Goal: Task Accomplishment & Management: Manage account settings

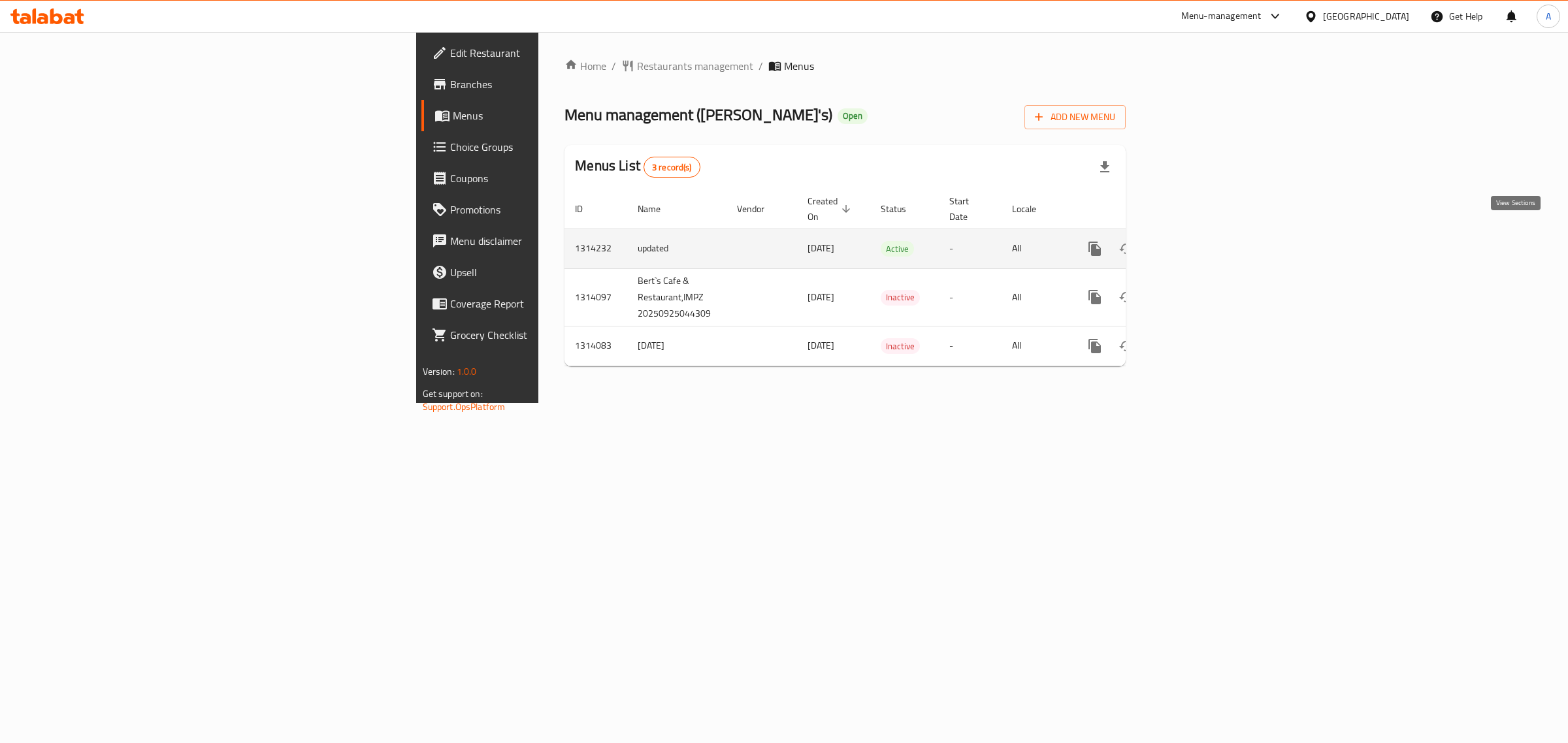
click at [1204, 233] on link "enhanced table" at bounding box center [1188, 249] width 31 height 31
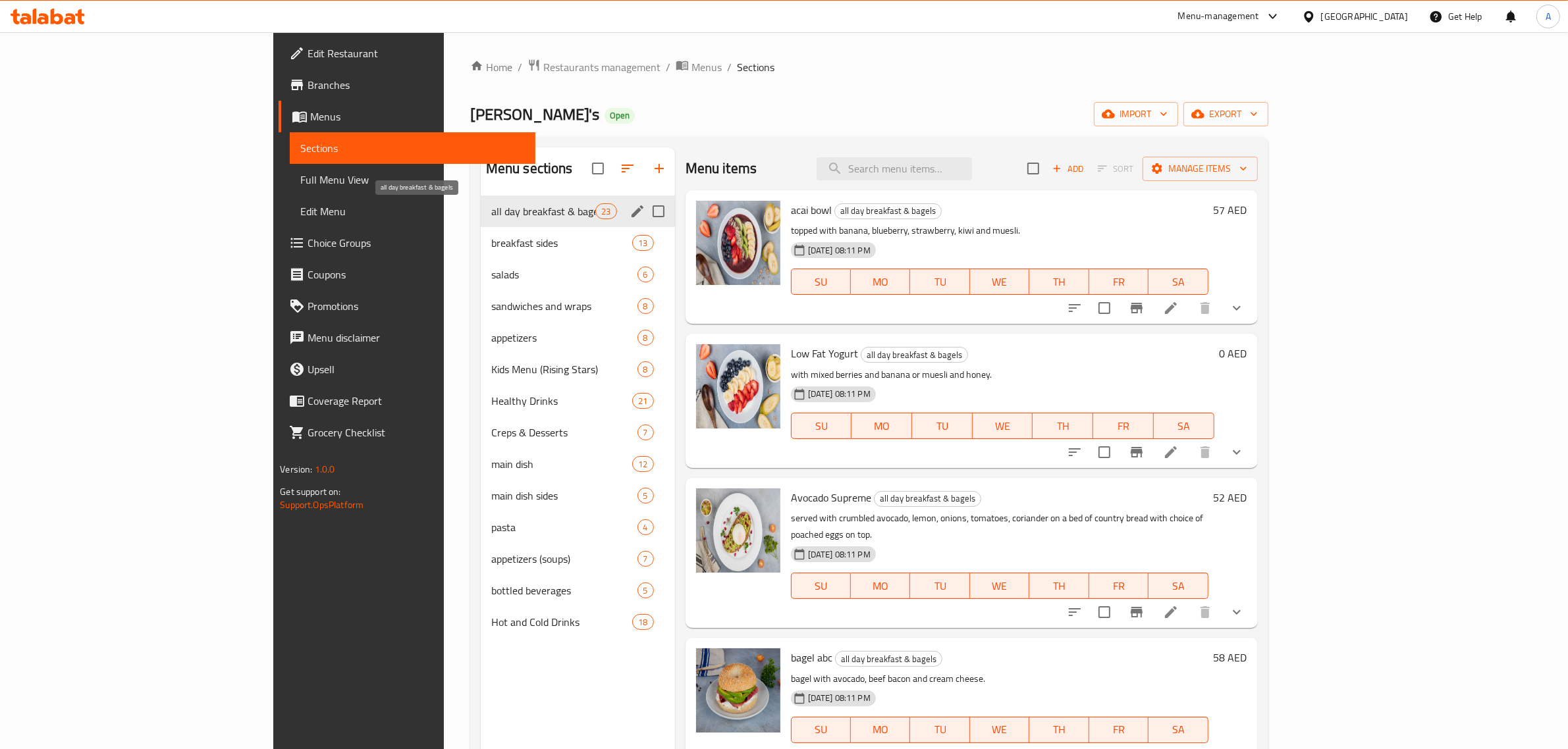
click at [491, 215] on span "all day breakfast & bagels" at bounding box center [543, 212] width 105 height 16
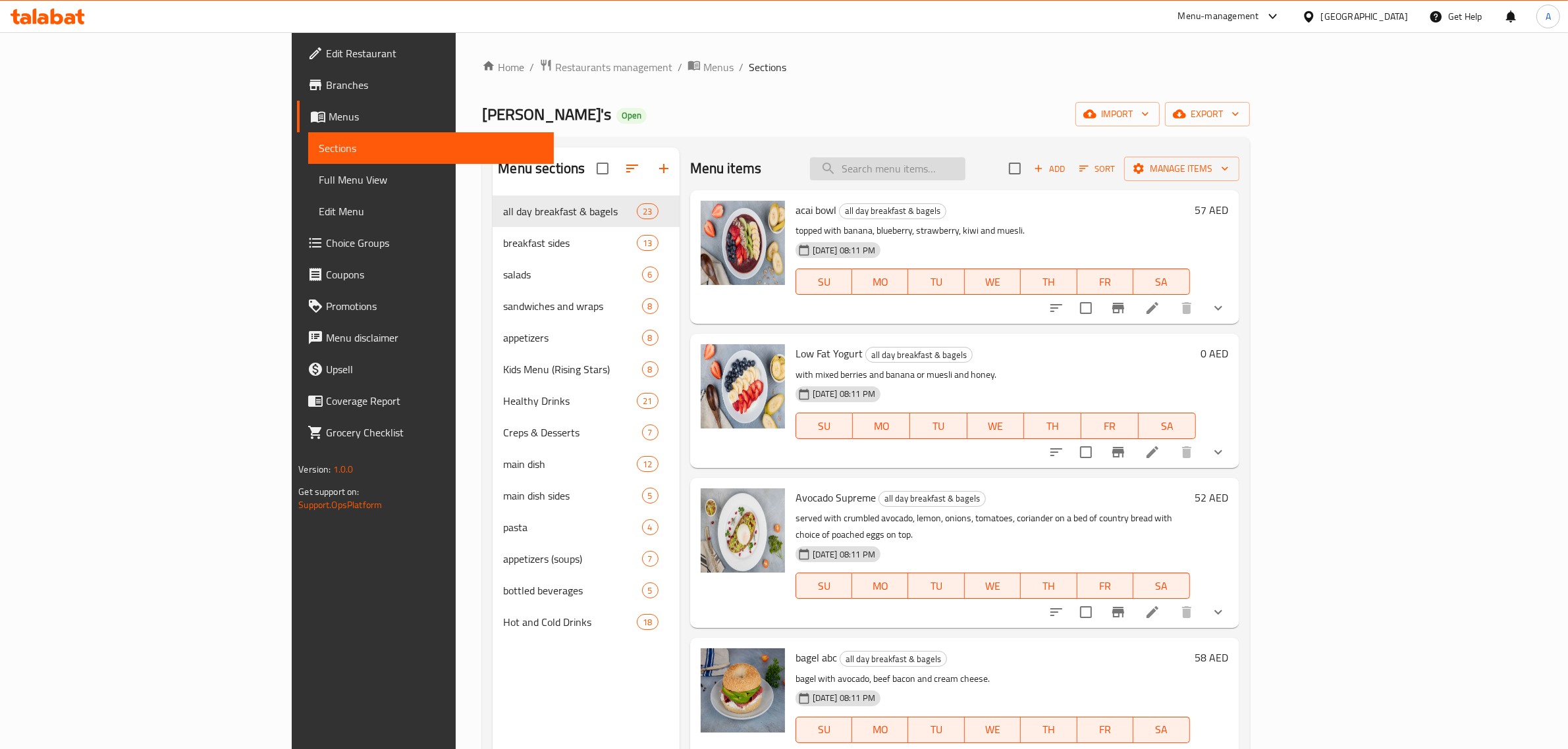
click at [952, 174] on input "search" at bounding box center [888, 169] width 155 height 23
paste input "[PERSON_NAME]s English Breakfast"
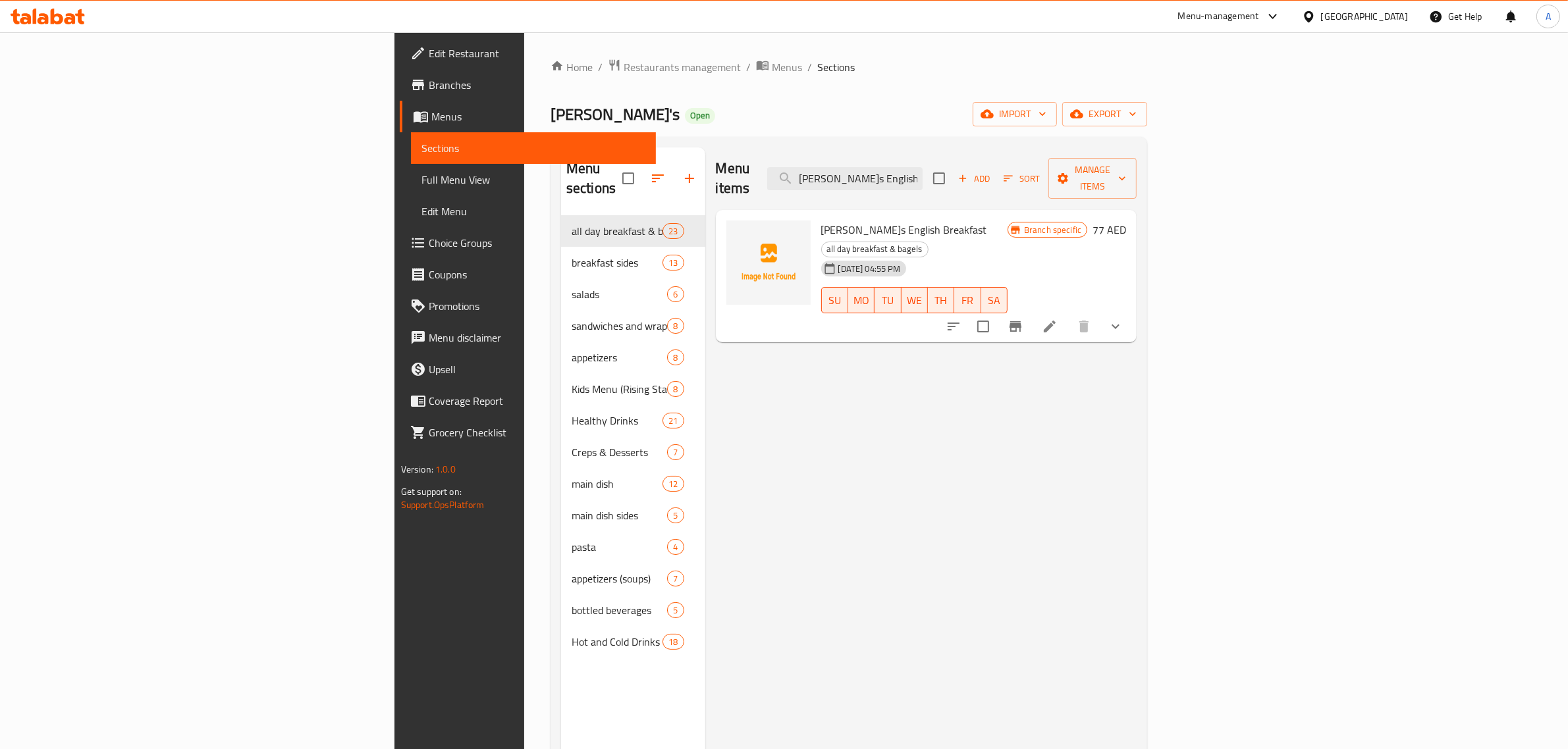
type input "[PERSON_NAME]s English Breakfast"
click at [955, 256] on div "[DATE] 04:55 PM SU MO TU WE TH FR SA" at bounding box center [914, 291] width 197 height 71
click at [1031, 311] on button "Branch-specific-item" at bounding box center [1015, 326] width 32 height 32
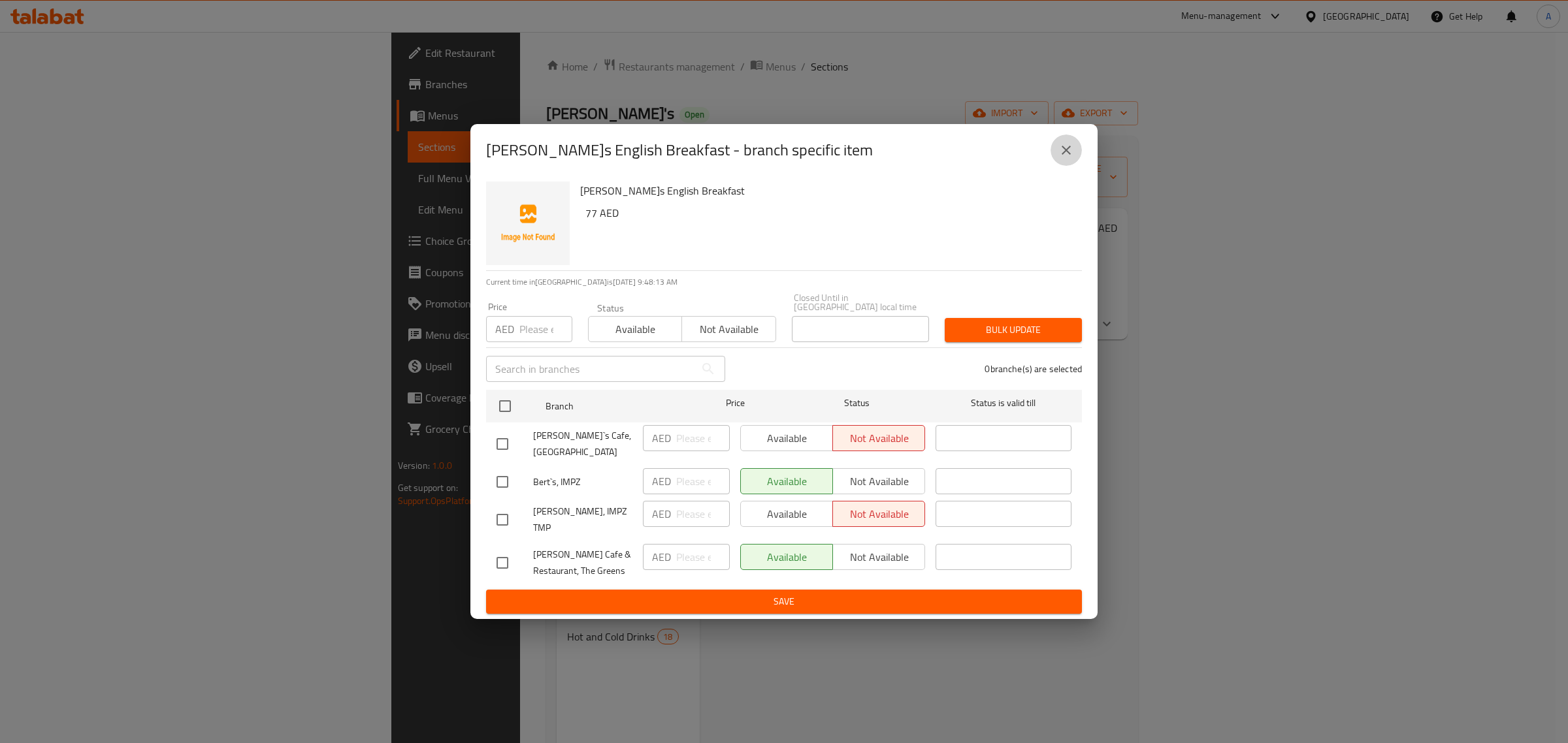
click at [1060, 158] on icon "close" at bounding box center [1066, 150] width 16 height 16
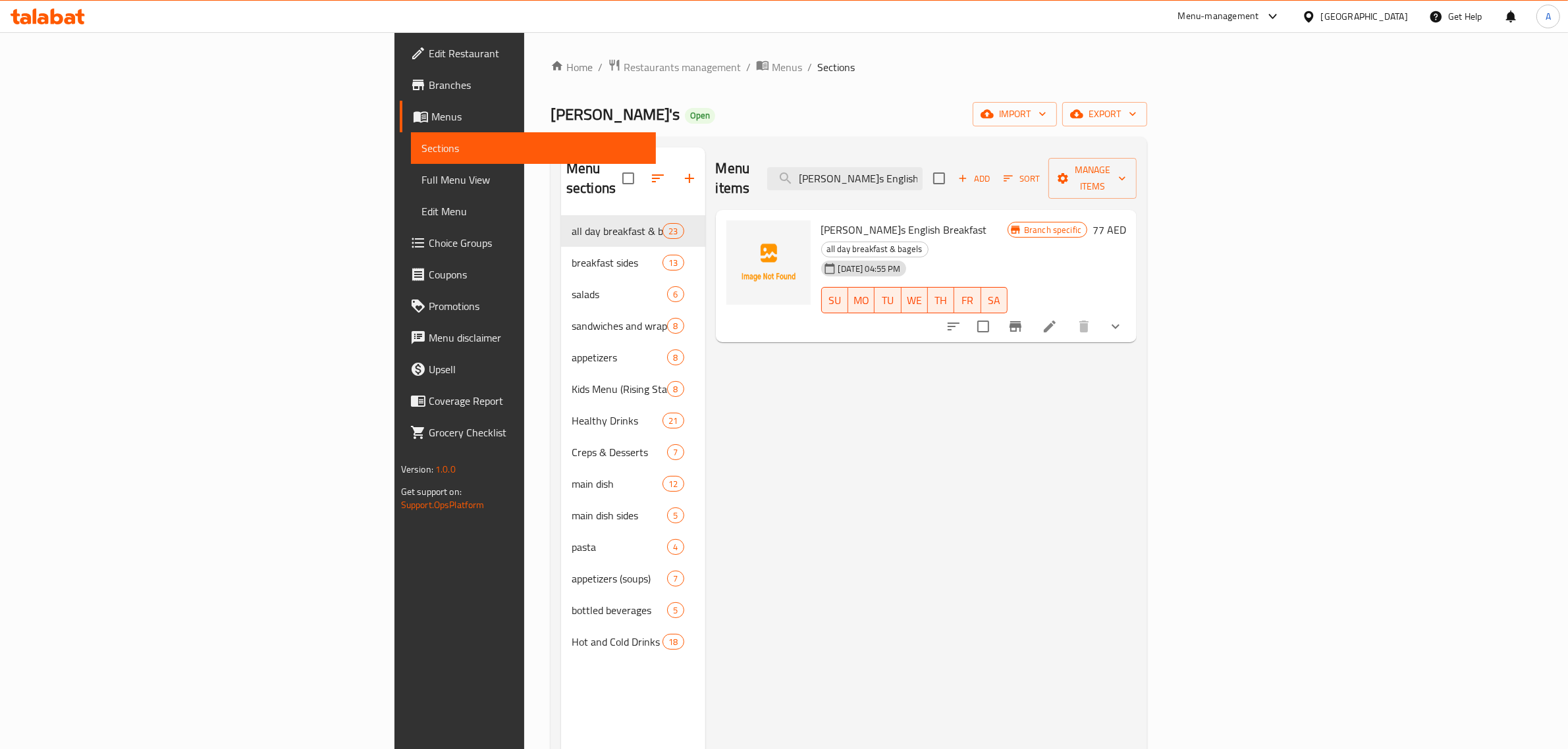
click at [1023, 319] on icon "Branch-specific-item" at bounding box center [1015, 327] width 16 height 16
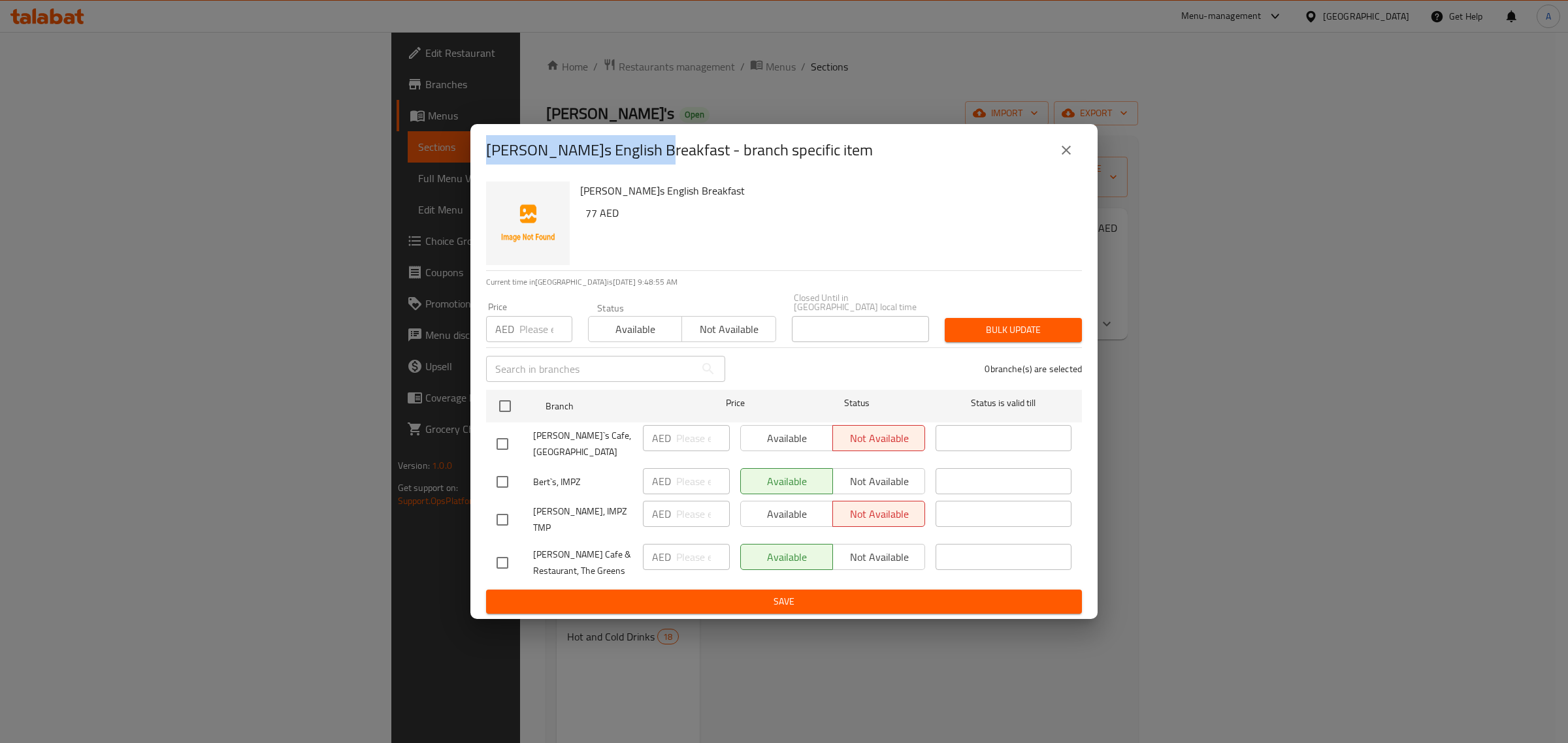
copy h2 "[PERSON_NAME]s English Breakfast"
drag, startPoint x: 645, startPoint y: 164, endPoint x: 457, endPoint y: 164, distance: 188.0
click at [457, 164] on div "[PERSON_NAME]s English Breakfast - branch specific item [PERSON_NAME]s English …" at bounding box center [784, 372] width 1568 height 743
click at [1068, 158] on icon "close" at bounding box center [1066, 150] width 16 height 16
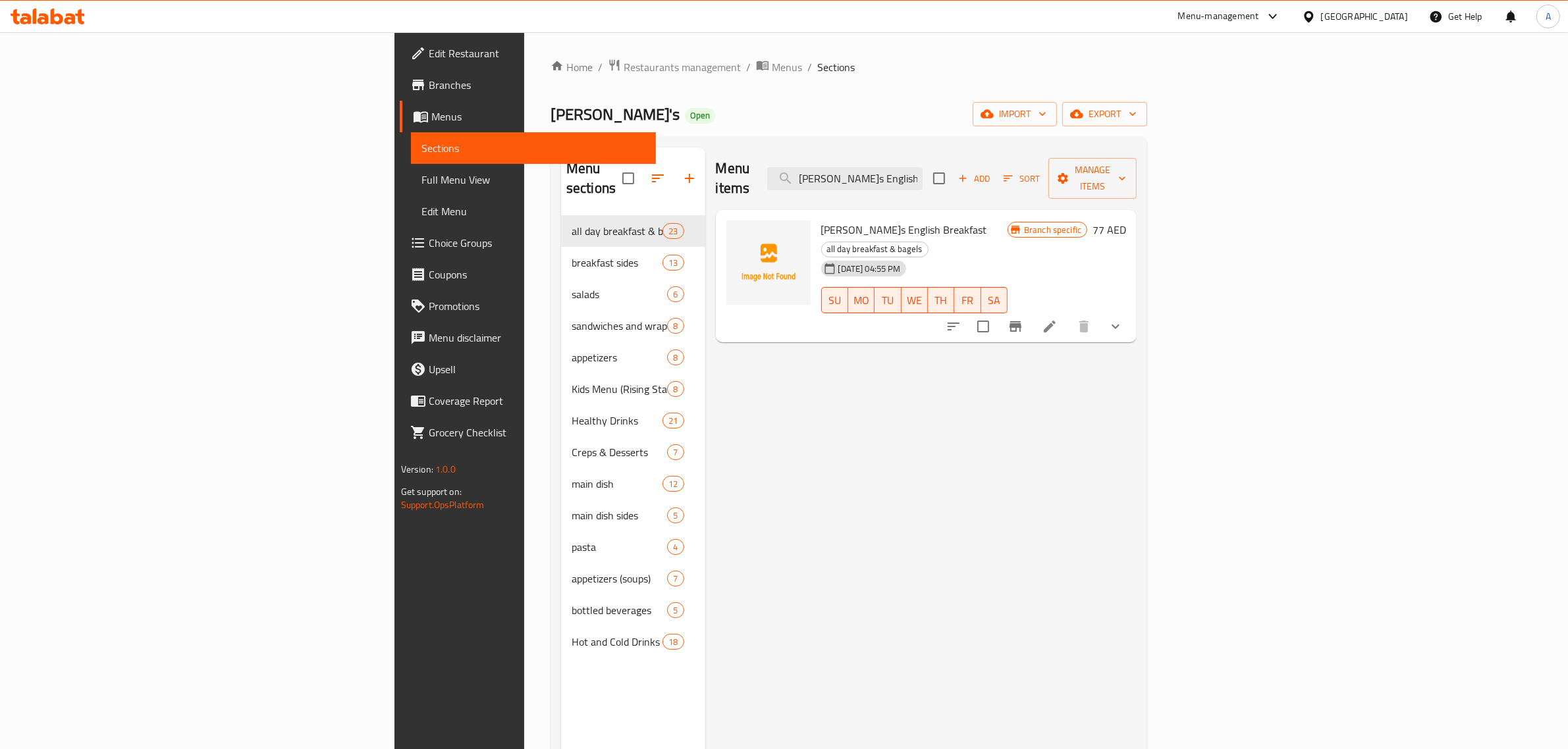
click at [1137, 406] on div "Menu items [PERSON_NAME]s English Breakfast Add Sort Manage items Bert's Englis…" at bounding box center [921, 522] width 432 height 749
drag, startPoint x: 84, startPoint y: 185, endPoint x: 158, endPoint y: 20, distance: 180.8
click at [422, 185] on span "Full Menu View" at bounding box center [534, 180] width 224 height 16
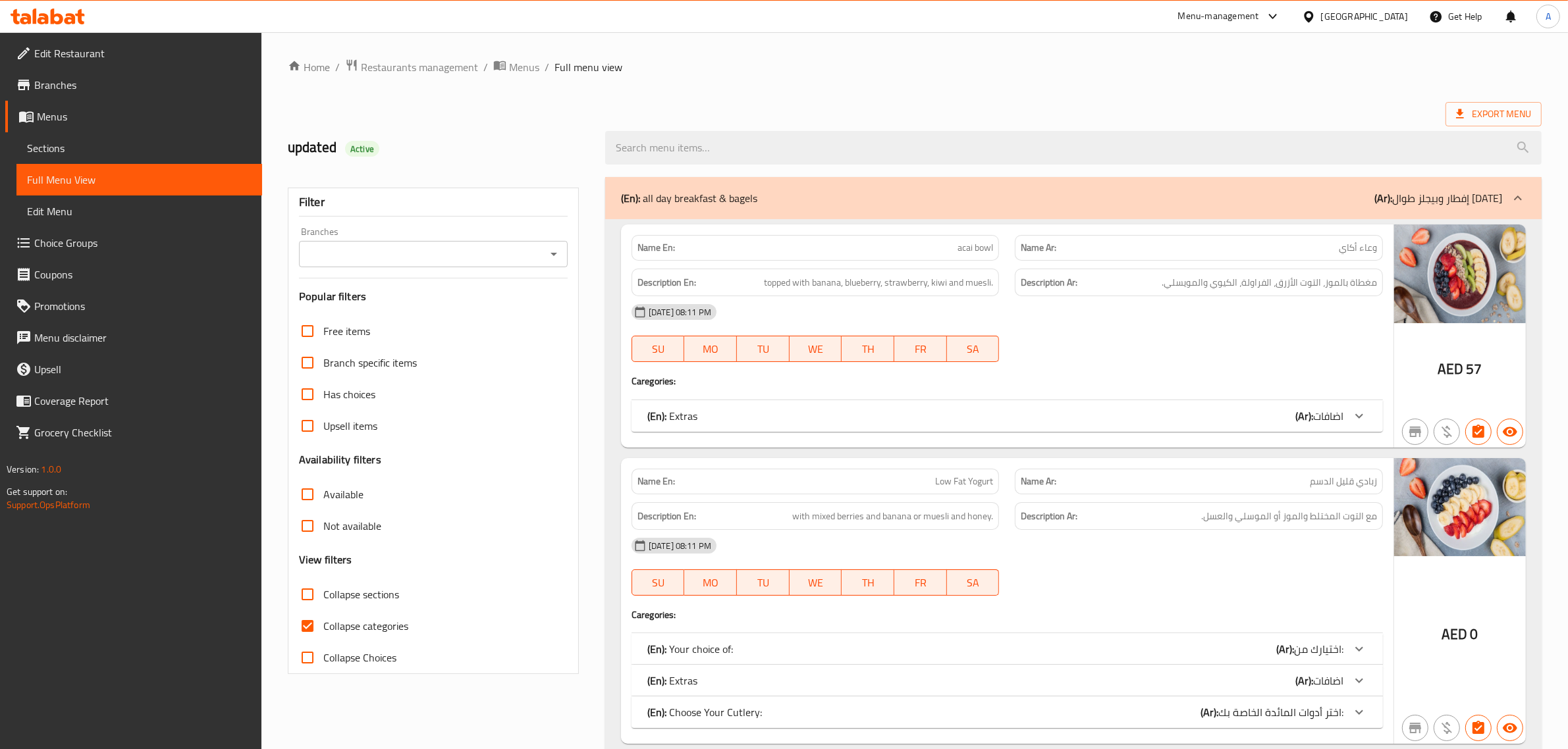
click at [554, 254] on icon "Open" at bounding box center [553, 254] width 7 height 3
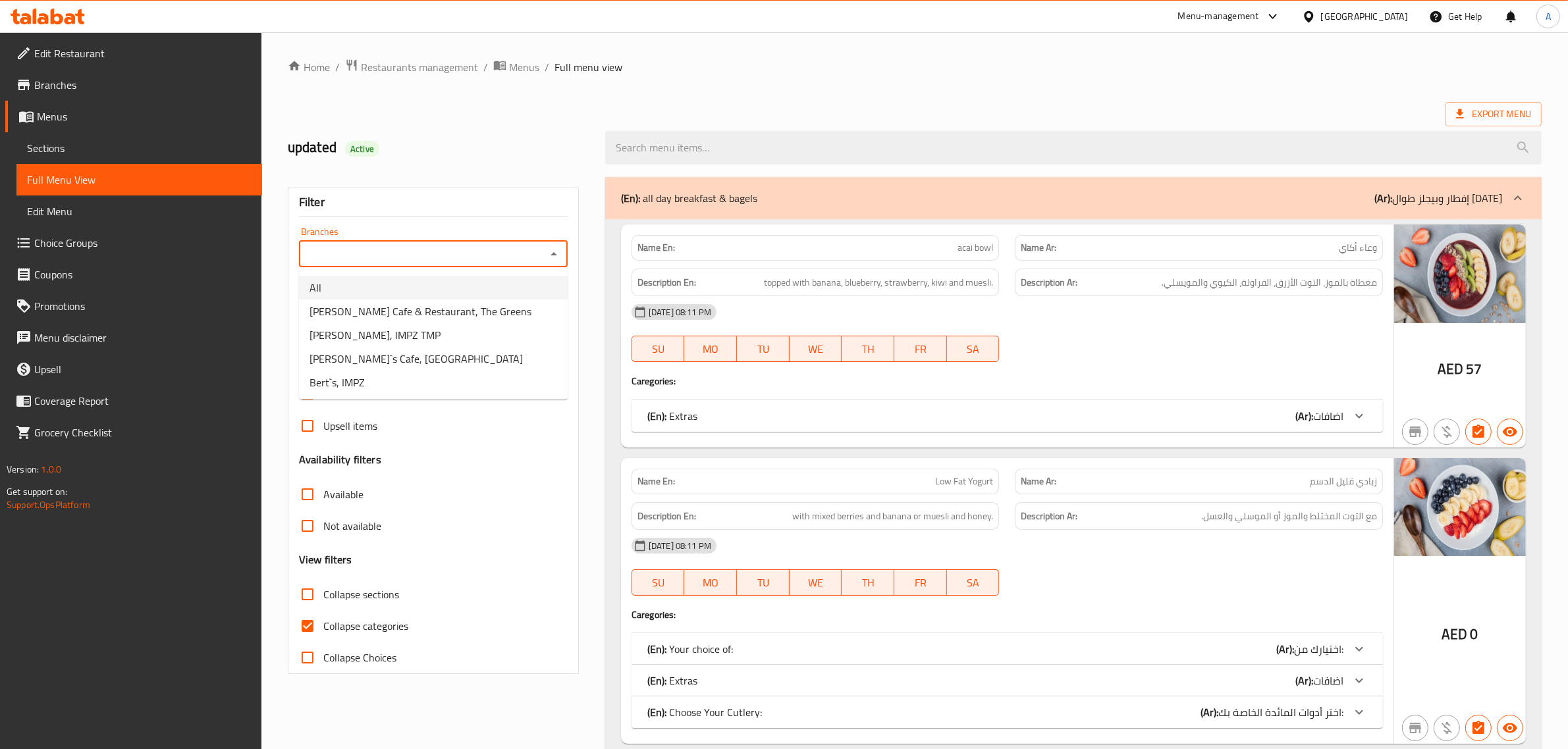
click at [411, 289] on li "All" at bounding box center [433, 287] width 269 height 23
type input "All"
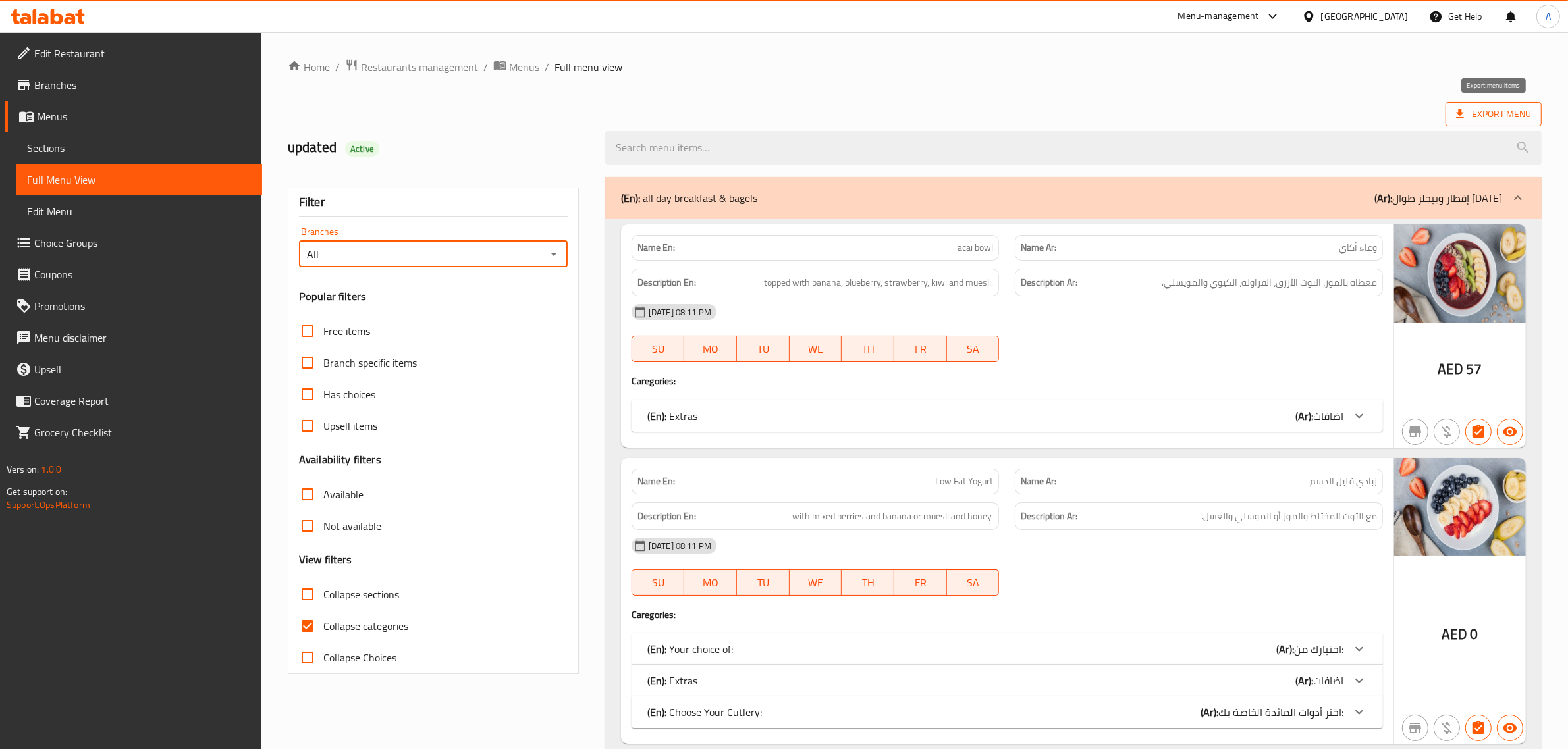
click at [1500, 113] on span "Export Menu" at bounding box center [1493, 114] width 75 height 16
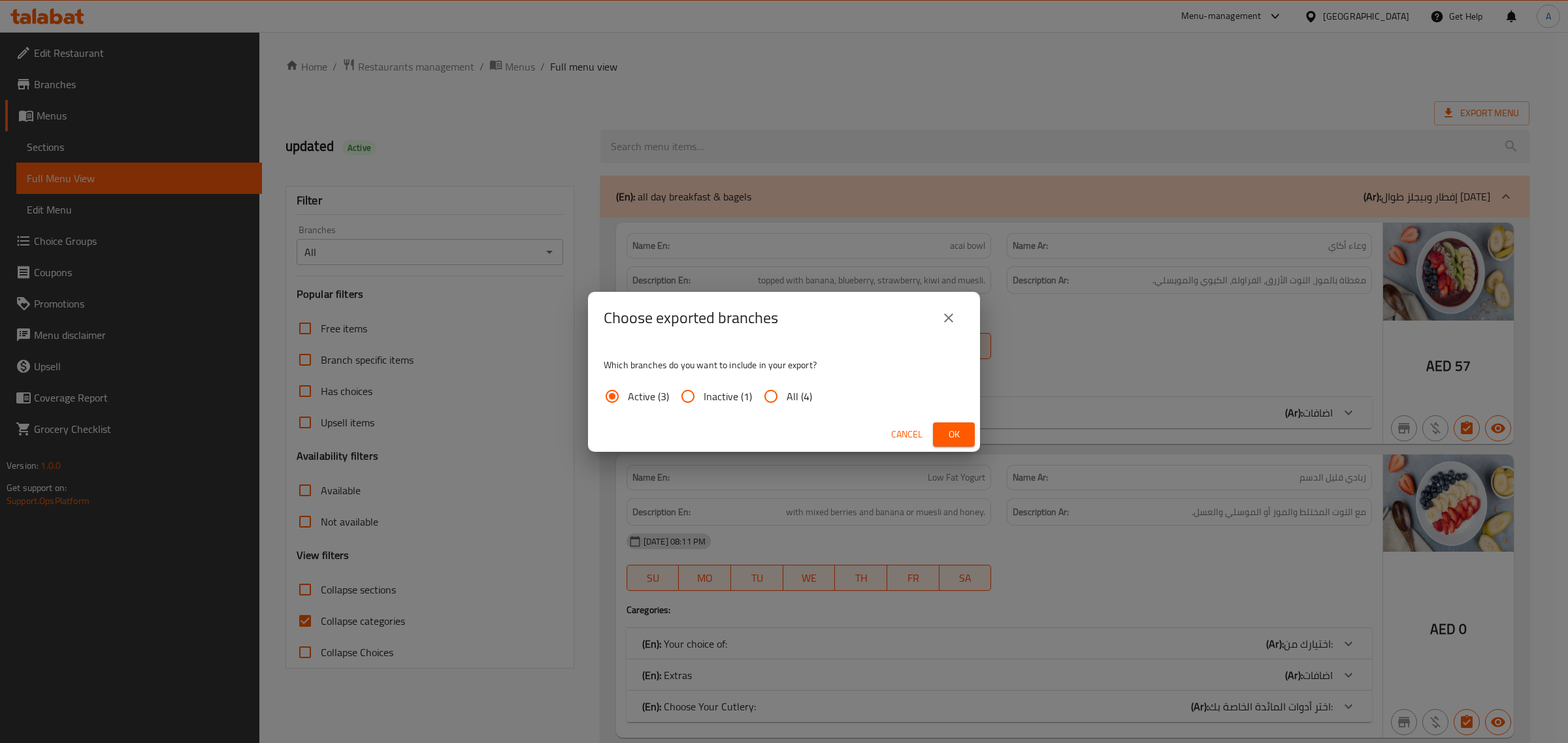
click at [951, 435] on span "Ok" at bounding box center [953, 435] width 21 height 16
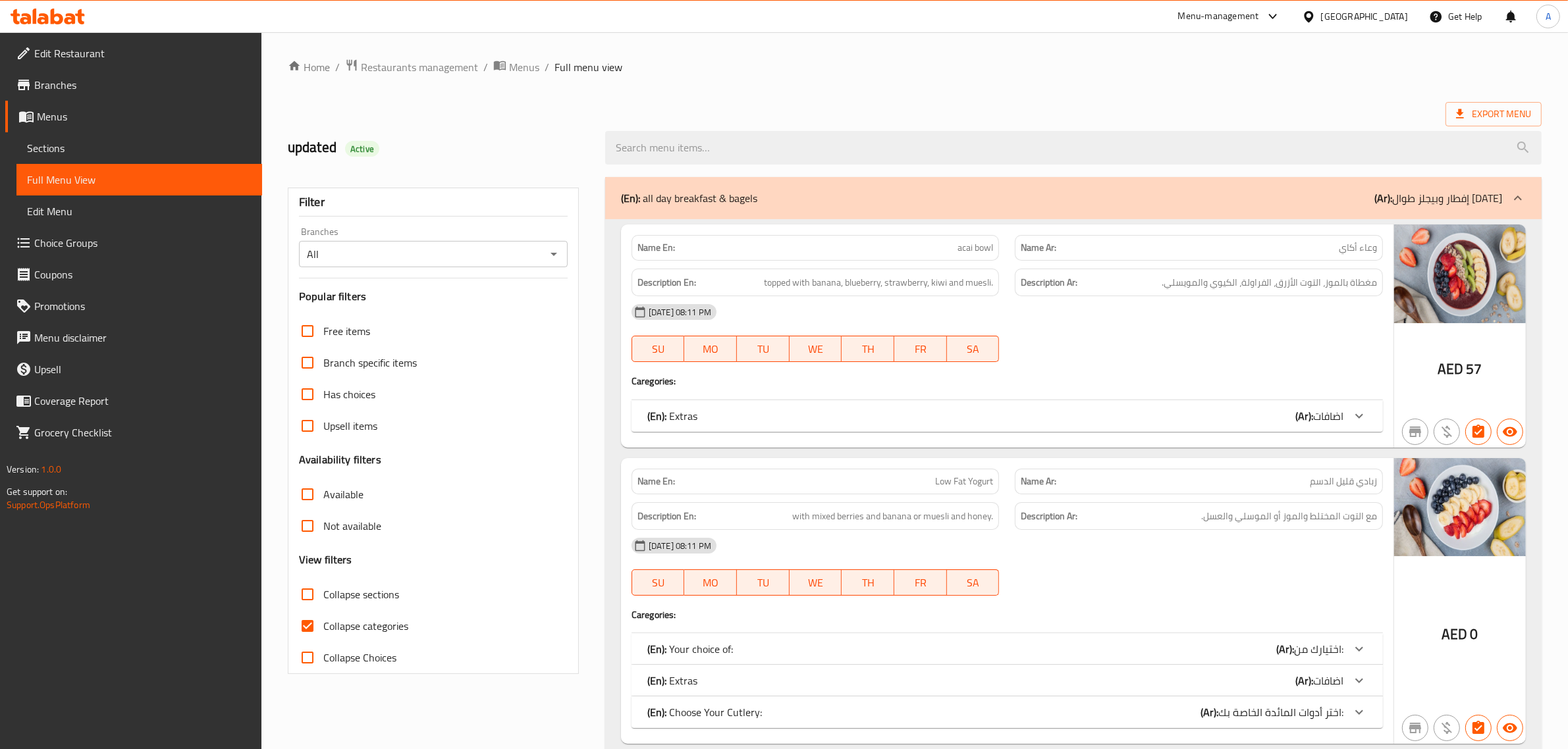
drag, startPoint x: 56, startPoint y: 156, endPoint x: 662, endPoint y: 4, distance: 624.8
click at [56, 156] on span "Sections" at bounding box center [139, 148] width 224 height 16
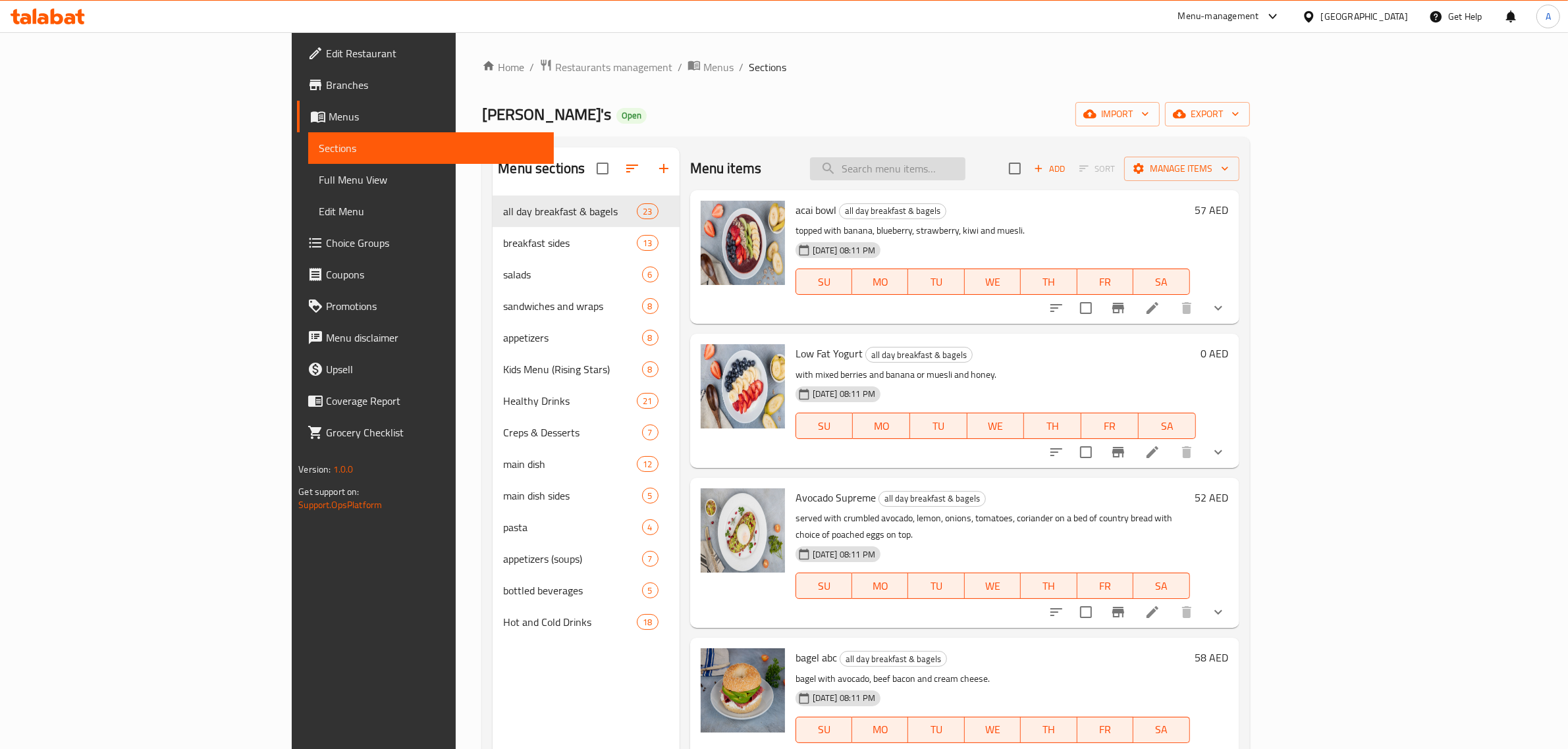
click at [965, 177] on input "search" at bounding box center [888, 169] width 155 height 23
paste input "Breakfast Burrito"
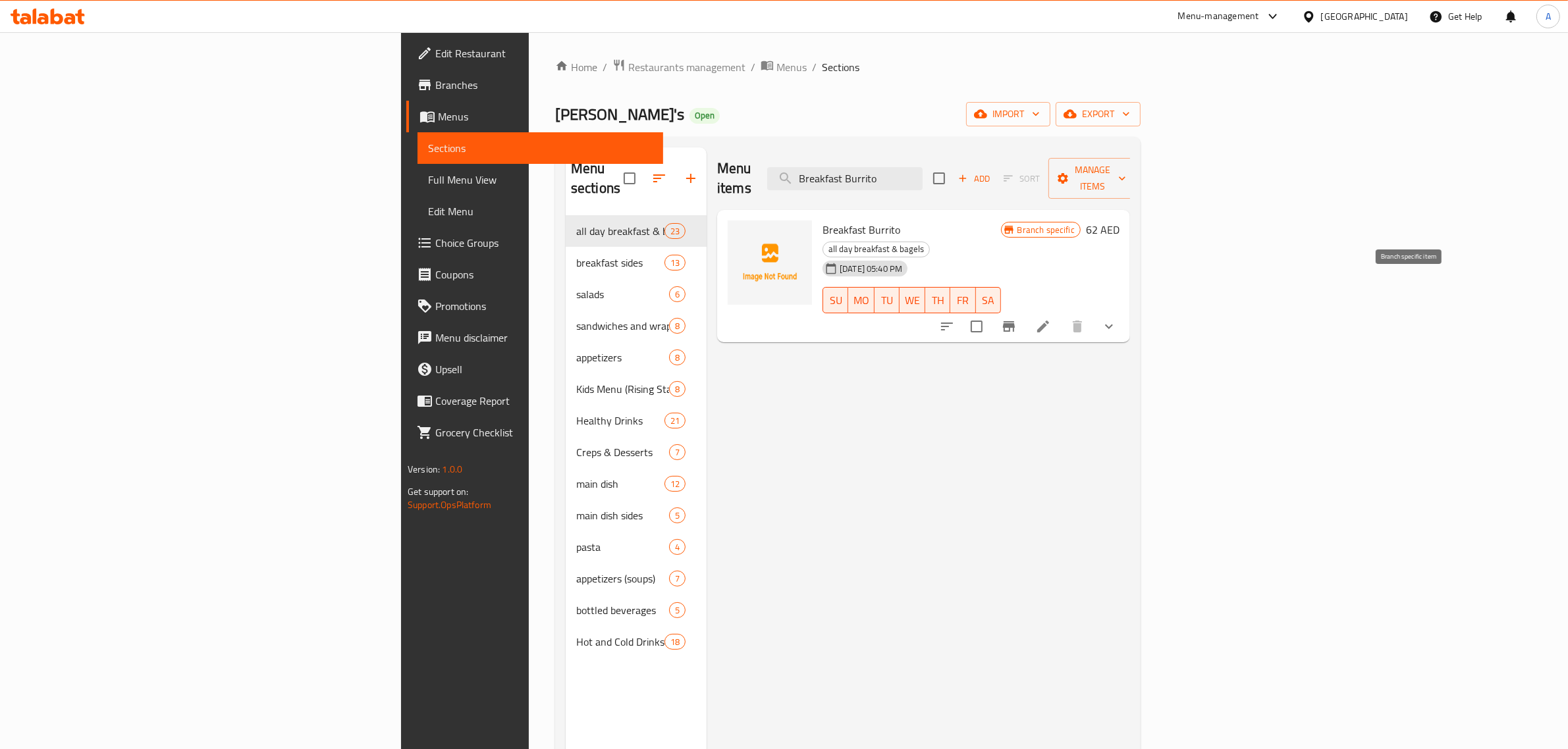
click at [1015, 321] on icon "Branch-specific-item" at bounding box center [1009, 326] width 12 height 10
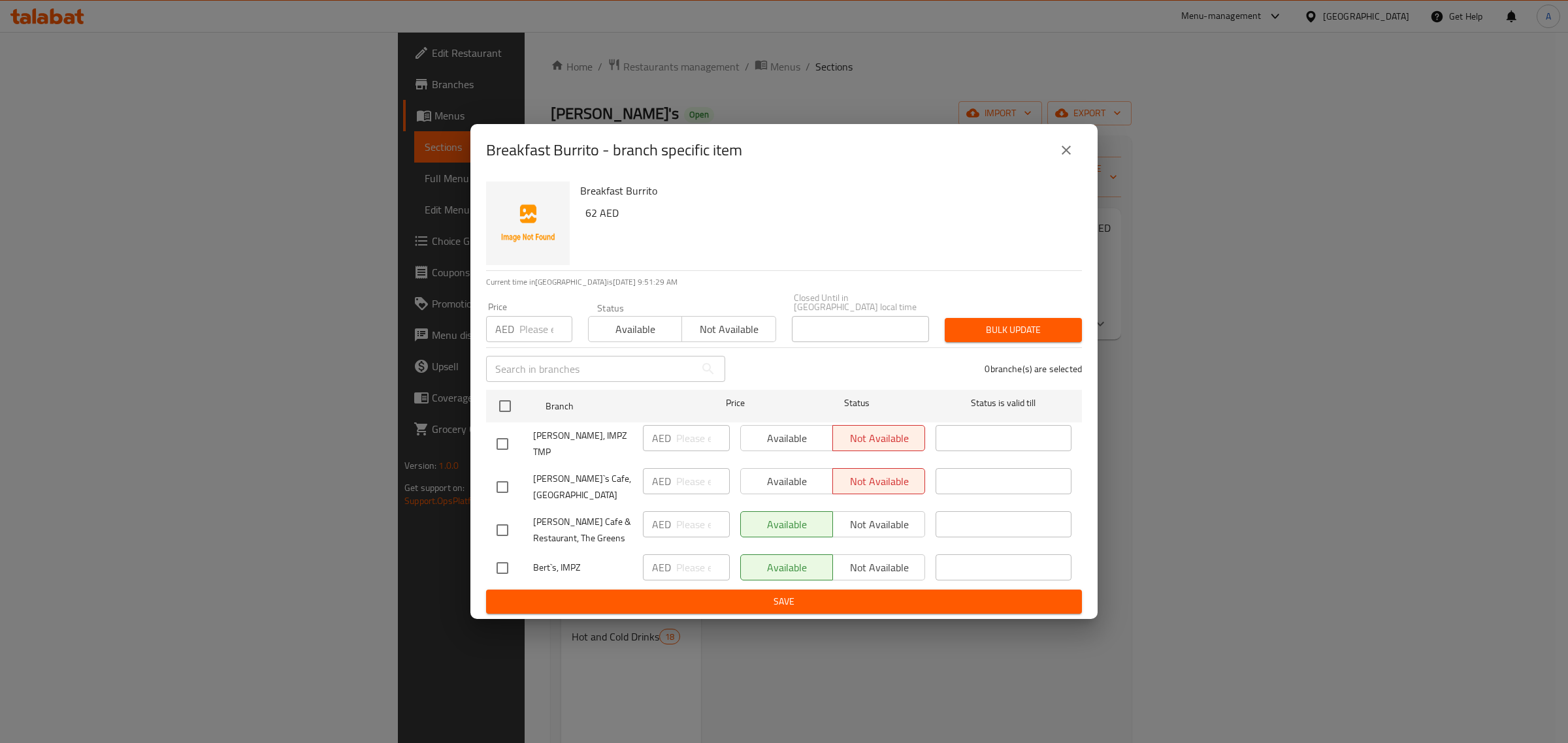
click at [1068, 158] on icon "close" at bounding box center [1066, 150] width 16 height 16
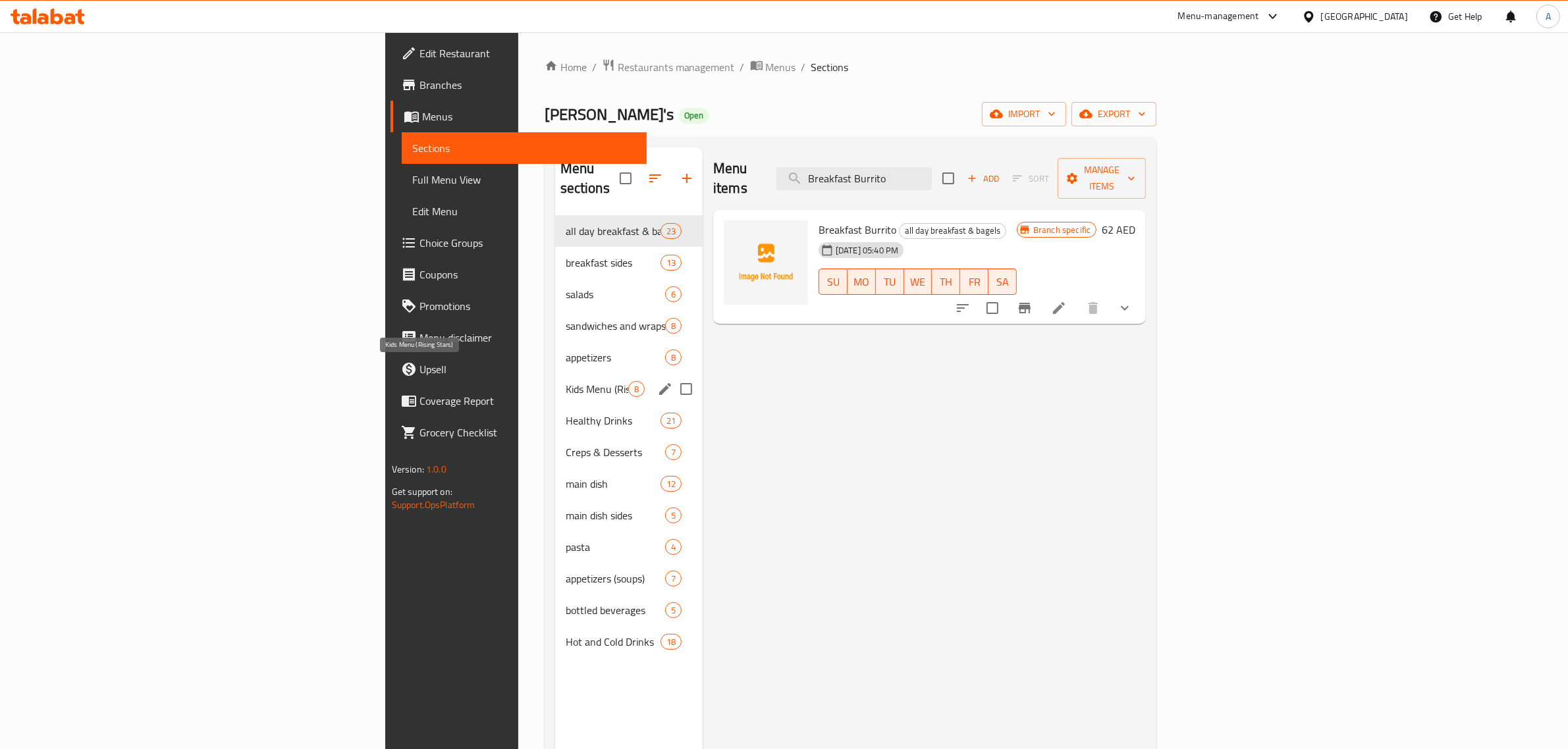
click at [555, 373] on div "Kids Menu (Rising Stars) 8" at bounding box center [628, 388] width 147 height 32
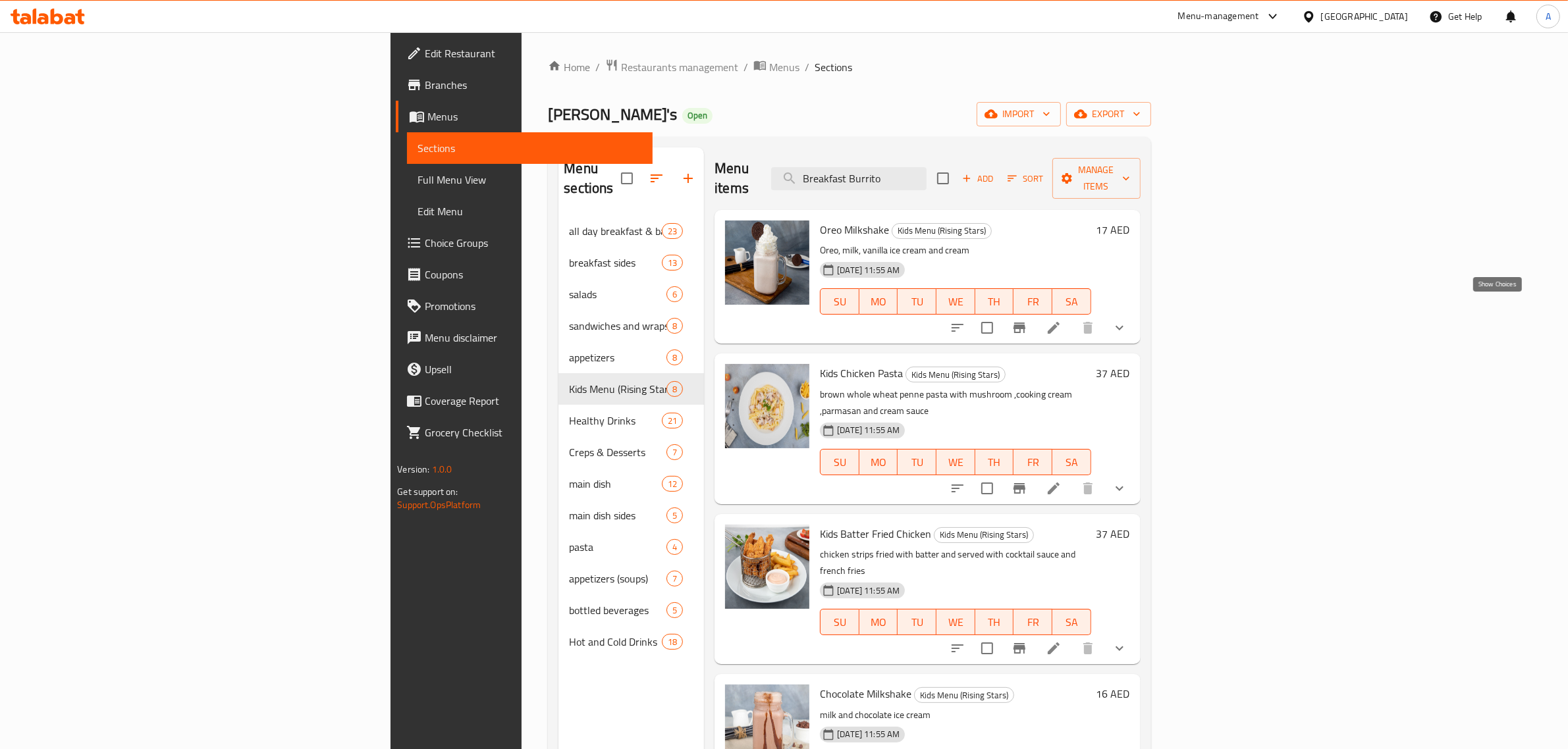
click at [1127, 320] on icon "show more" at bounding box center [1119, 328] width 16 height 16
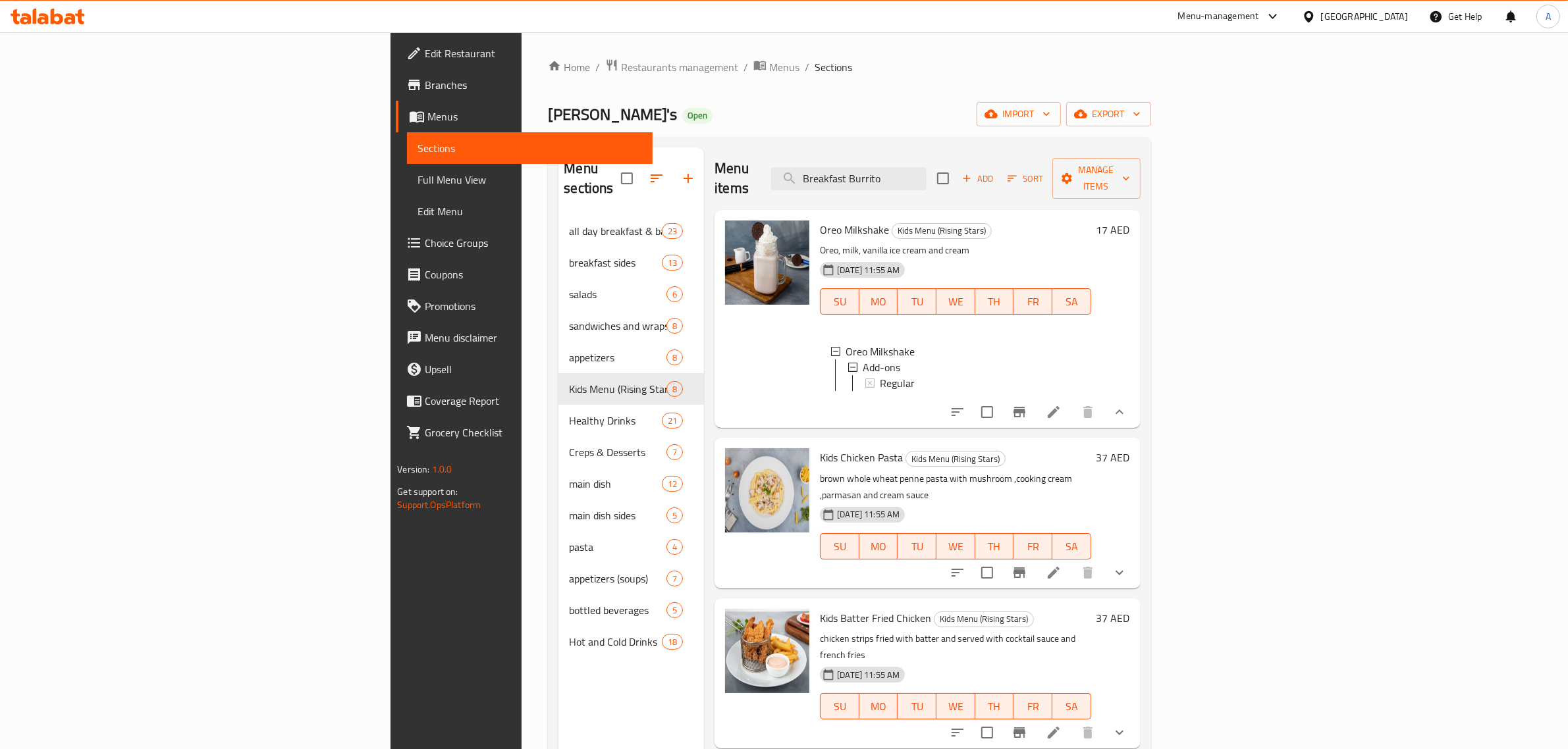
click at [658, 100] on div "Home / Restaurants management / Menus / Sections Bert's Open import export Menu…" at bounding box center [849, 483] width 603 height 849
click at [949, 99] on div "Home / Restaurants management / Menus / Sections Bert's Open import export Menu…" at bounding box center [849, 483] width 603 height 849
click at [927, 167] on input "Breakfast Burrito" at bounding box center [849, 178] width 155 height 23
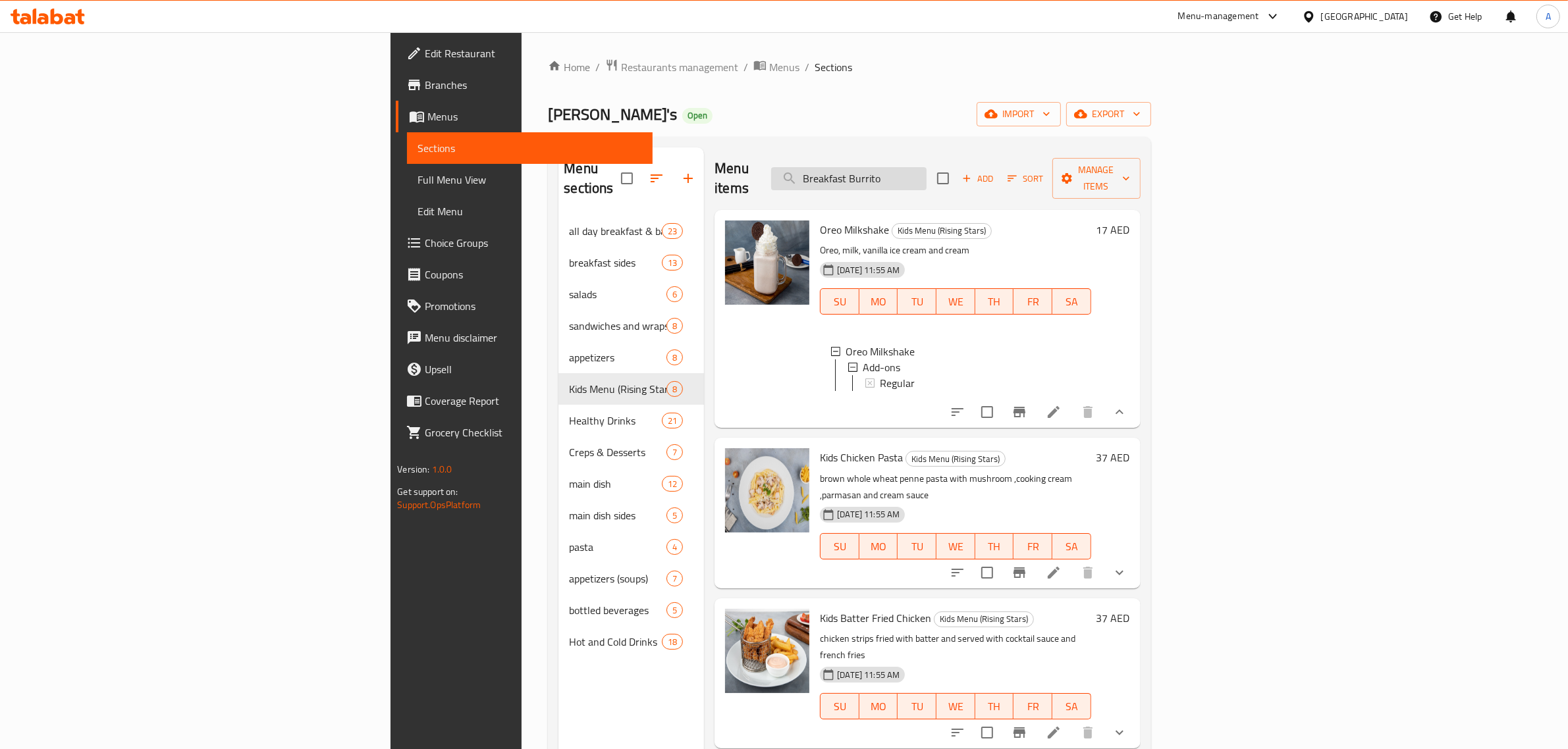
click at [927, 167] on input "Breakfast Burrito" at bounding box center [849, 178] width 155 height 23
paste input "ert's English Breakfast"
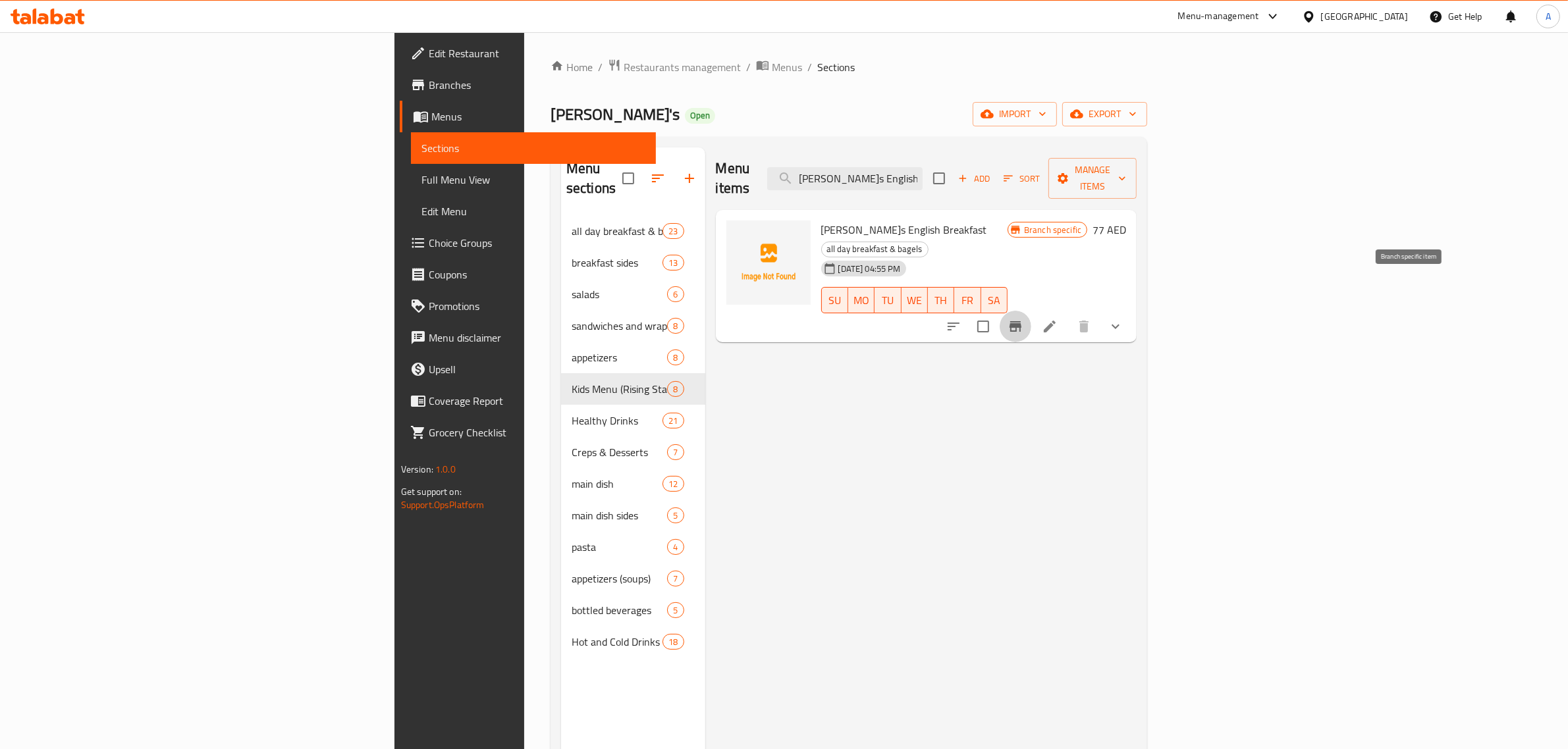
click at [1023, 319] on icon "Branch-specific-item" at bounding box center [1015, 327] width 16 height 16
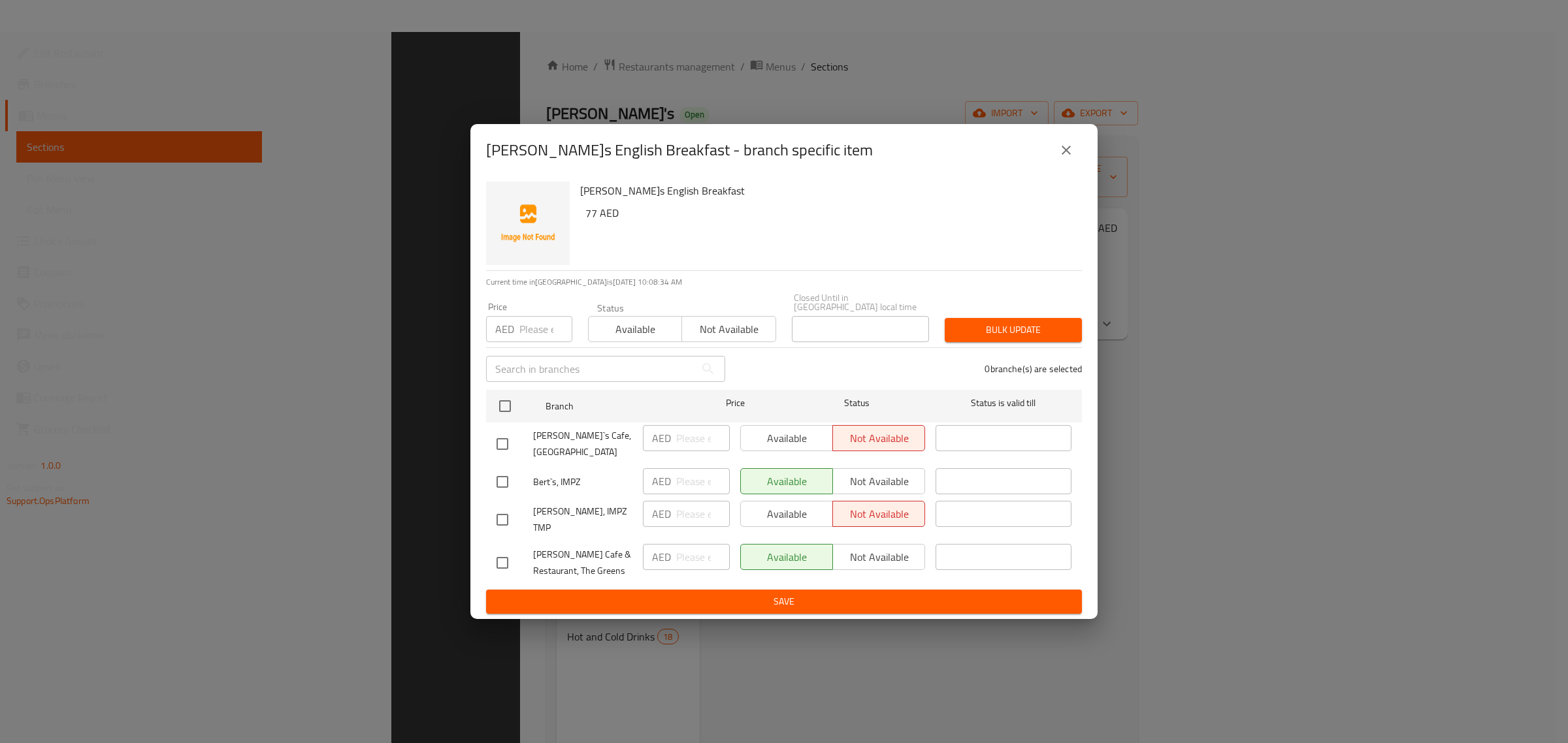
scroll to position [183, 0]
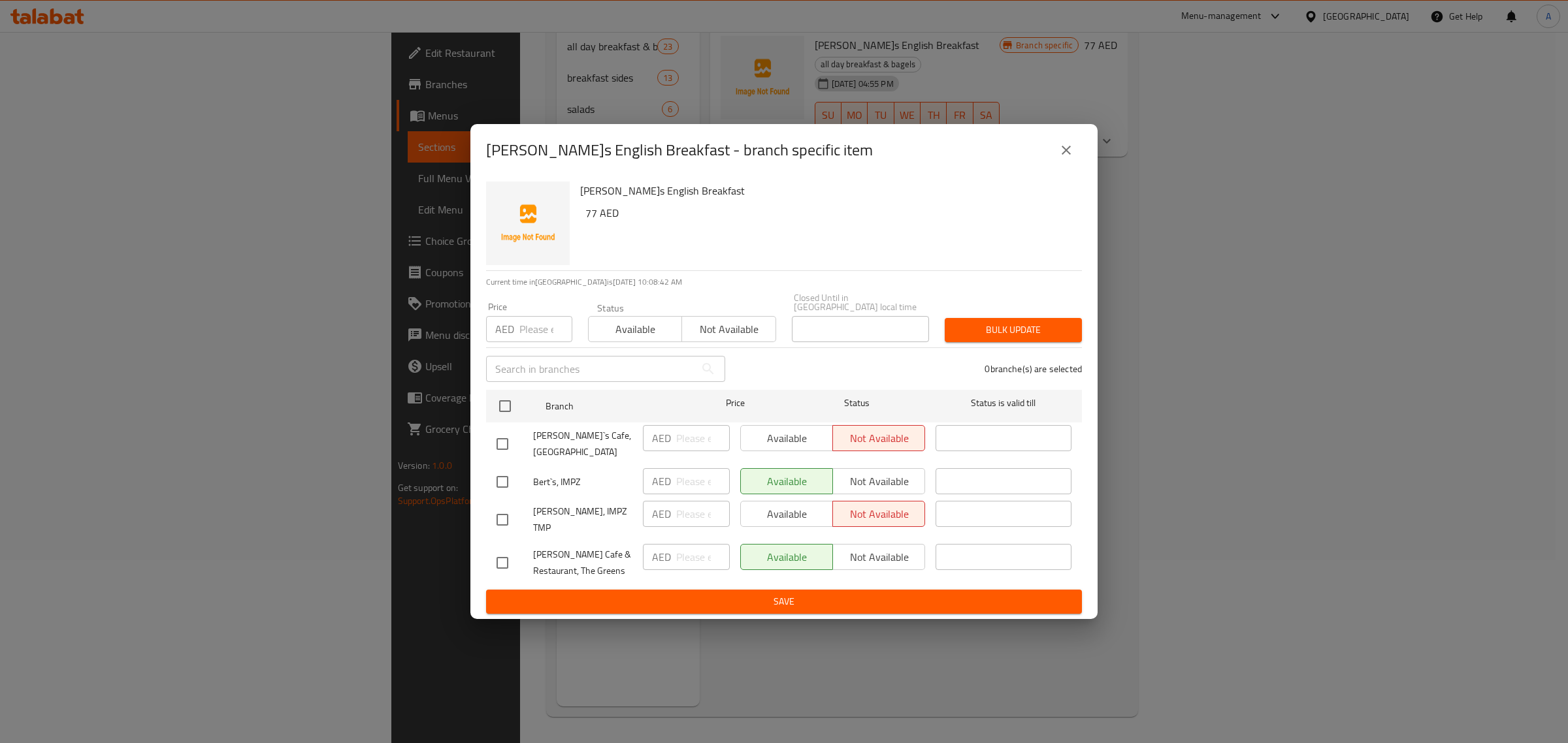
click at [1062, 158] on icon "close" at bounding box center [1066, 150] width 16 height 16
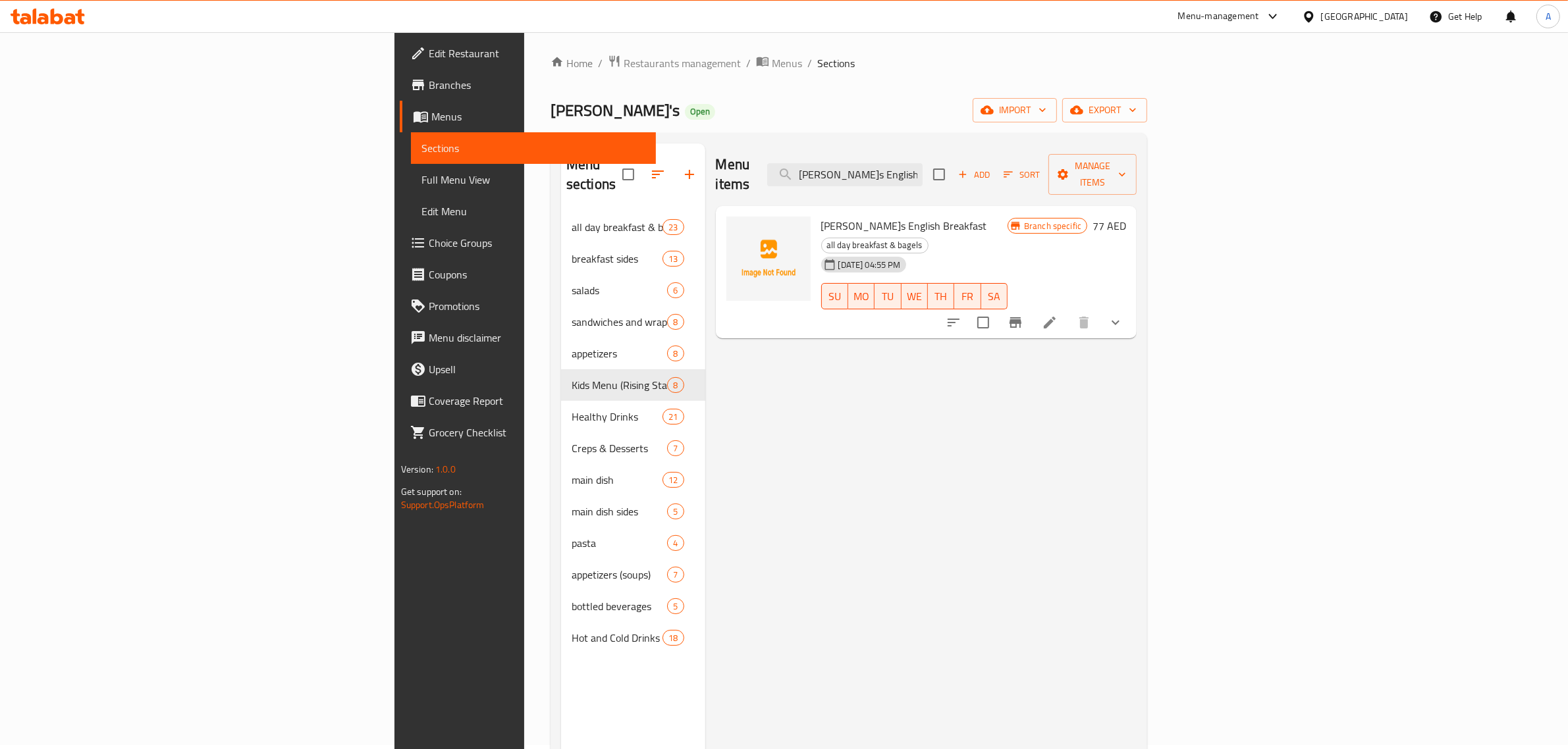
scroll to position [0, 0]
click at [923, 168] on input "[PERSON_NAME]s English Breakfast" at bounding box center [845, 178] width 155 height 23
paste input "Breakfast Burrito"
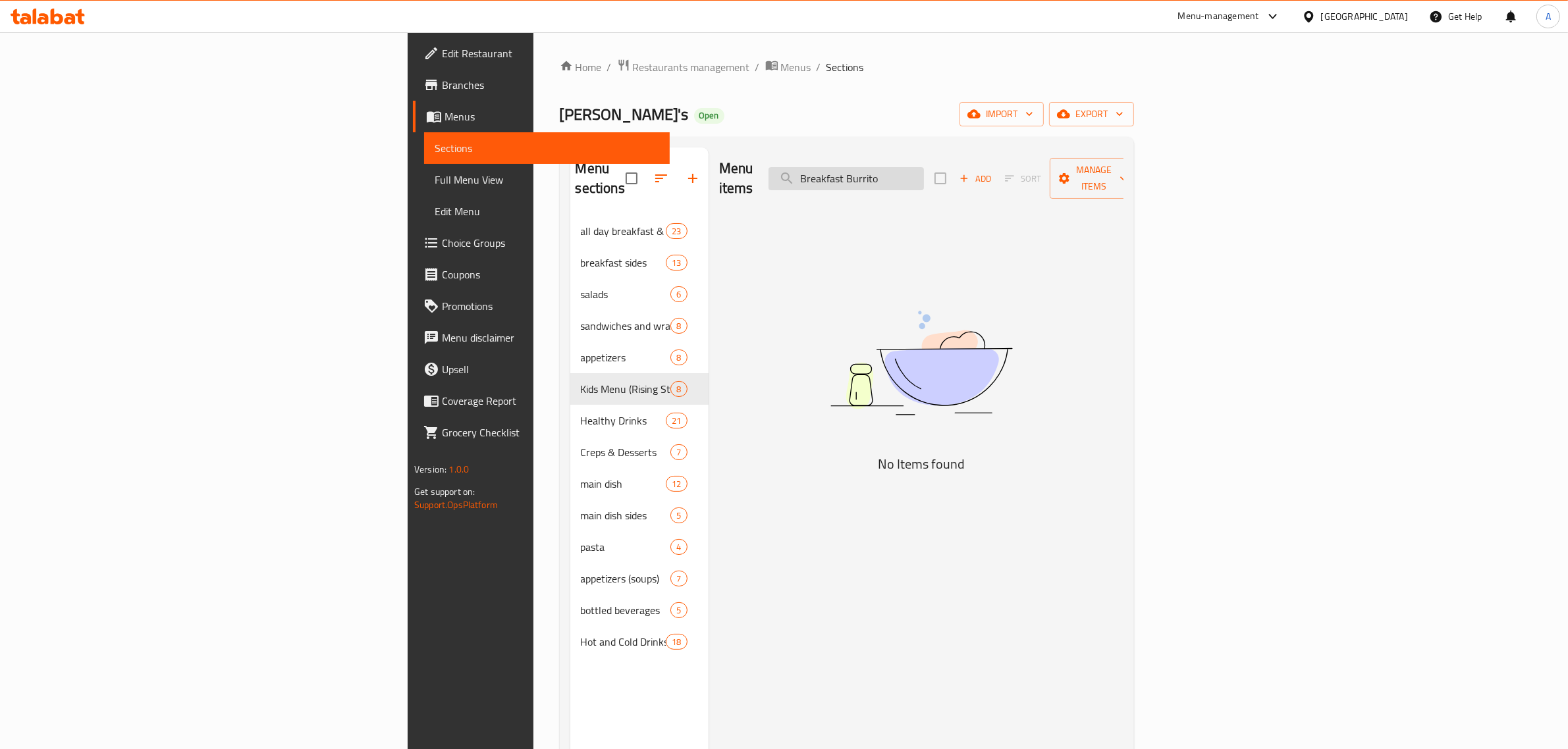
click at [924, 171] on input "Breakfast Burrito" at bounding box center [846, 178] width 155 height 23
type input "Breakfast"
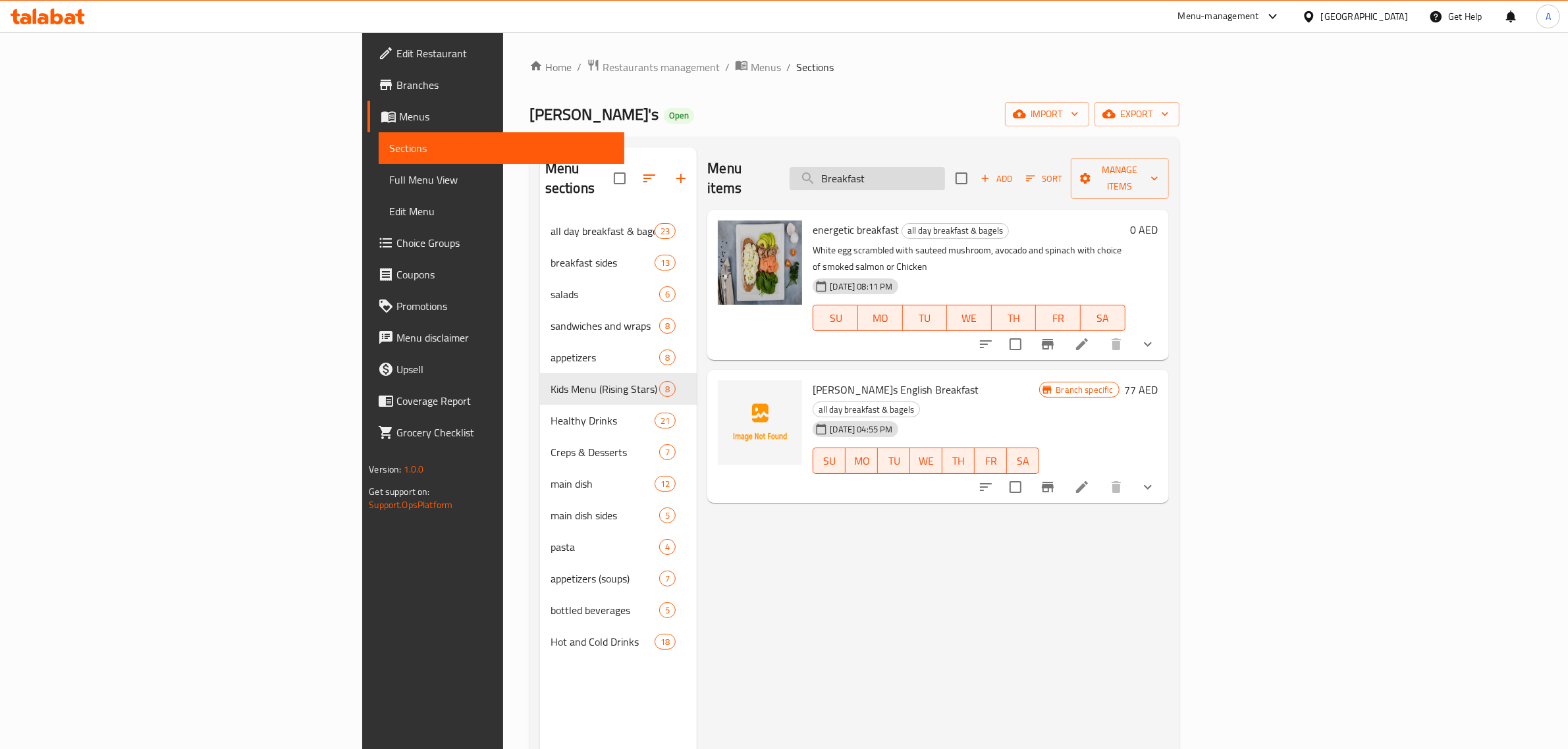
click at [945, 171] on input "Breakfast" at bounding box center [867, 178] width 155 height 23
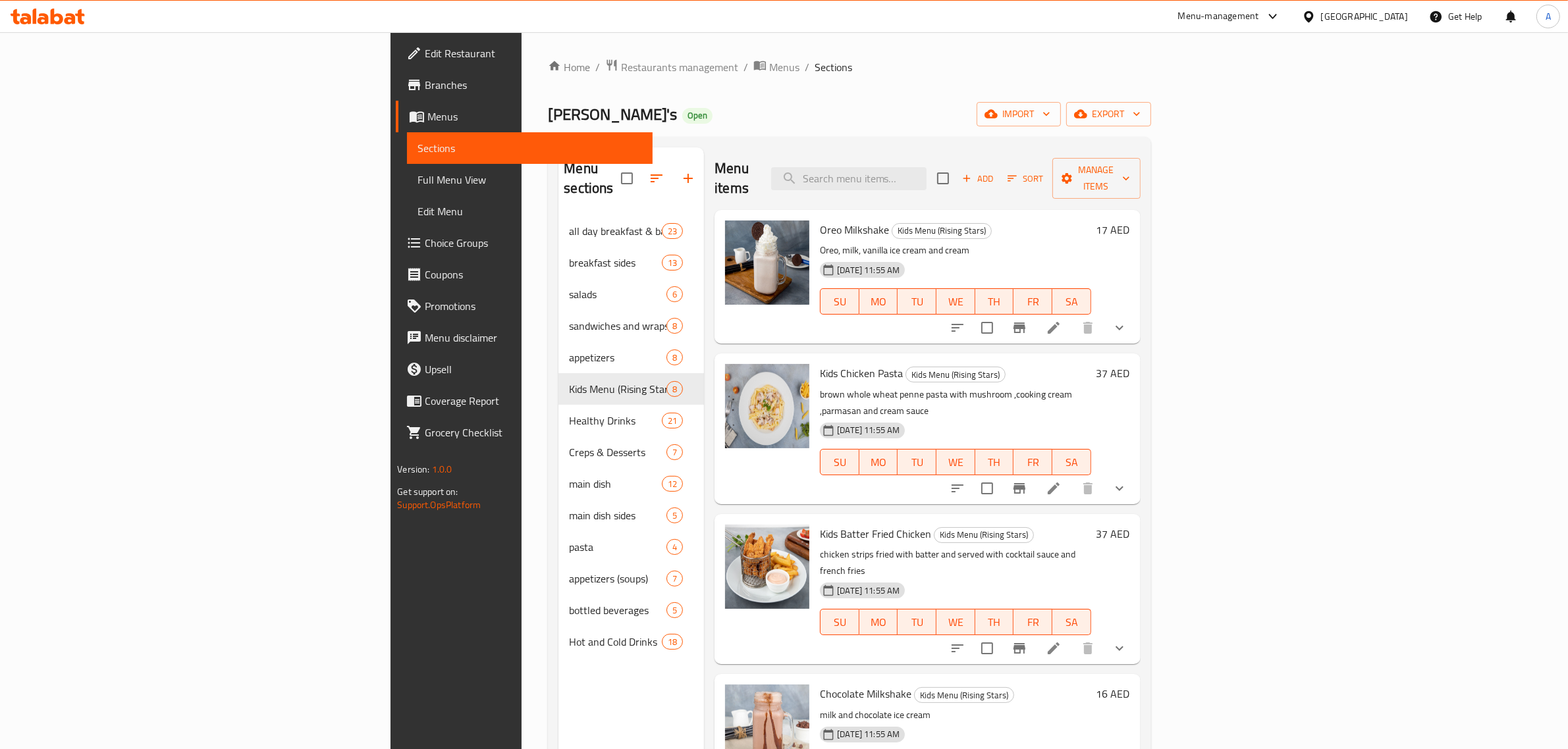
paste input "Breakfast Burrito"
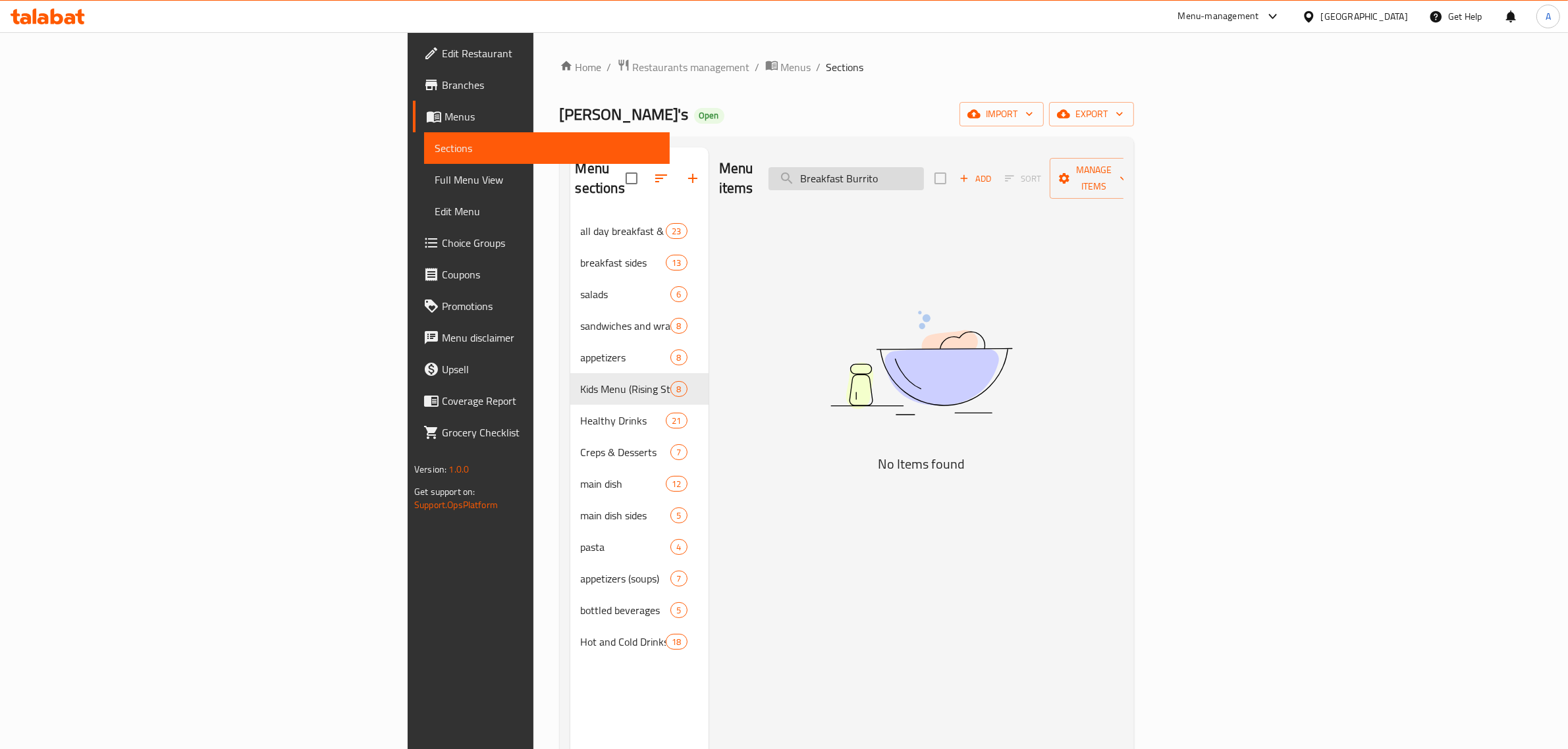
click at [924, 172] on input "Breakfast Burrito" at bounding box center [846, 178] width 155 height 23
click at [924, 171] on input "Breakfast Burrito" at bounding box center [846, 178] width 155 height 23
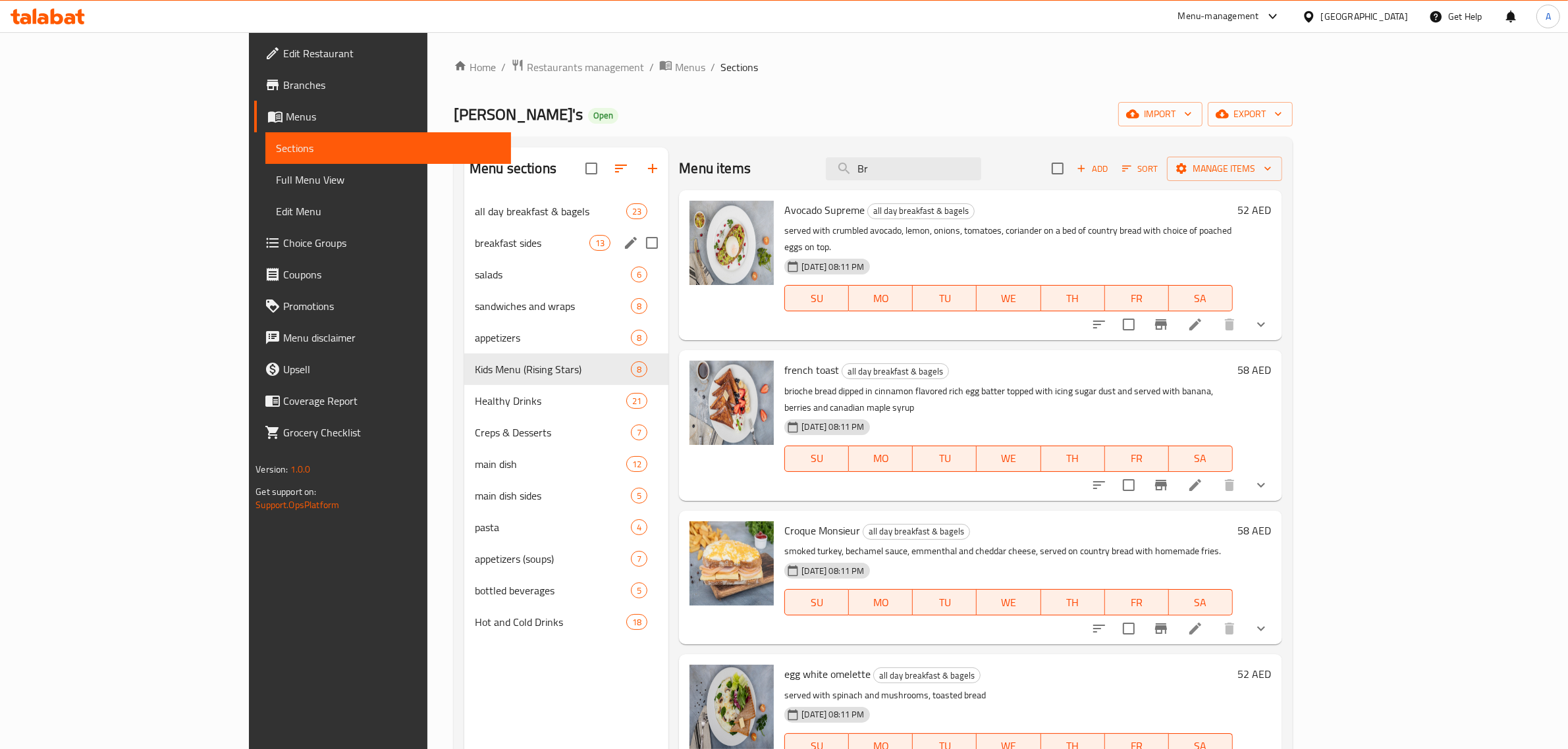
type input "B"
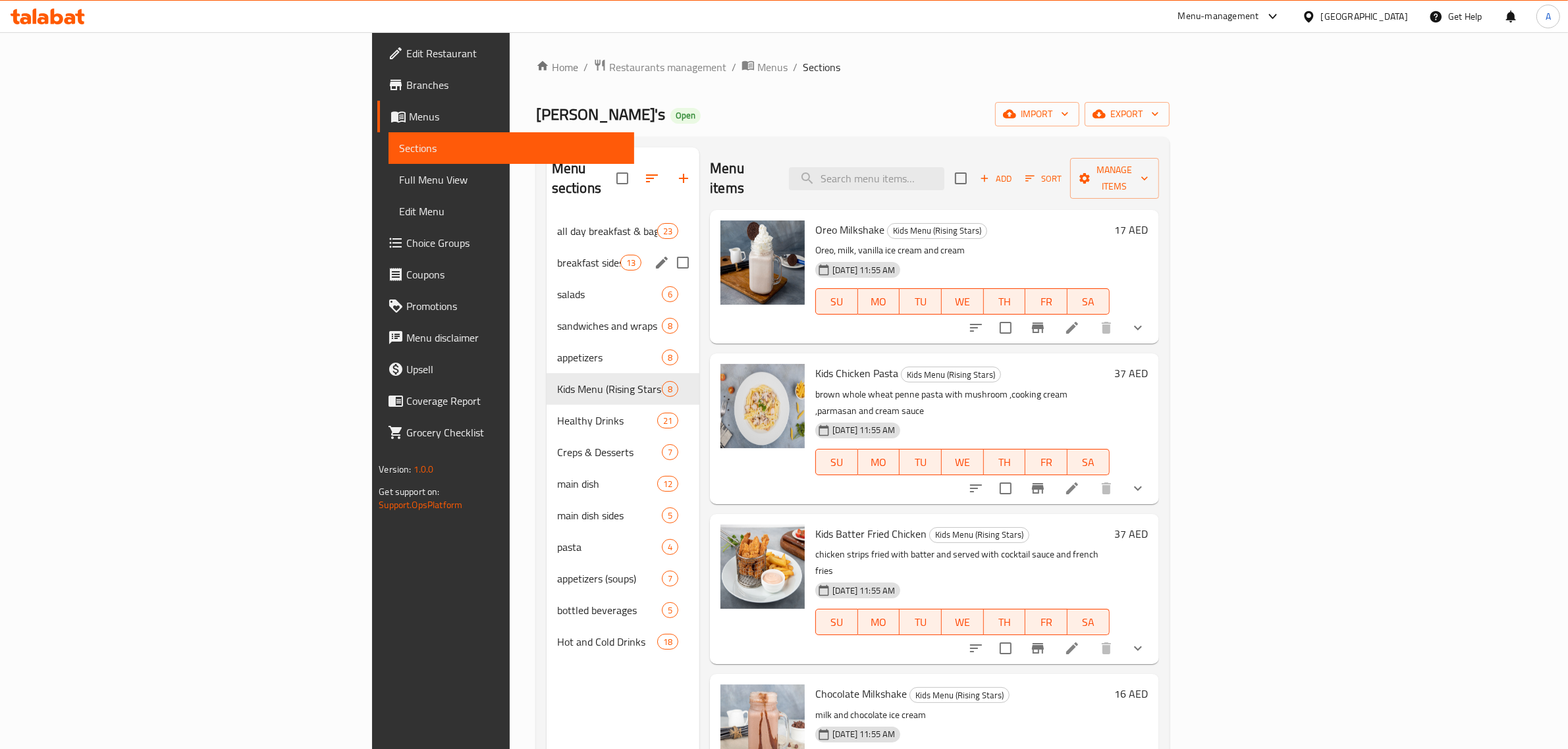
drag, startPoint x: 424, startPoint y: 232, endPoint x: 424, endPoint y: 221, distance: 11.0
click at [547, 247] on div "breakfast sides 13" at bounding box center [623, 262] width 152 height 32
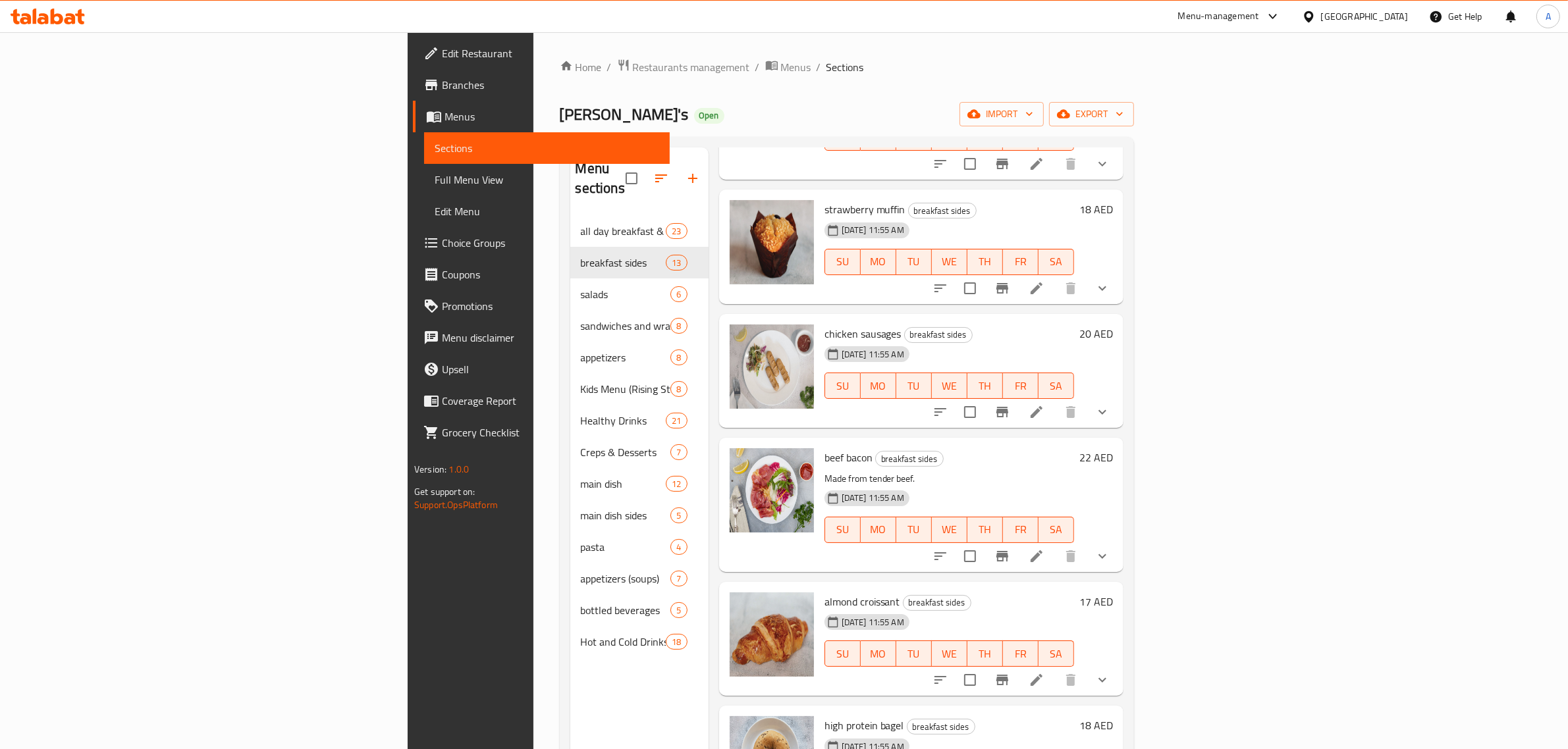
scroll to position [329, 0]
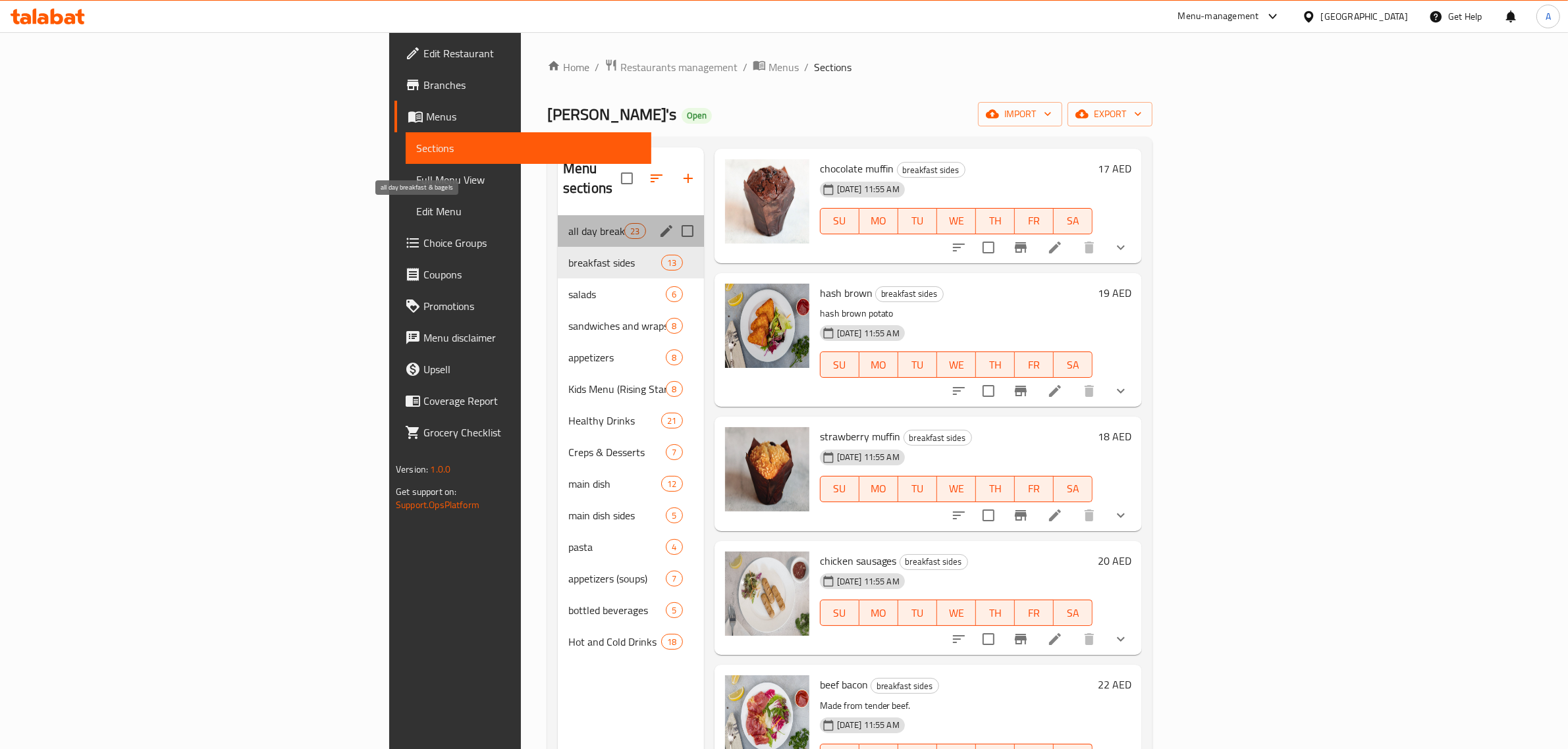
click at [568, 224] on span "all day breakfast & bagels" at bounding box center [596, 232] width 56 height 16
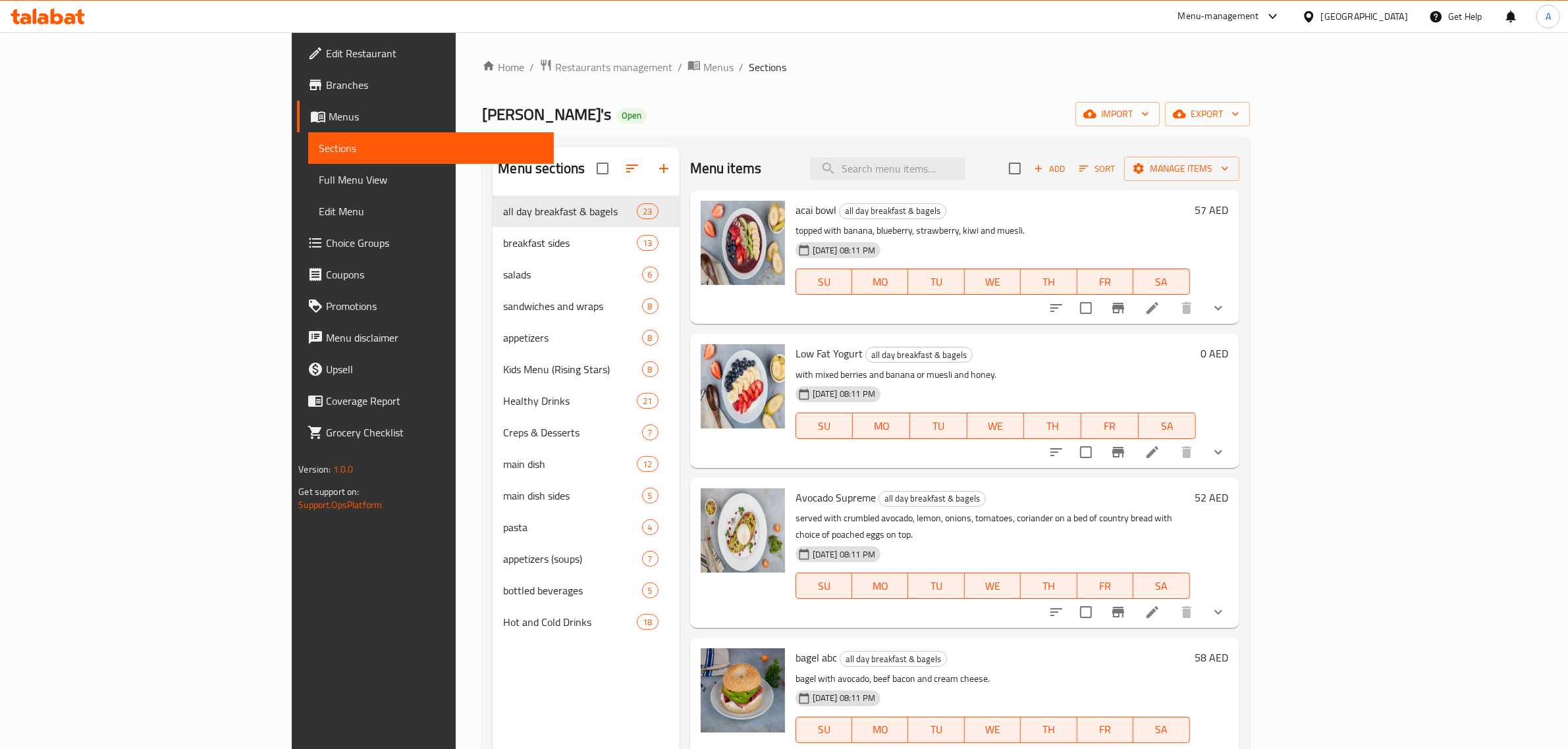
click at [967, 364] on div "Low Fat Yogurt all day breakfast & bagels with mixed berries and banana or mues…" at bounding box center [995, 401] width 411 height 123
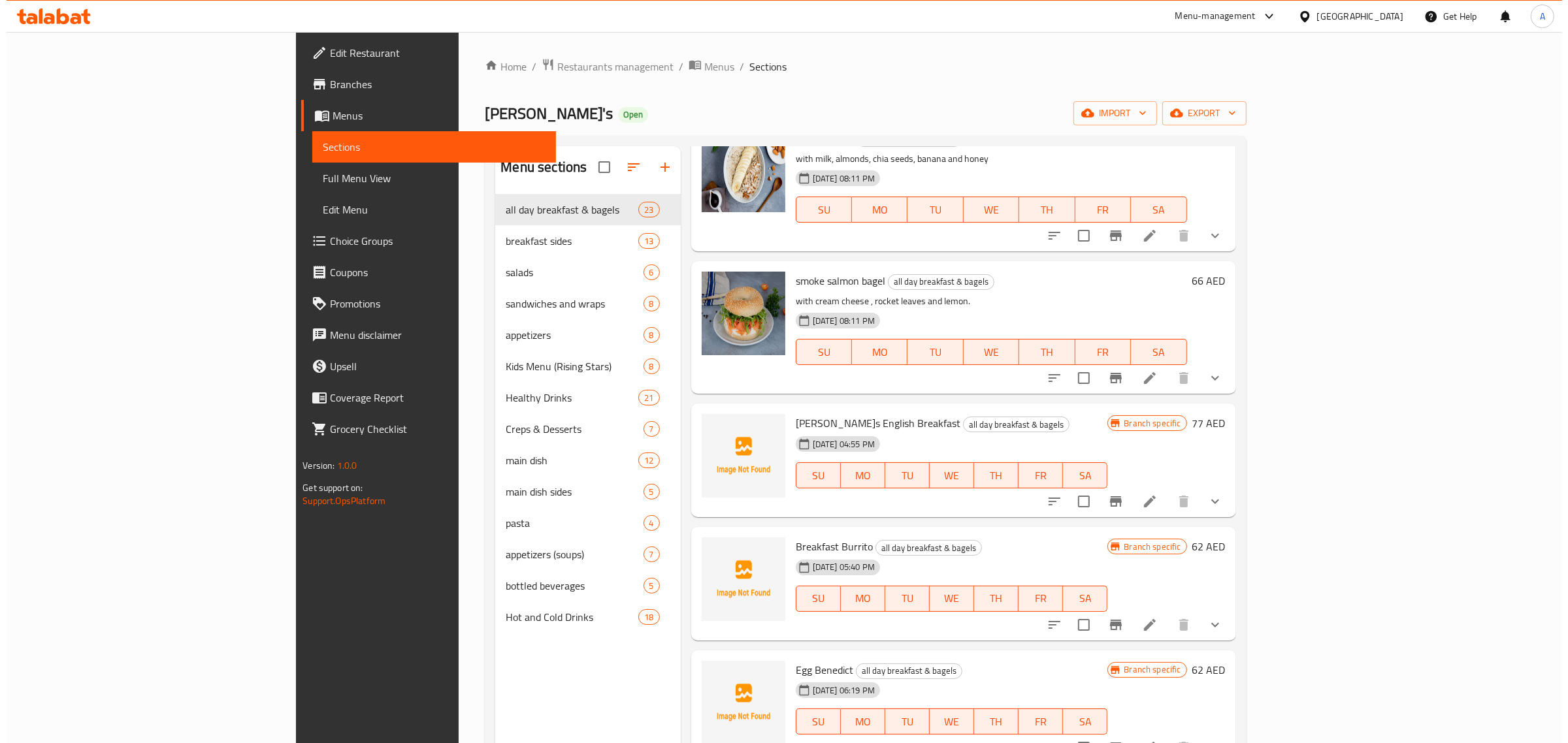
scroll to position [2449, 0]
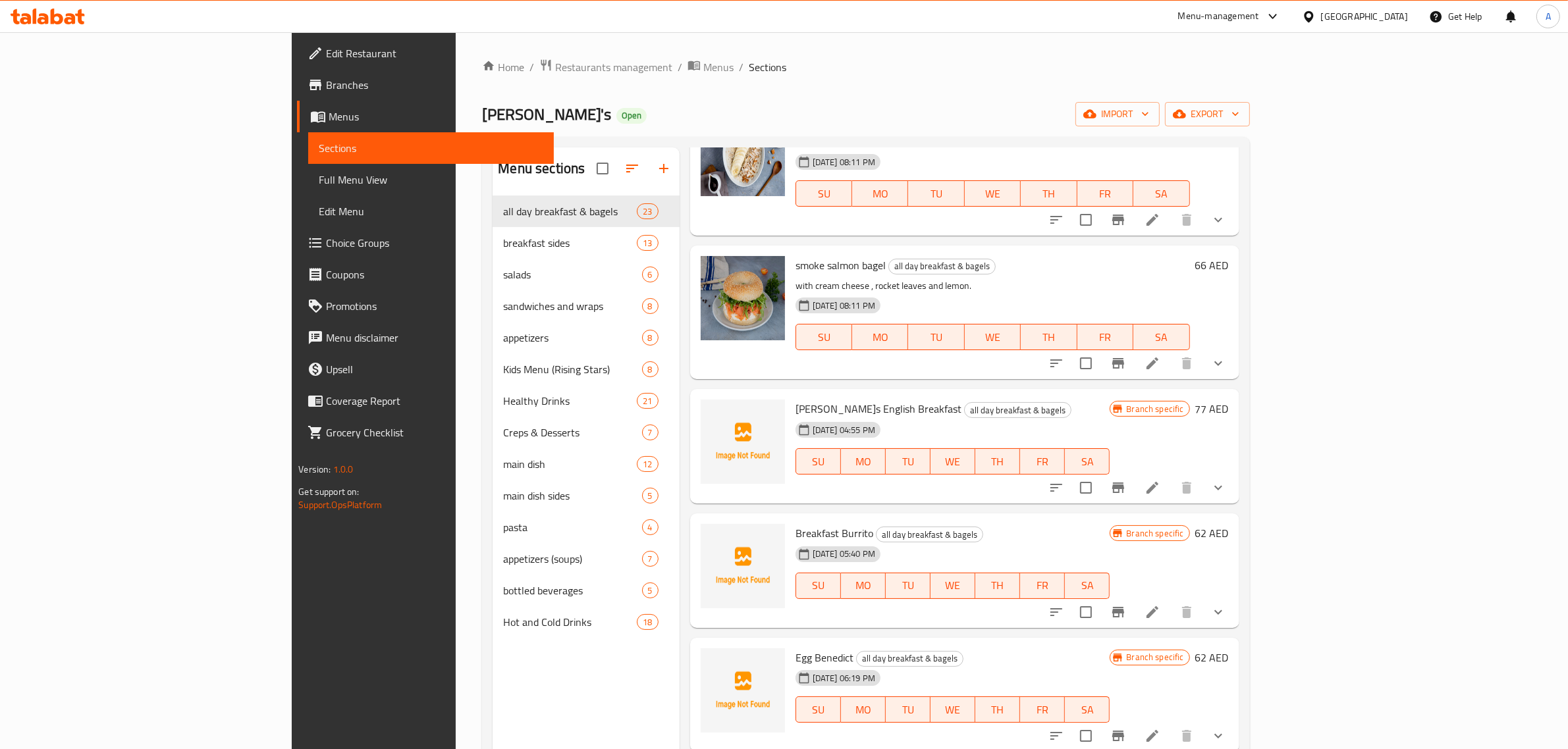
click at [955, 524] on h6 "Breakfast Burrito all day breakfast & bagels" at bounding box center [952, 533] width 314 height 18
click at [1126, 605] on icon "Branch-specific-item" at bounding box center [1119, 613] width 16 height 16
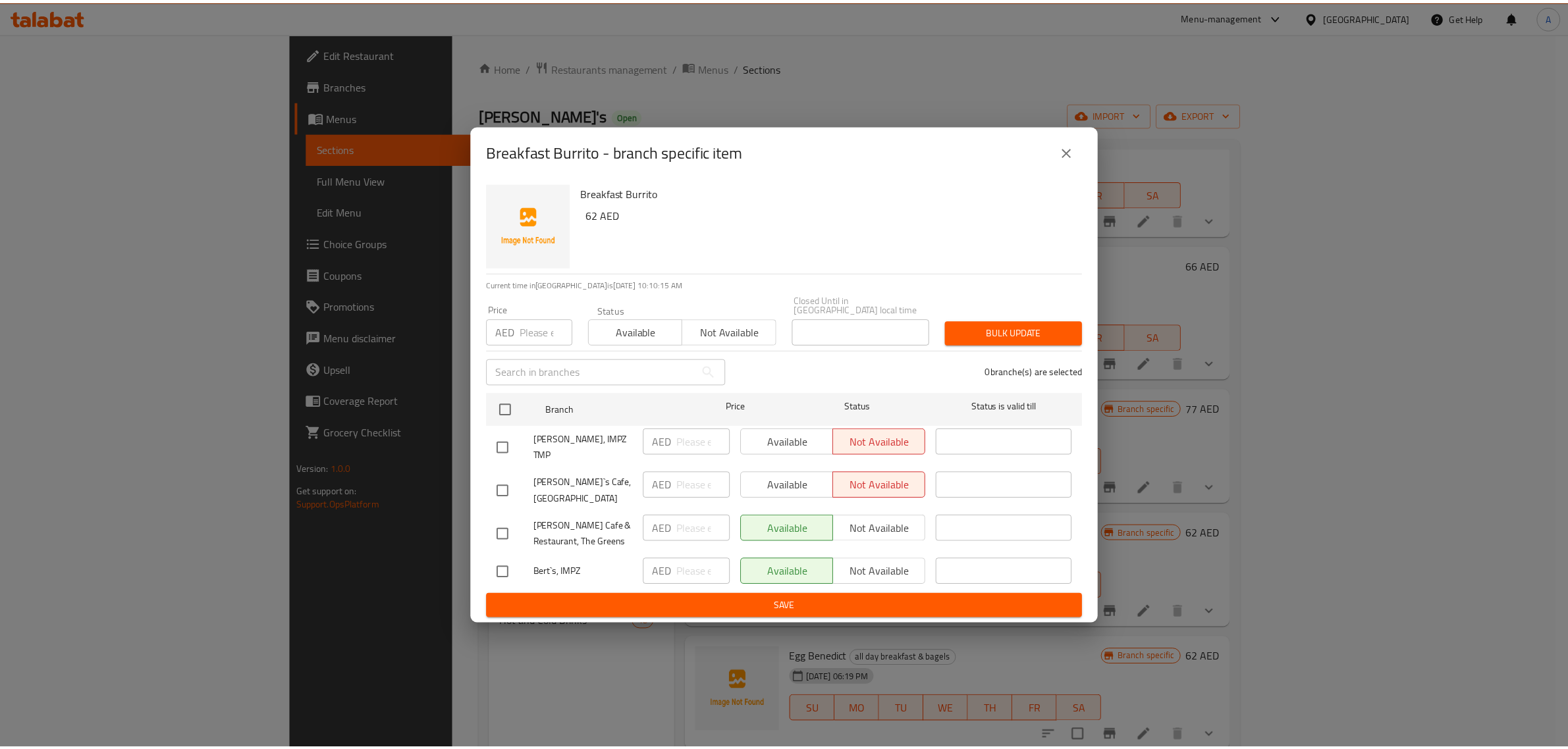
scroll to position [185, 0]
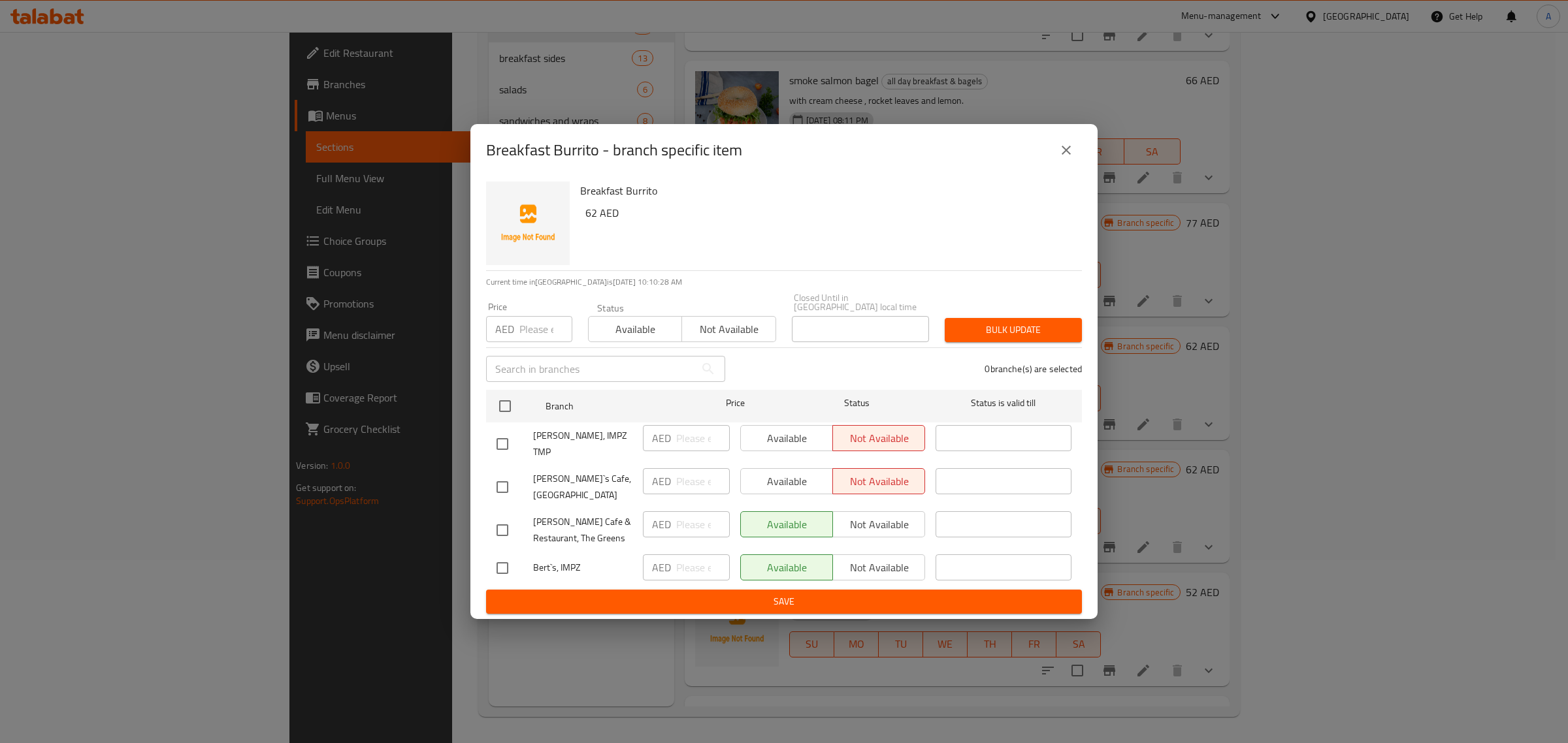
click at [1070, 166] on button "close" at bounding box center [1065, 150] width 31 height 31
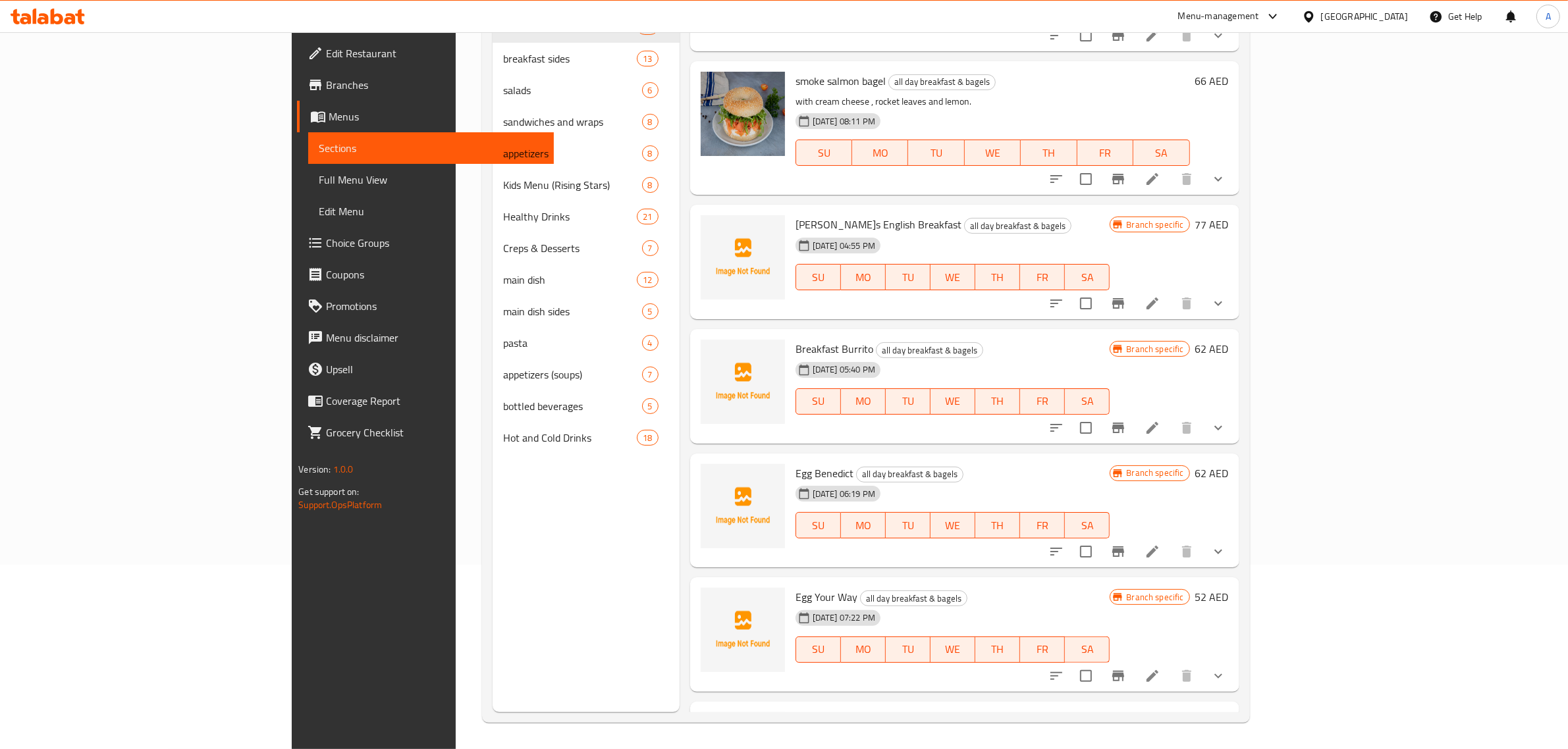
click at [1226, 420] on icon "show more" at bounding box center [1218, 428] width 16 height 16
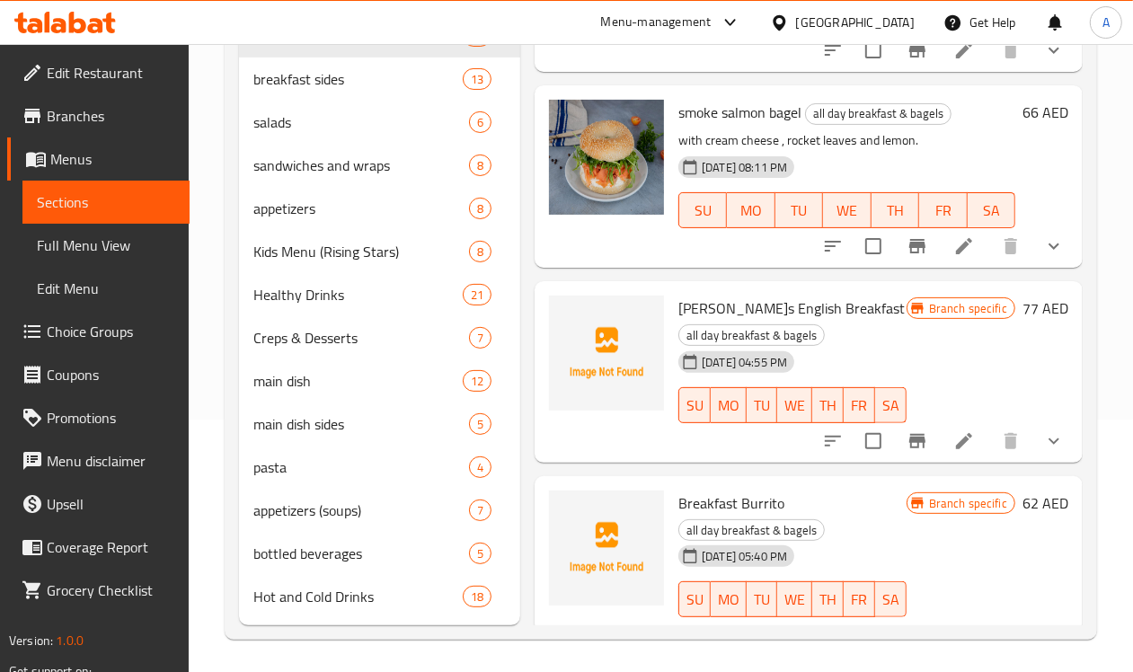
scroll to position [3593, 0]
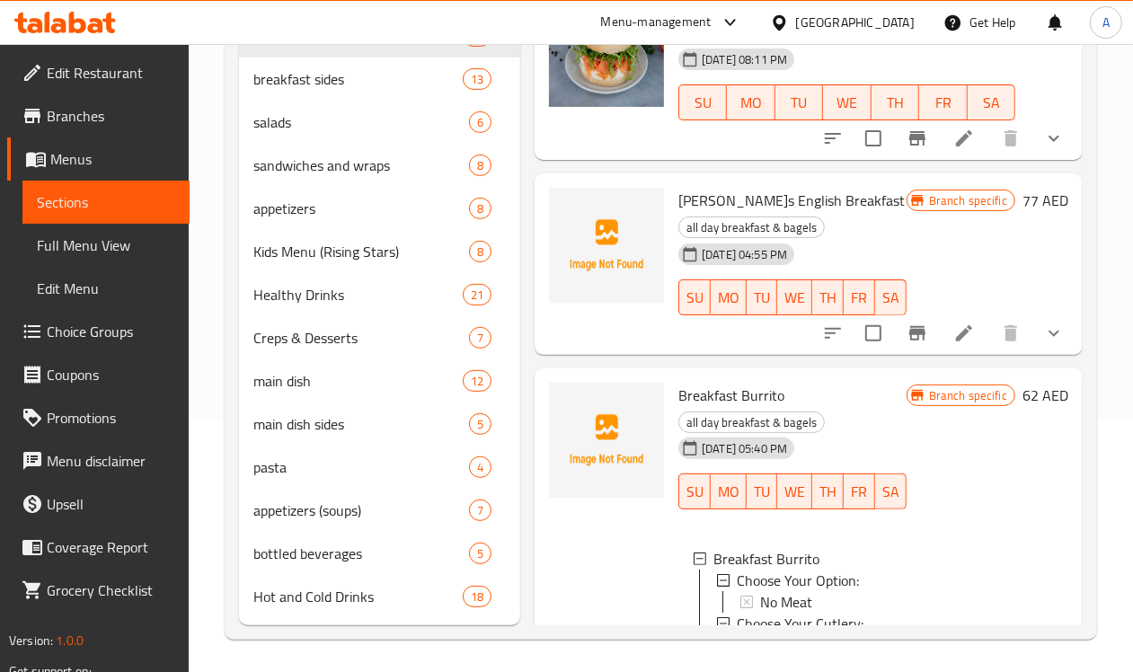
click at [1043, 322] on icon "show more" at bounding box center [1054, 333] width 22 height 22
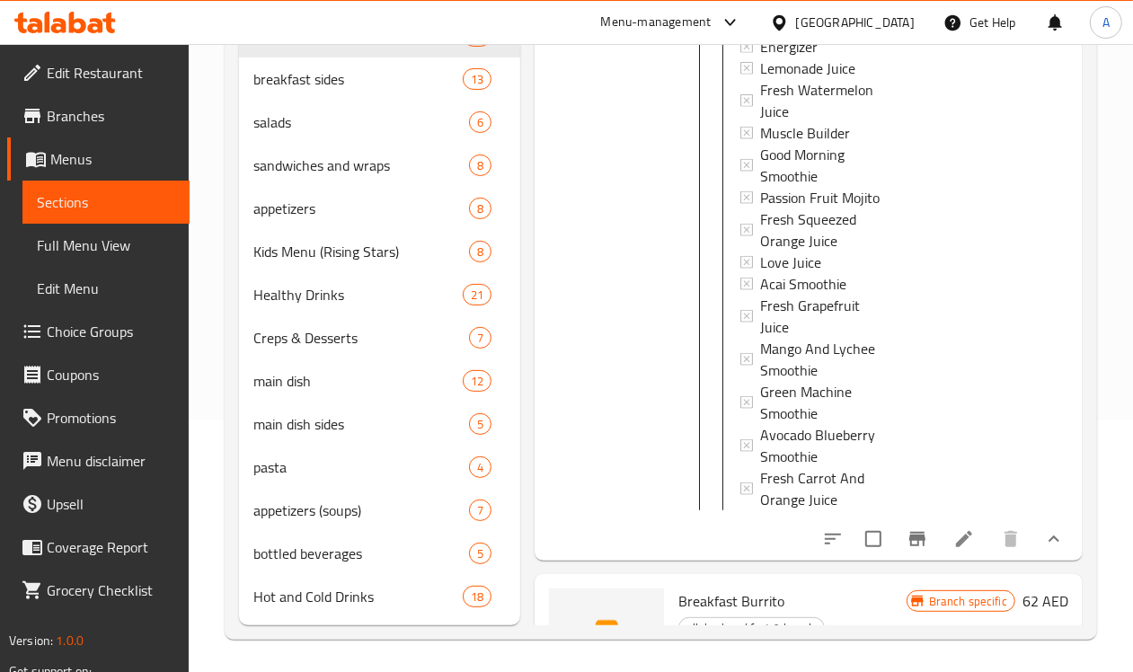
scroll to position [5053, 0]
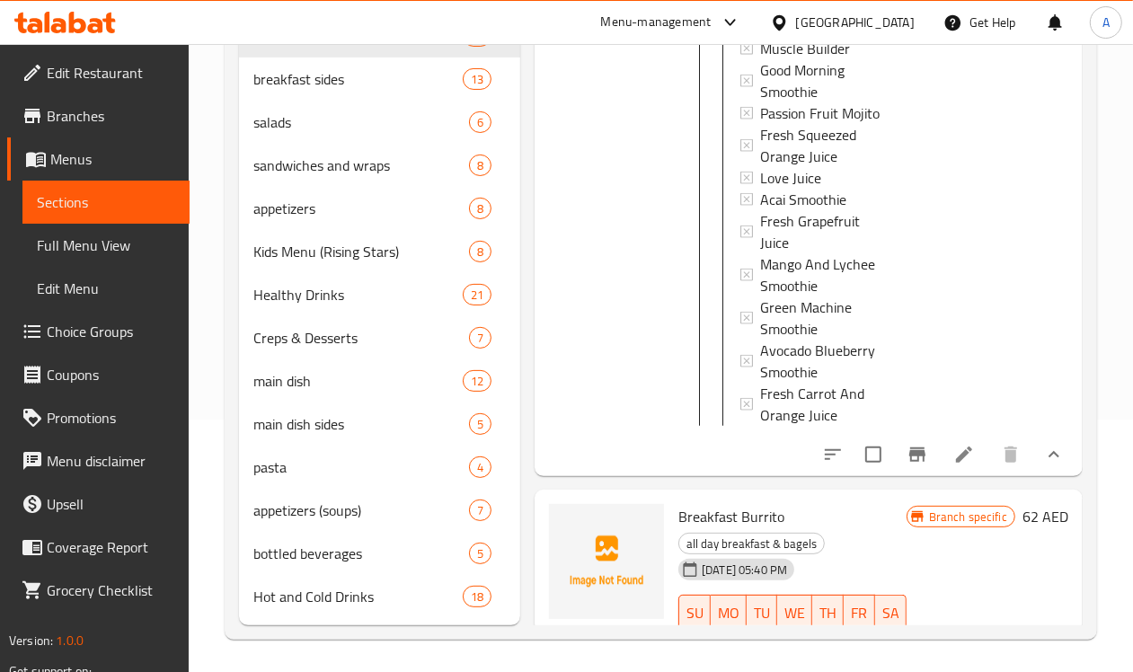
click at [953, 444] on icon at bounding box center [964, 455] width 22 height 22
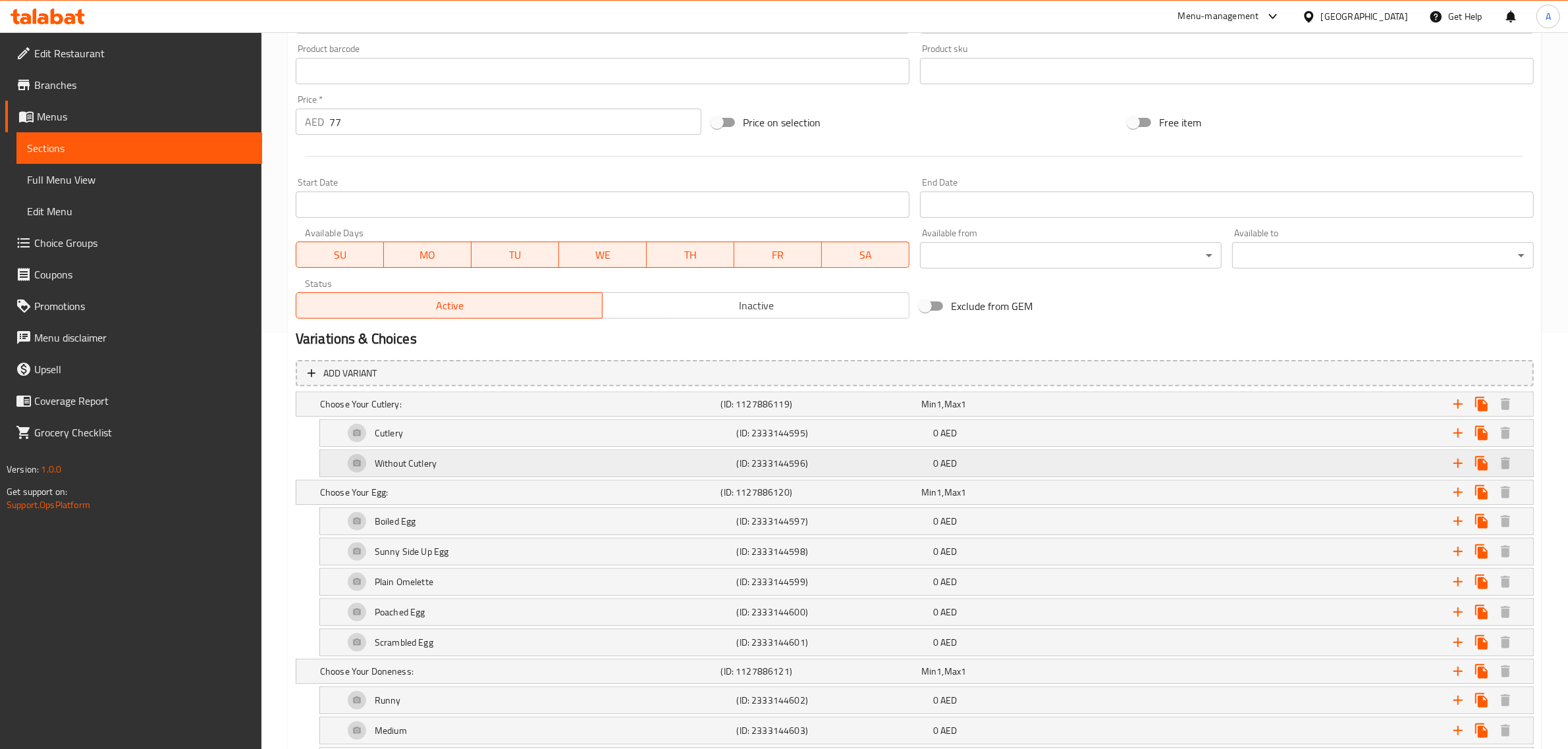
scroll to position [494, 0]
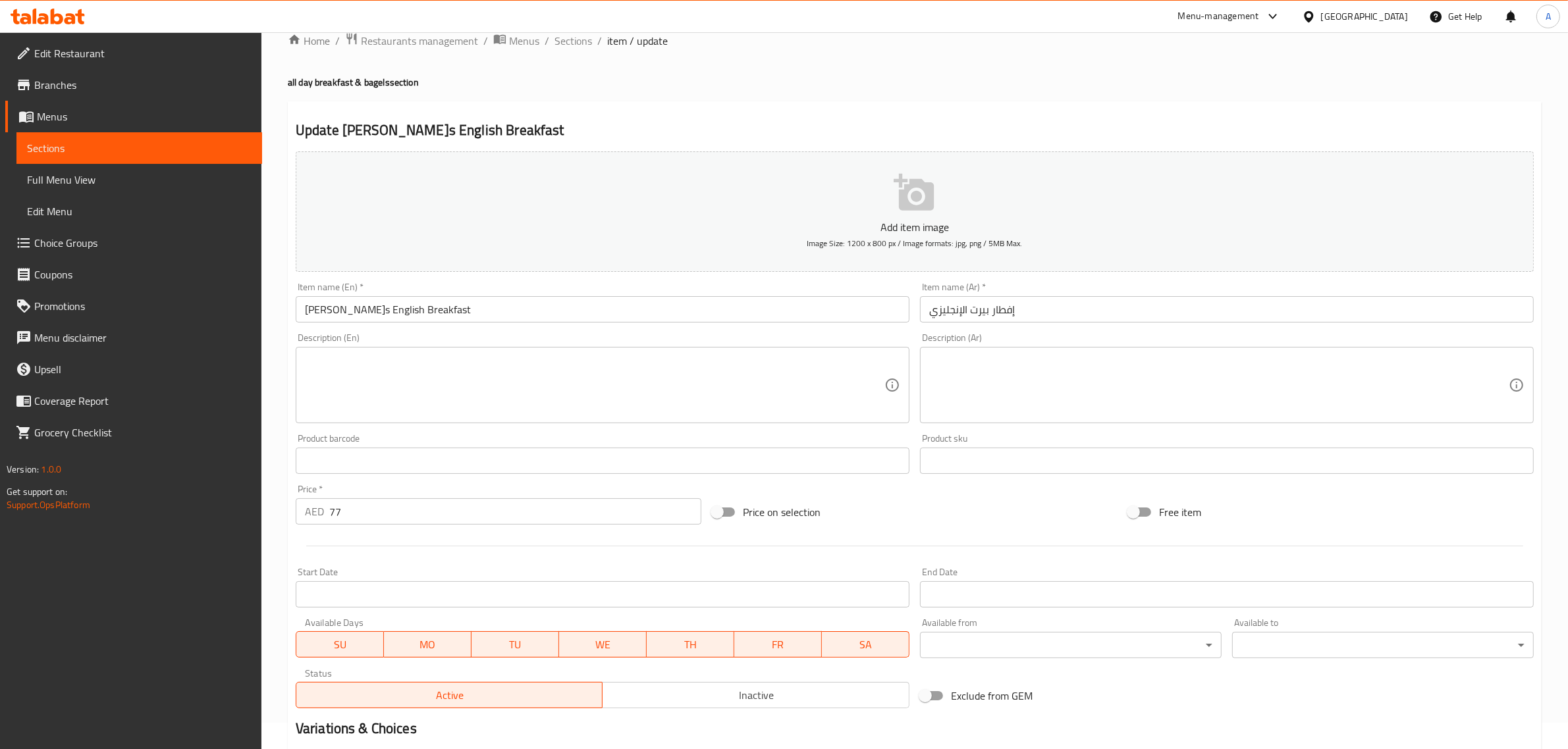
scroll to position [0, 0]
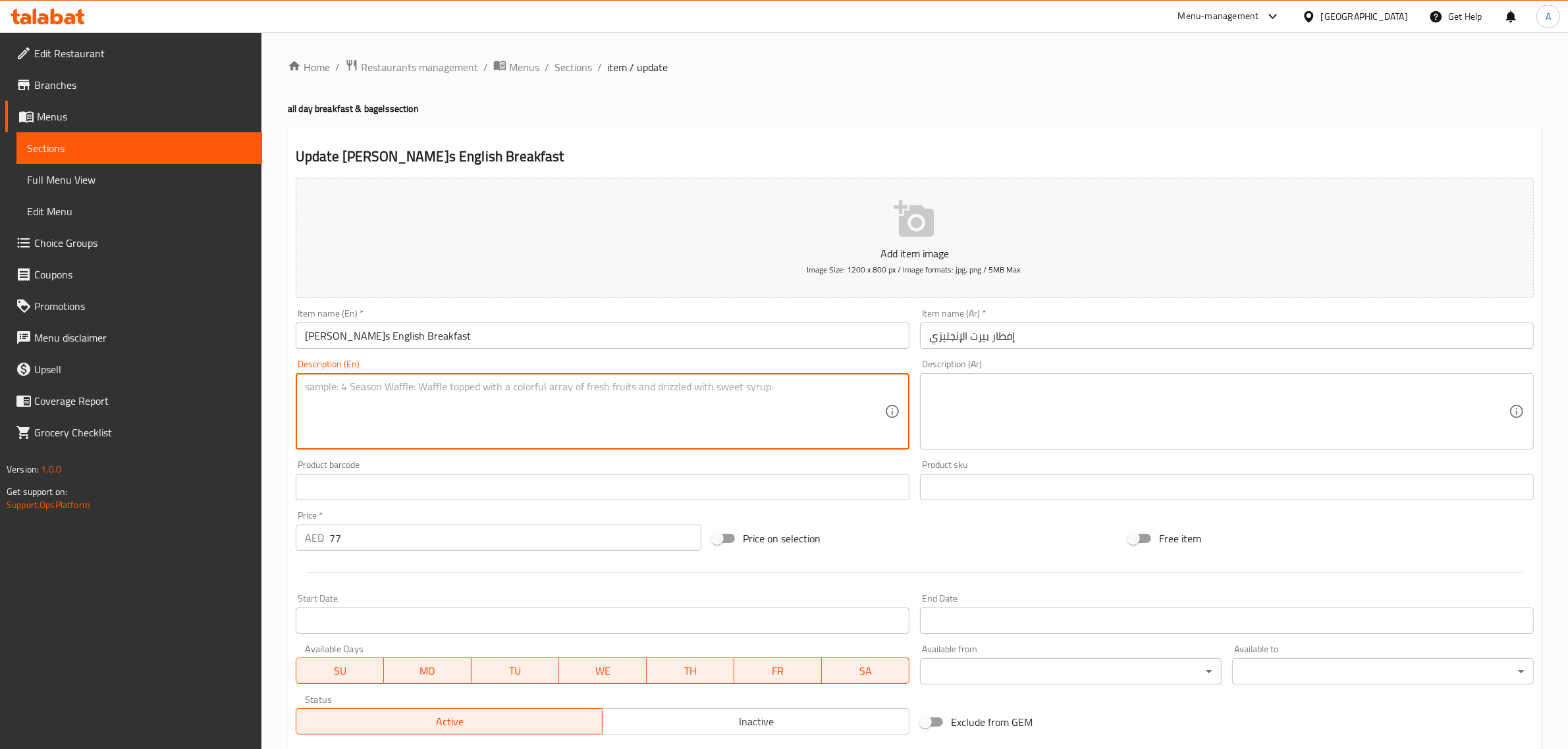
click at [487, 408] on textarea at bounding box center [595, 411] width 580 height 62
paste textarea "Served with scrambled egg, grilled bacon, onion, potato, pepper, avocado, tomat…"
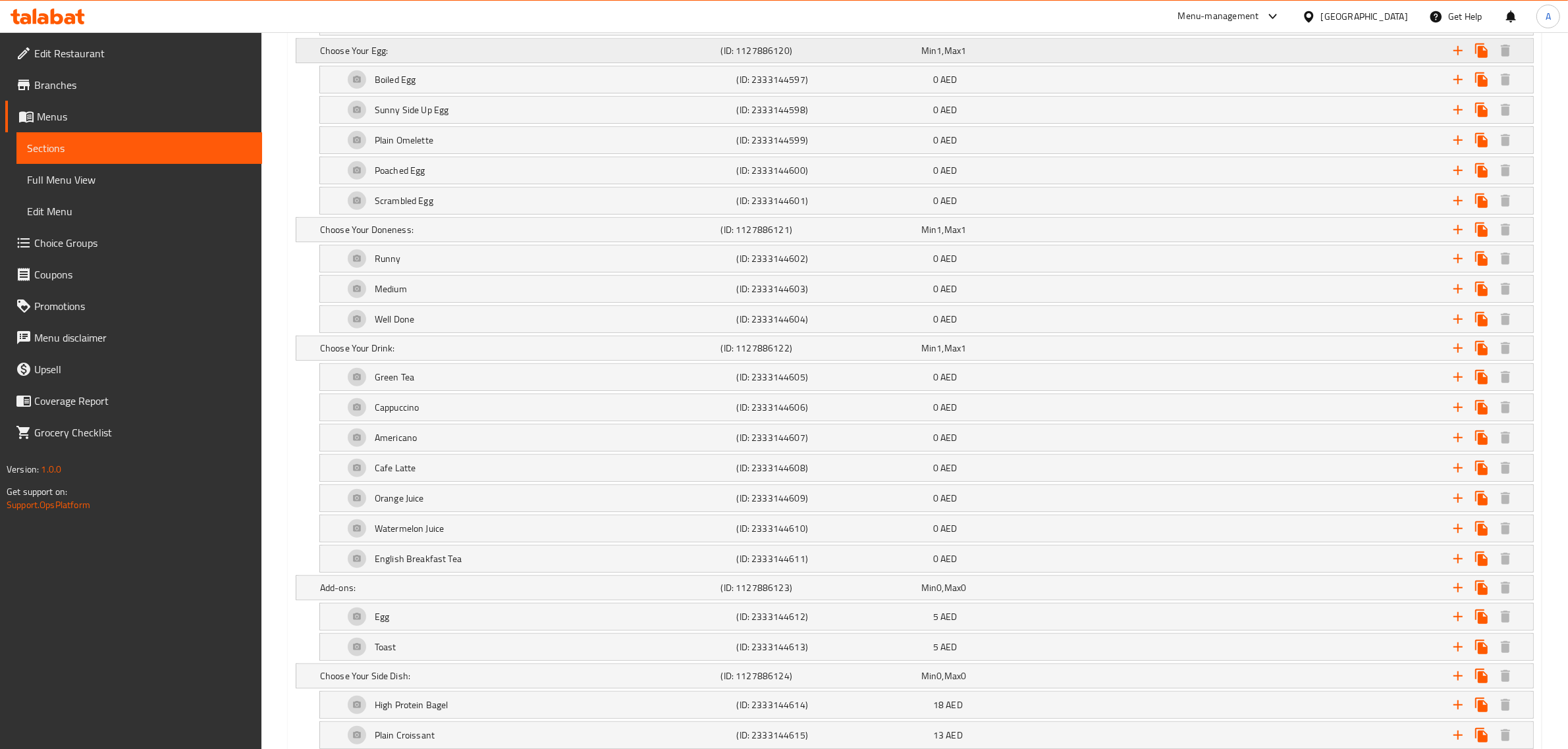
scroll to position [905, 0]
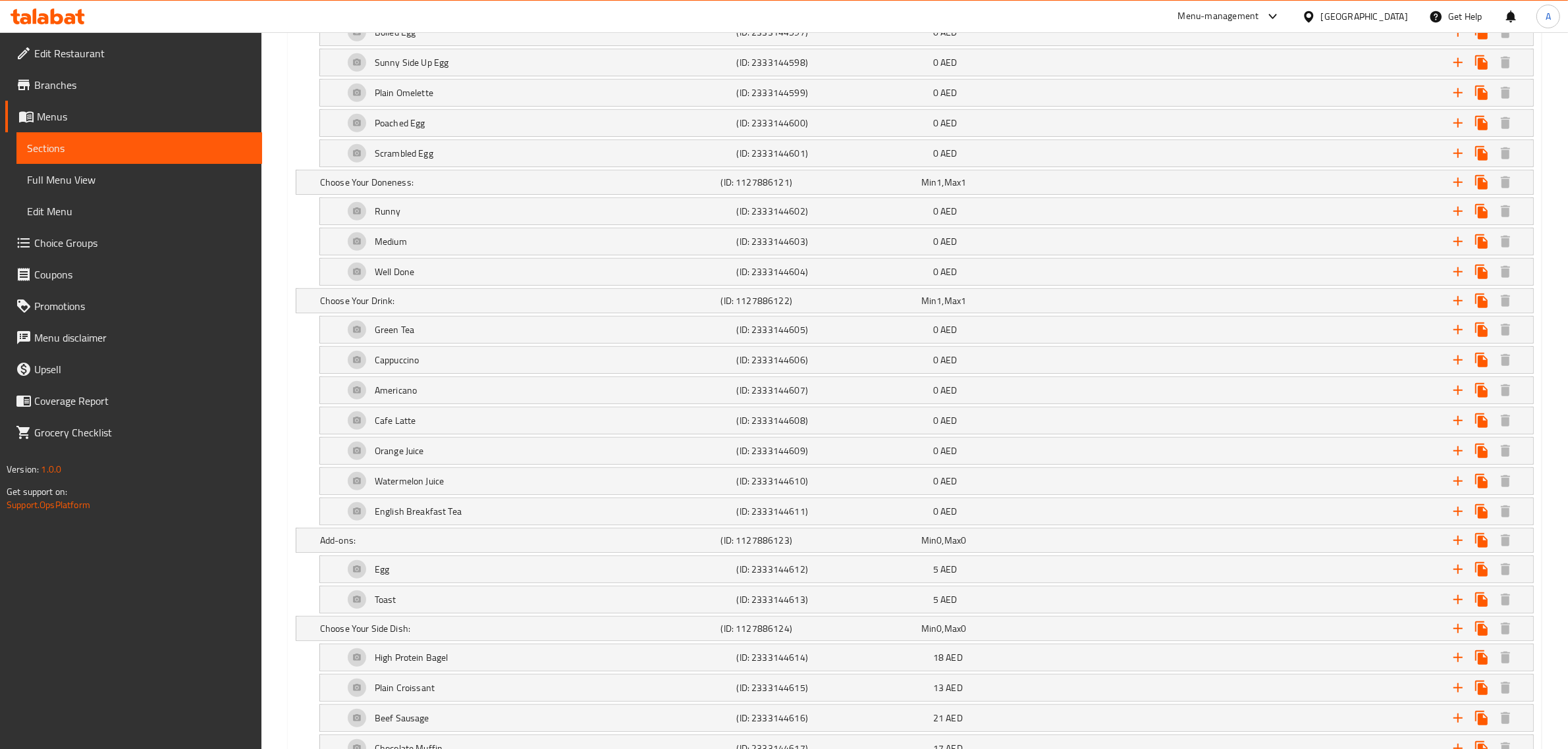
type textarea "Served with scrambled egg, grilled bacon, onion, potato, pepper, avocado, tomat…"
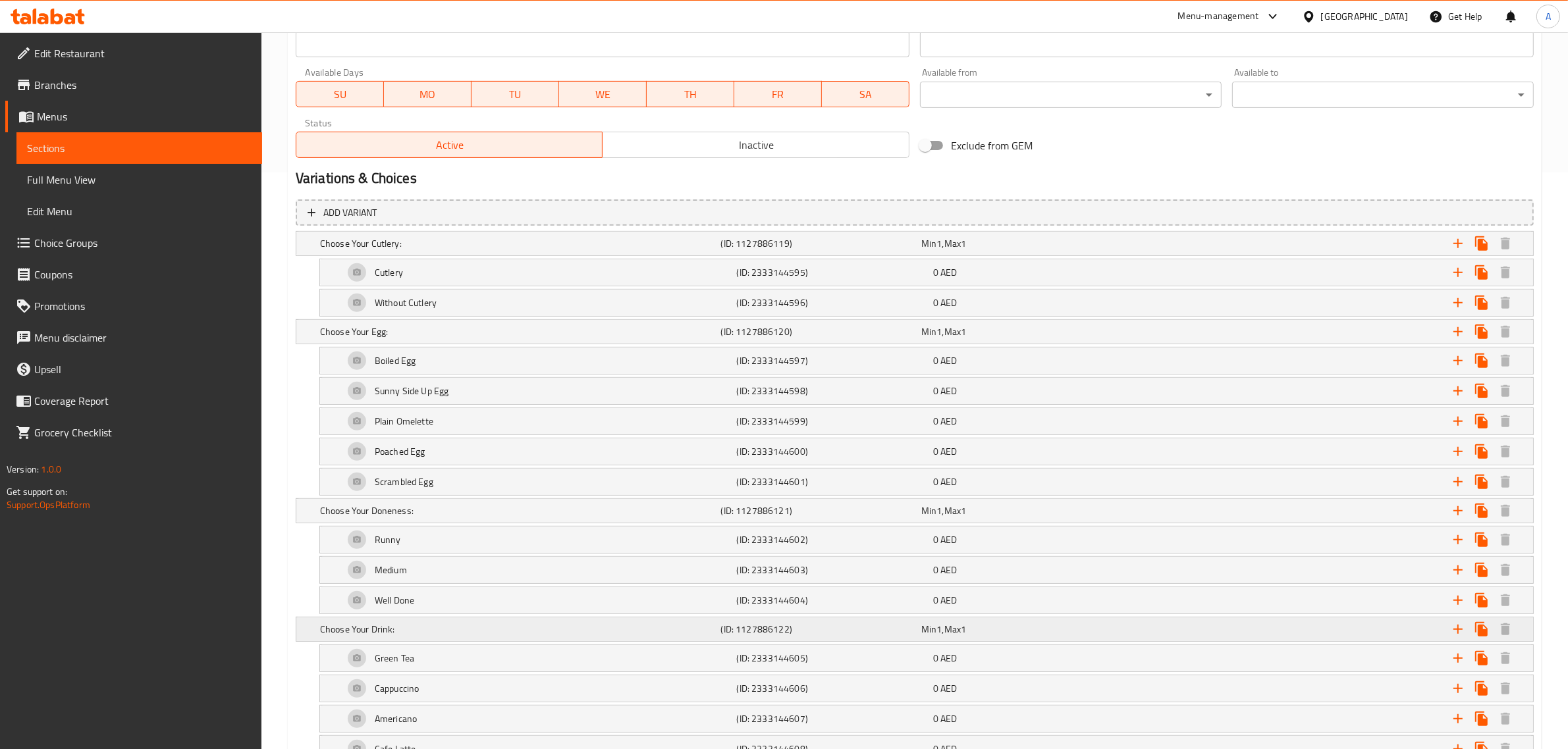
scroll to position [576, 0]
click at [539, 172] on h2 "Variations & Choices" at bounding box center [914, 179] width 1238 height 20
drag, startPoint x: 372, startPoint y: 637, endPoint x: 379, endPoint y: 638, distance: 7.1
click at [372, 637] on h5 "Choose Your Drink:" at bounding box center [518, 630] width 396 height 13
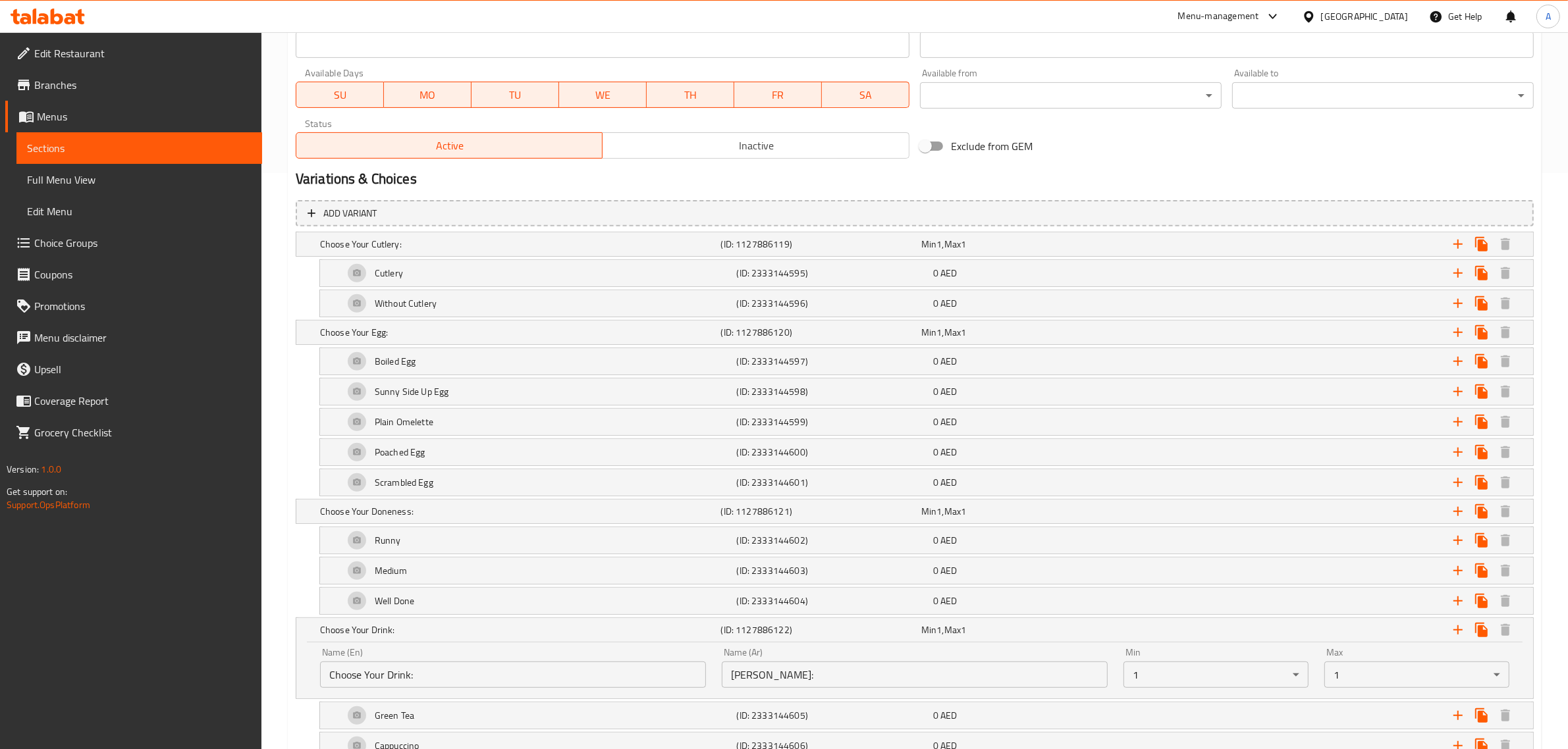
scroll to position [658, 0]
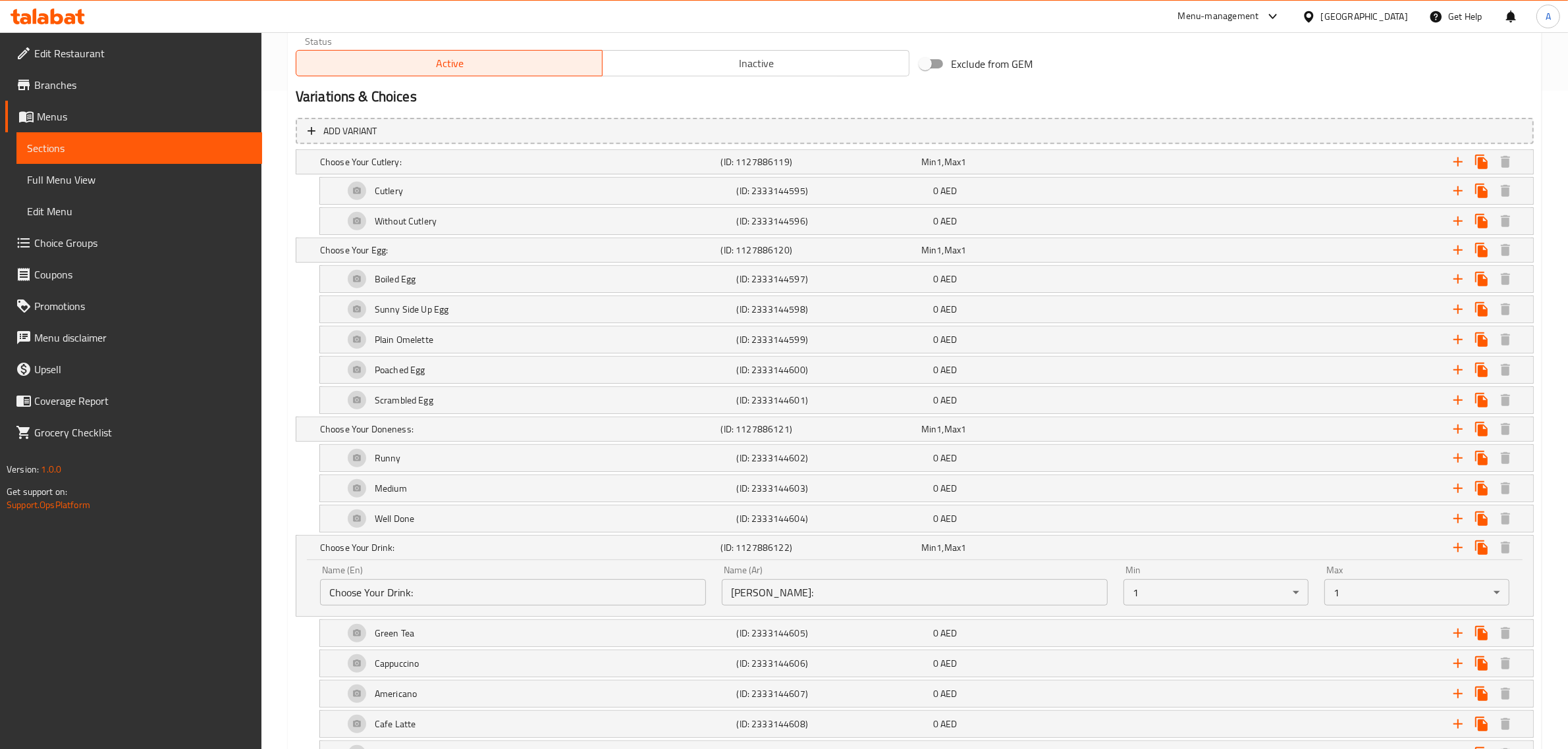
click at [432, 597] on input "Choose Your Drink:" at bounding box center [513, 593] width 386 height 26
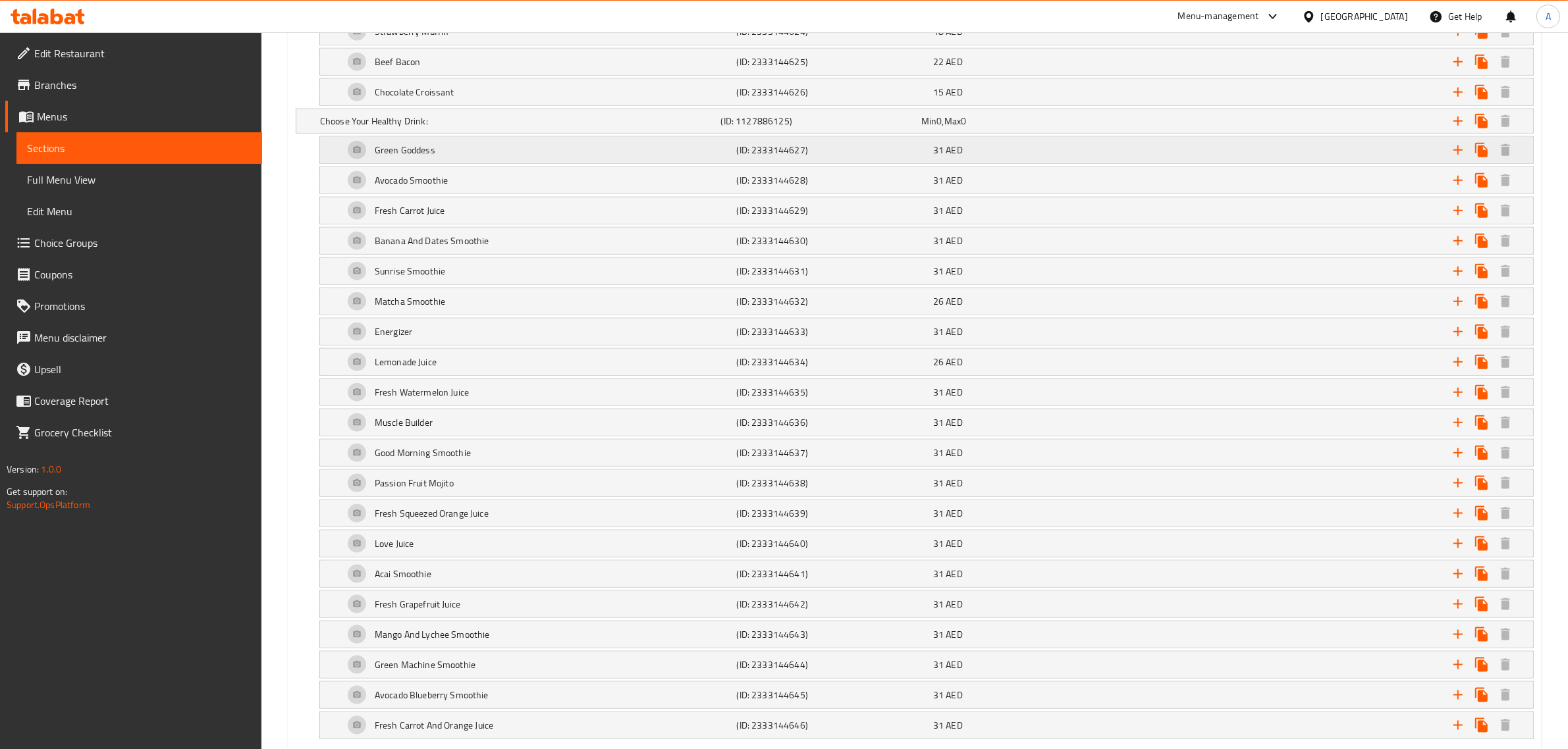
scroll to position [1893, 0]
click at [432, 670] on h5 "Green Machine Smoothie" at bounding box center [424, 663] width 100 height 13
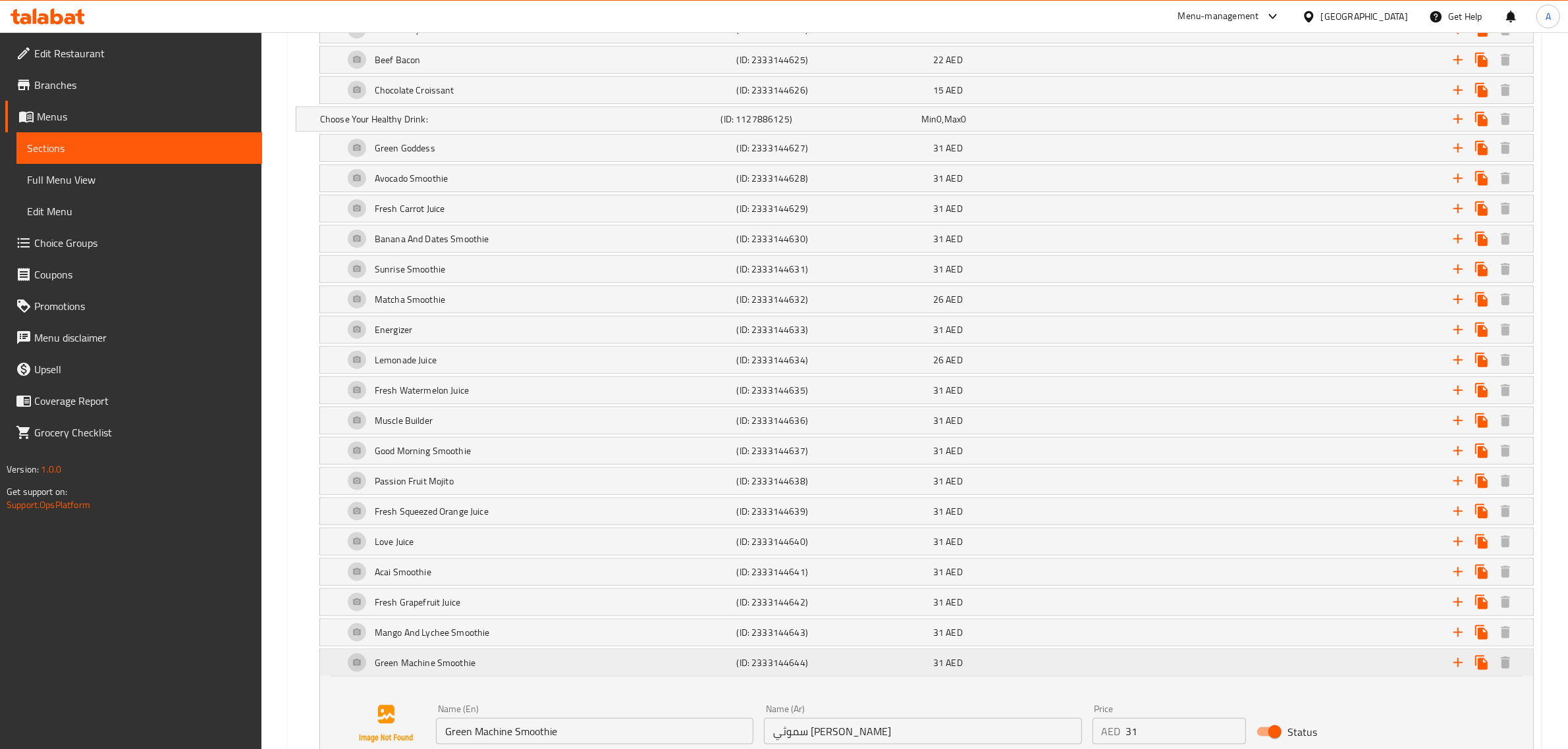
click at [432, 670] on h5 "Green Machine Smoothie" at bounding box center [424, 663] width 100 height 13
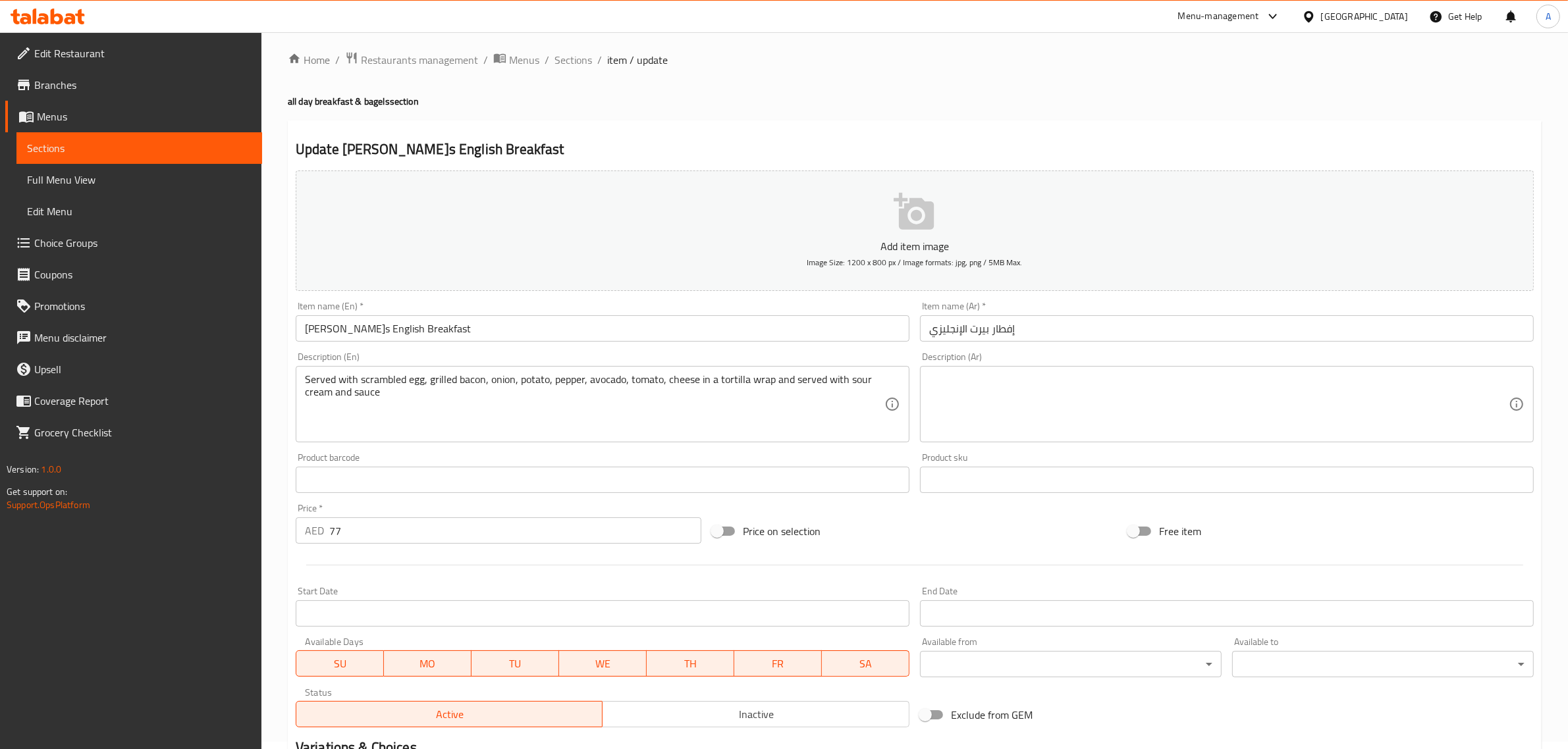
scroll to position [0, 0]
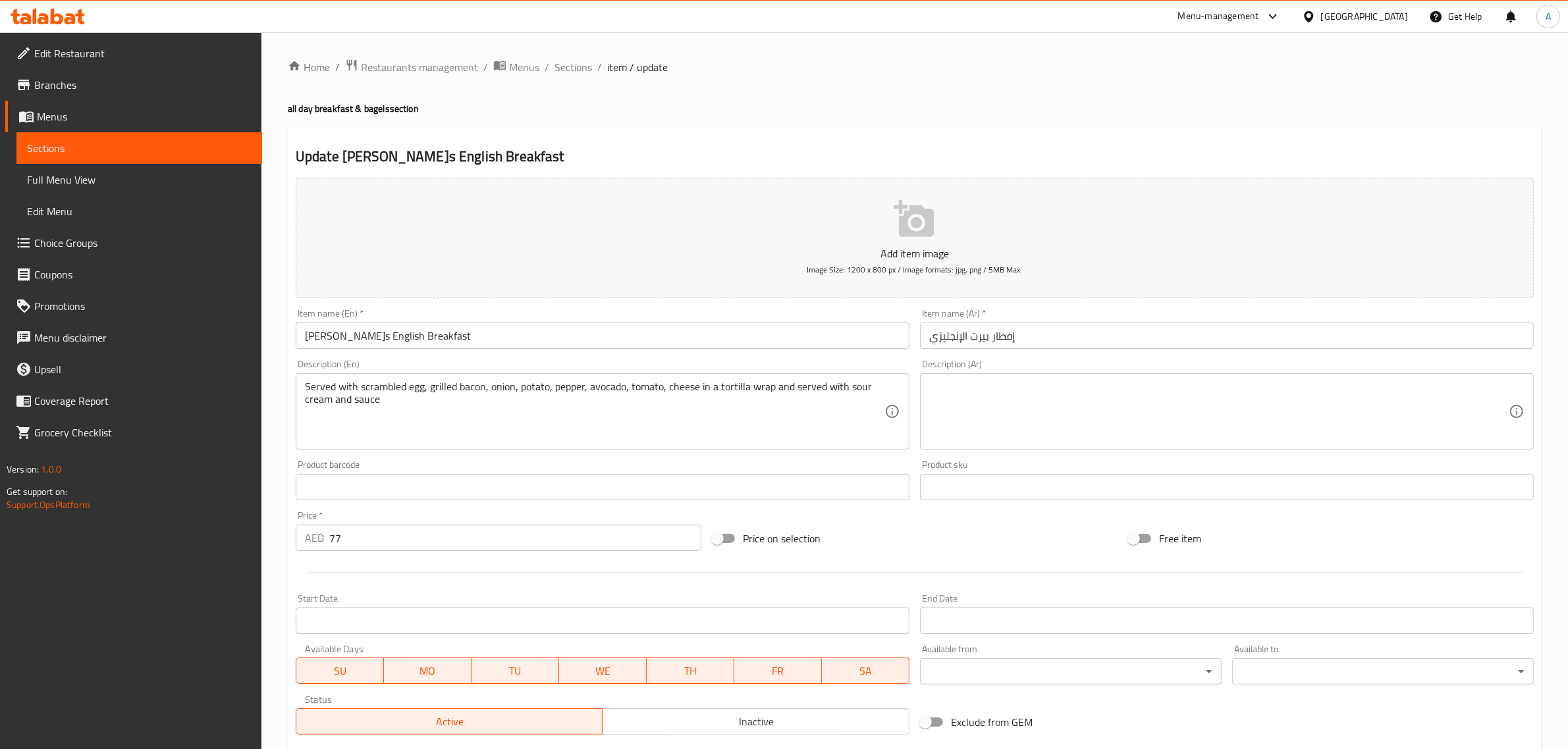
click at [343, 333] on input "[PERSON_NAME]s English Breakfast" at bounding box center [602, 336] width 614 height 26
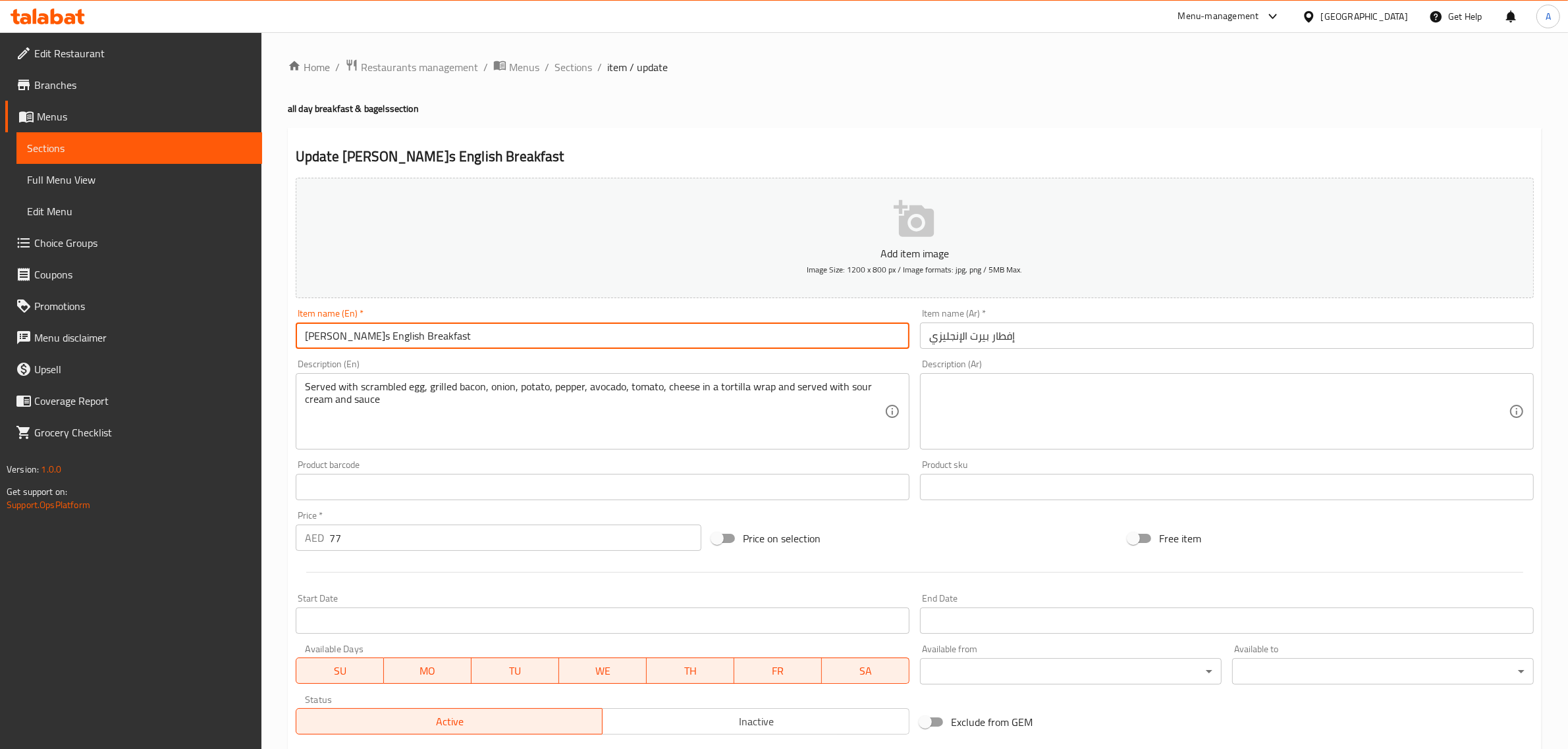
click at [343, 333] on input "[PERSON_NAME]s English Breakfast" at bounding box center [602, 336] width 614 height 26
click at [585, 67] on span "Sections" at bounding box center [573, 67] width 37 height 16
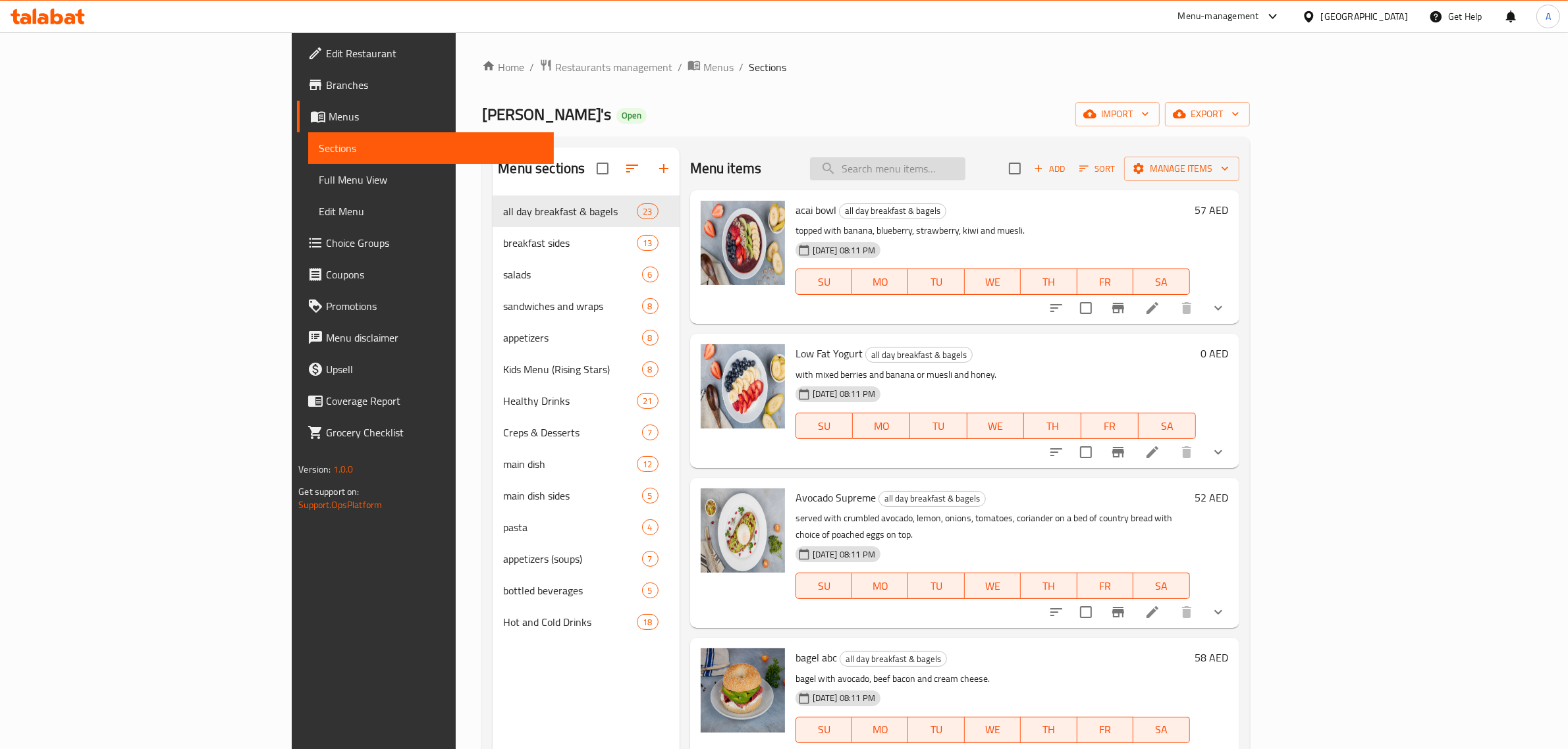
click at [965, 173] on input "search" at bounding box center [888, 169] width 155 height 23
paste input "[PERSON_NAME]s English Breakfast"
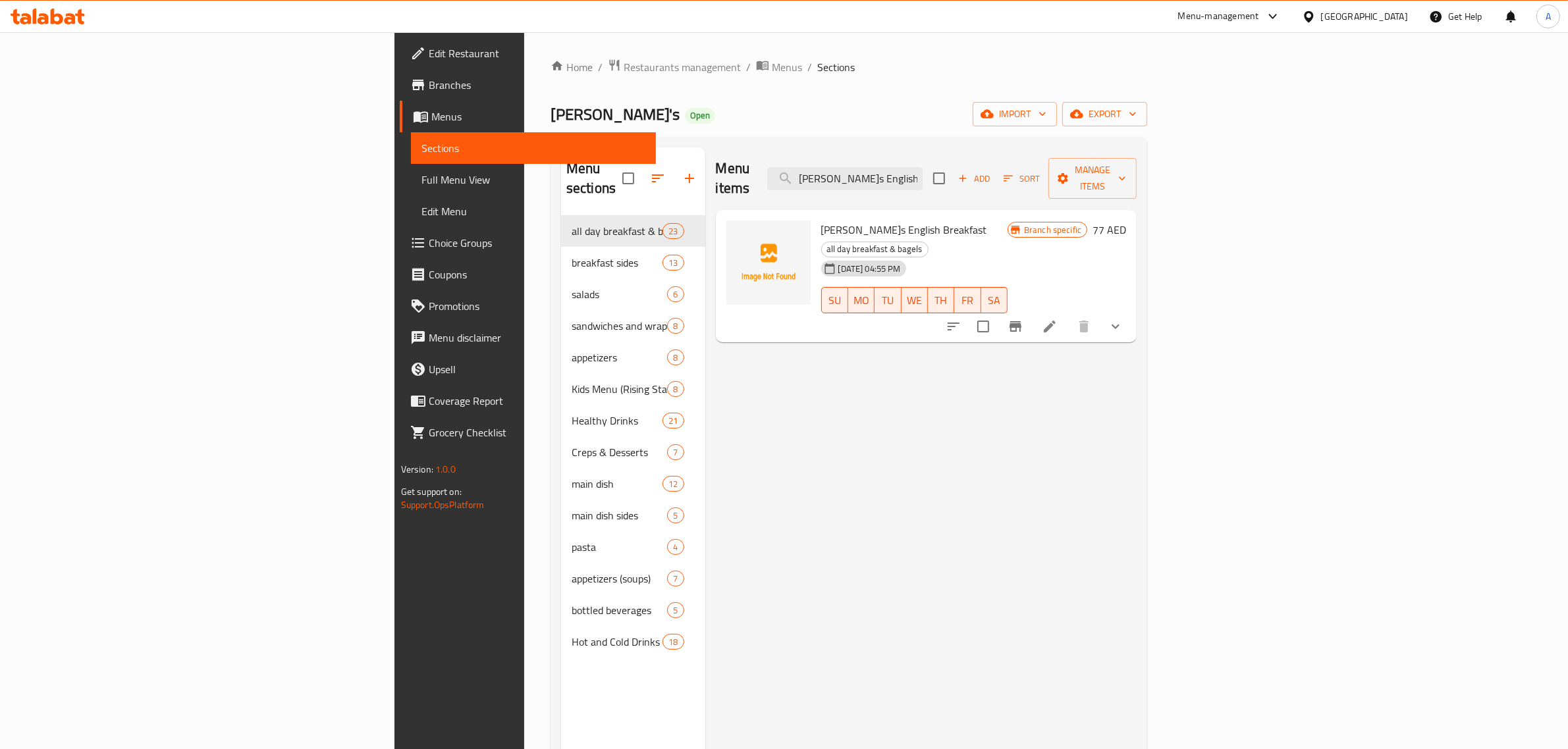
type input "[PERSON_NAME]s English Breakfast"
click at [1124, 319] on icon "show more" at bounding box center [1116, 327] width 16 height 16
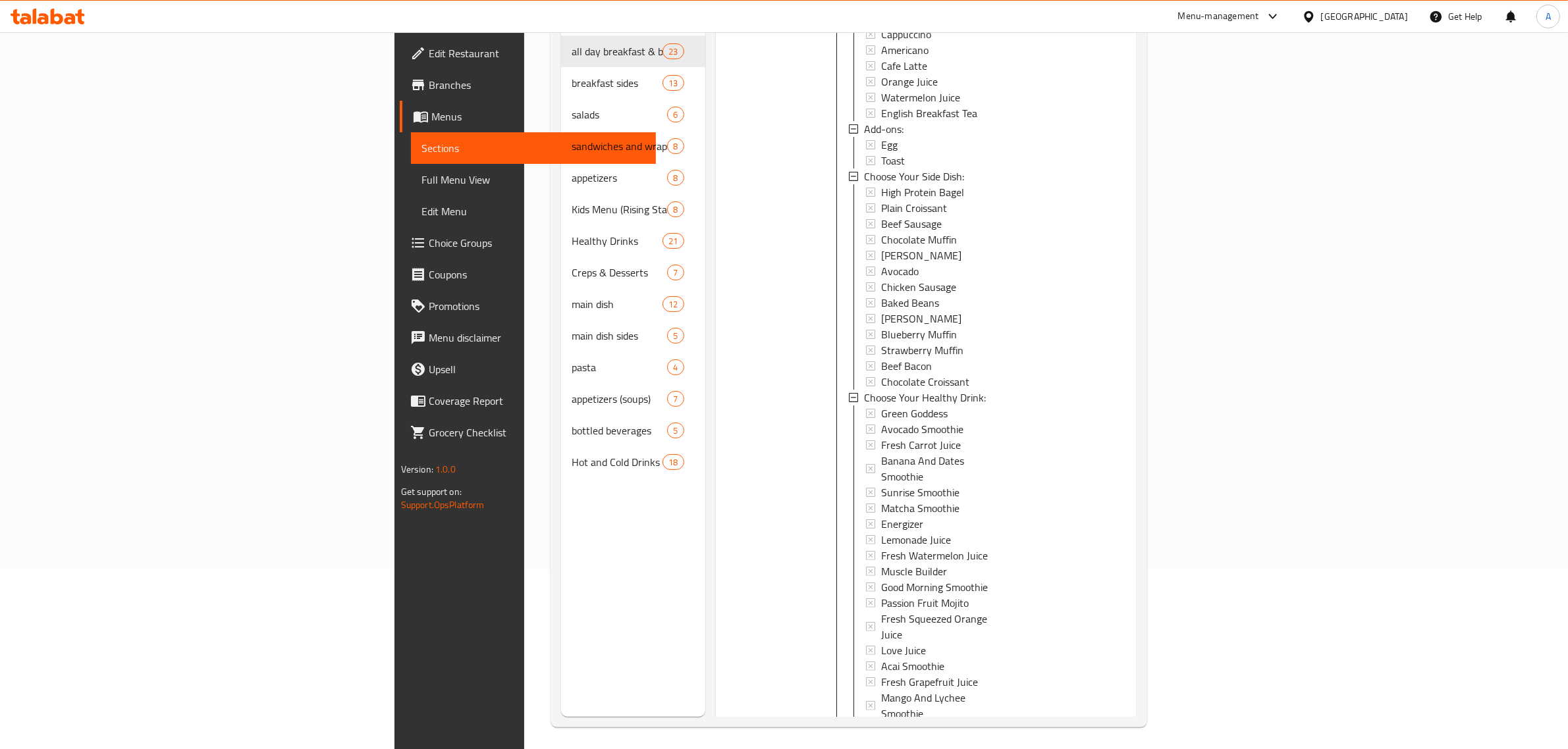
scroll to position [185, 0]
click at [881, 733] on span "Avocado Blueberry Smoothie" at bounding box center [939, 748] width 116 height 32
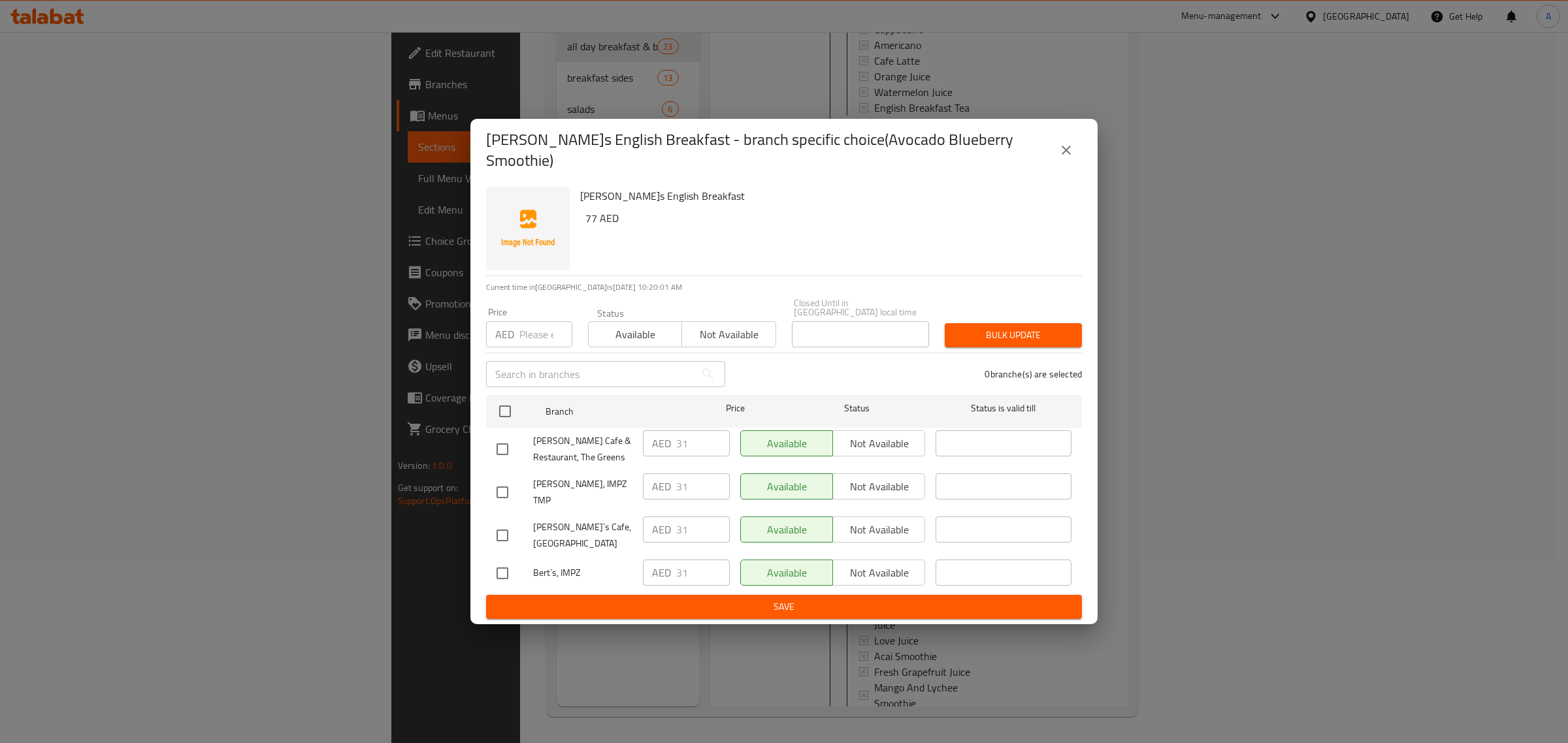
click at [1070, 158] on icon "close" at bounding box center [1066, 150] width 16 height 16
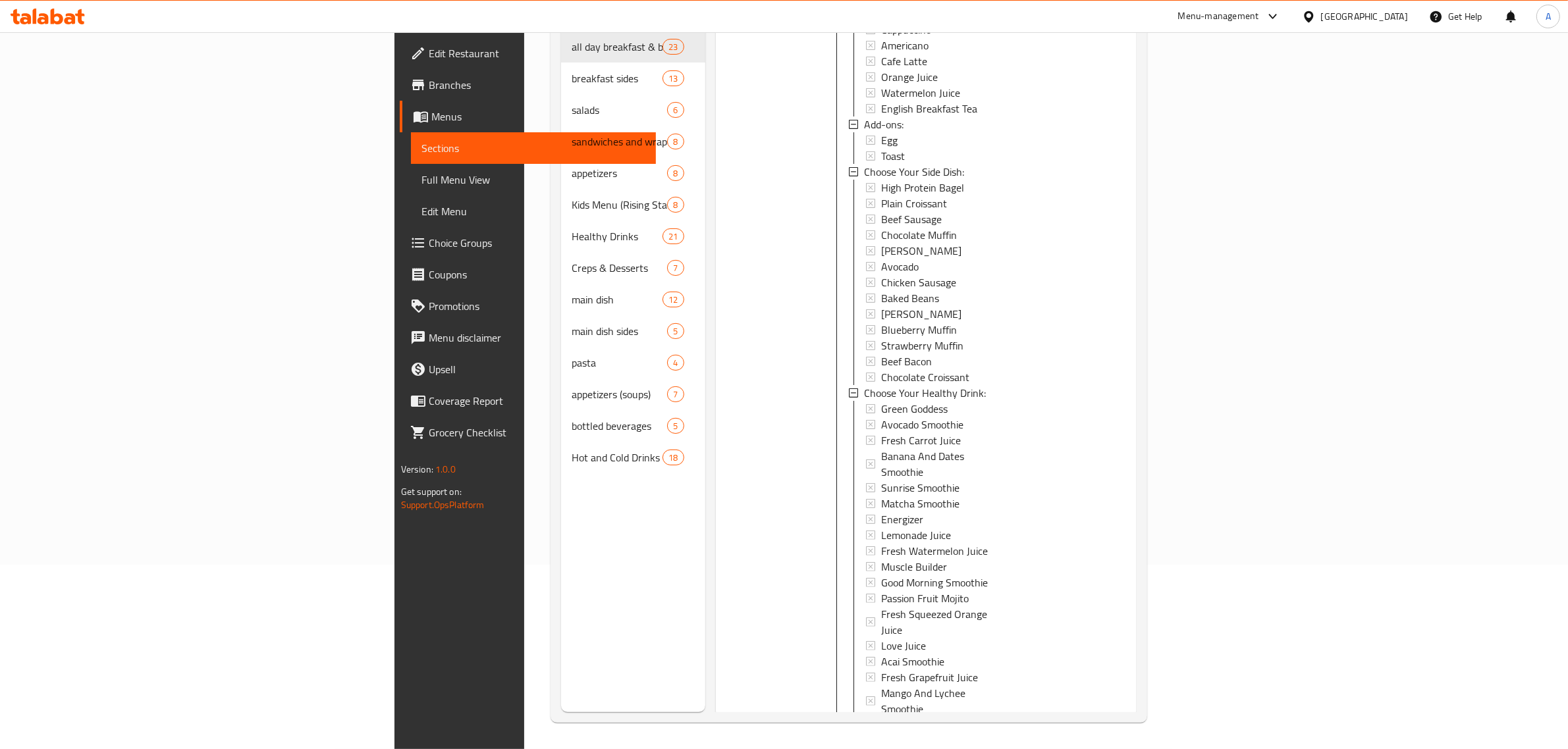
drag, startPoint x: 438, startPoint y: 532, endPoint x: 449, endPoint y: 534, distance: 11.2
click at [561, 532] on div "Menu sections all day breakfast & bagels 23 breakfast sides 13 salads 6 sandwic…" at bounding box center [633, 338] width 144 height 749
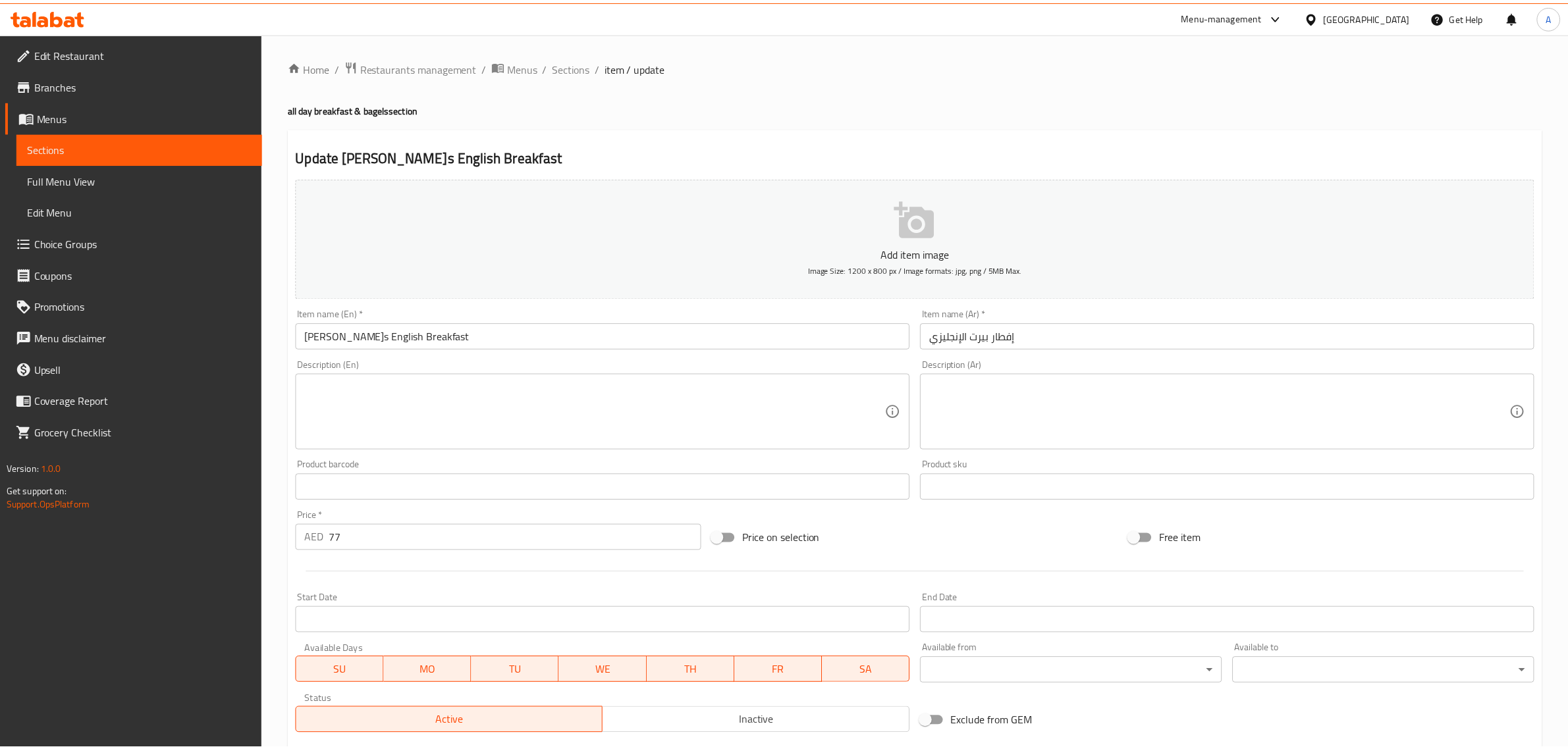
scroll to position [494, 0]
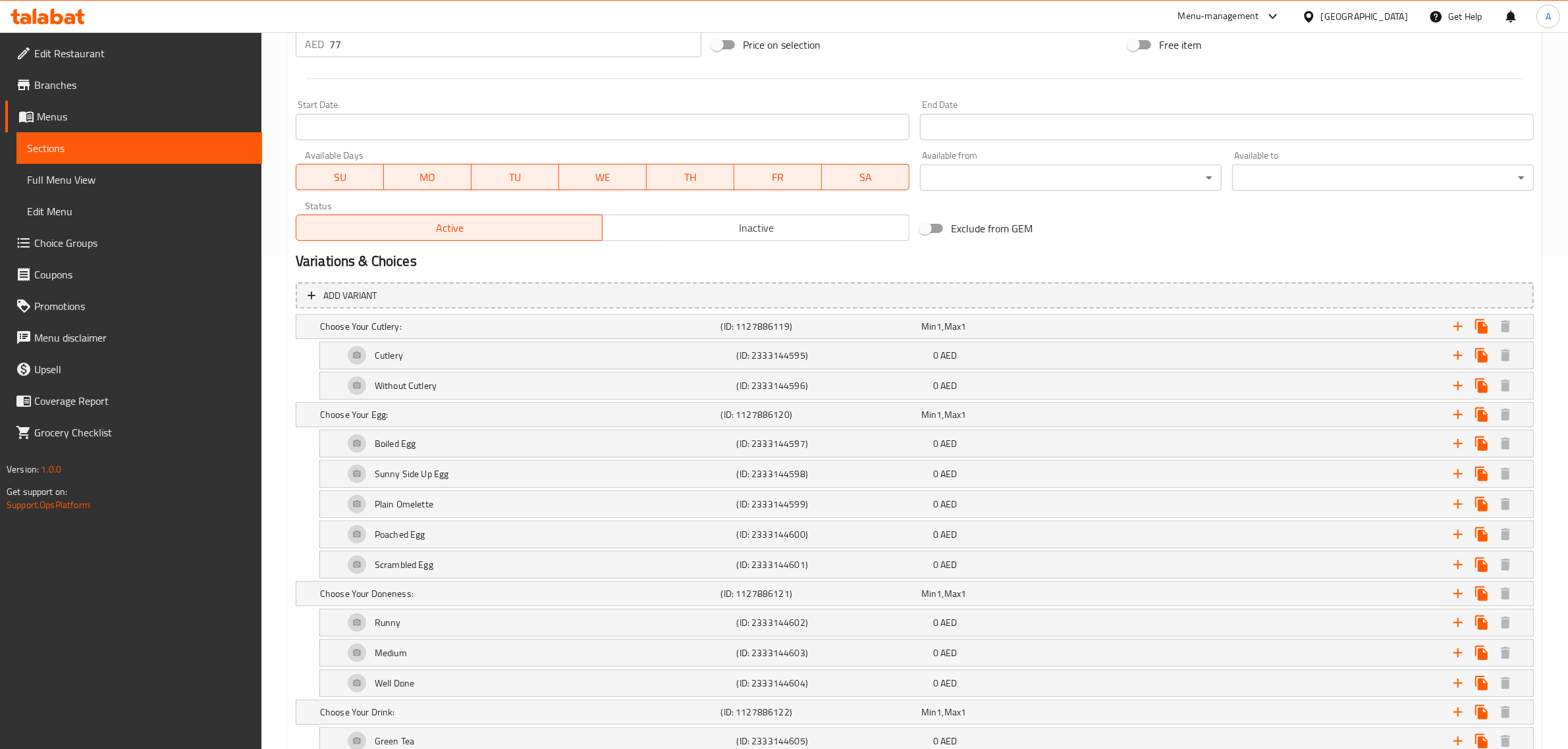
click at [367, 415] on h5 "Choose Your Egg:" at bounding box center [518, 415] width 396 height 13
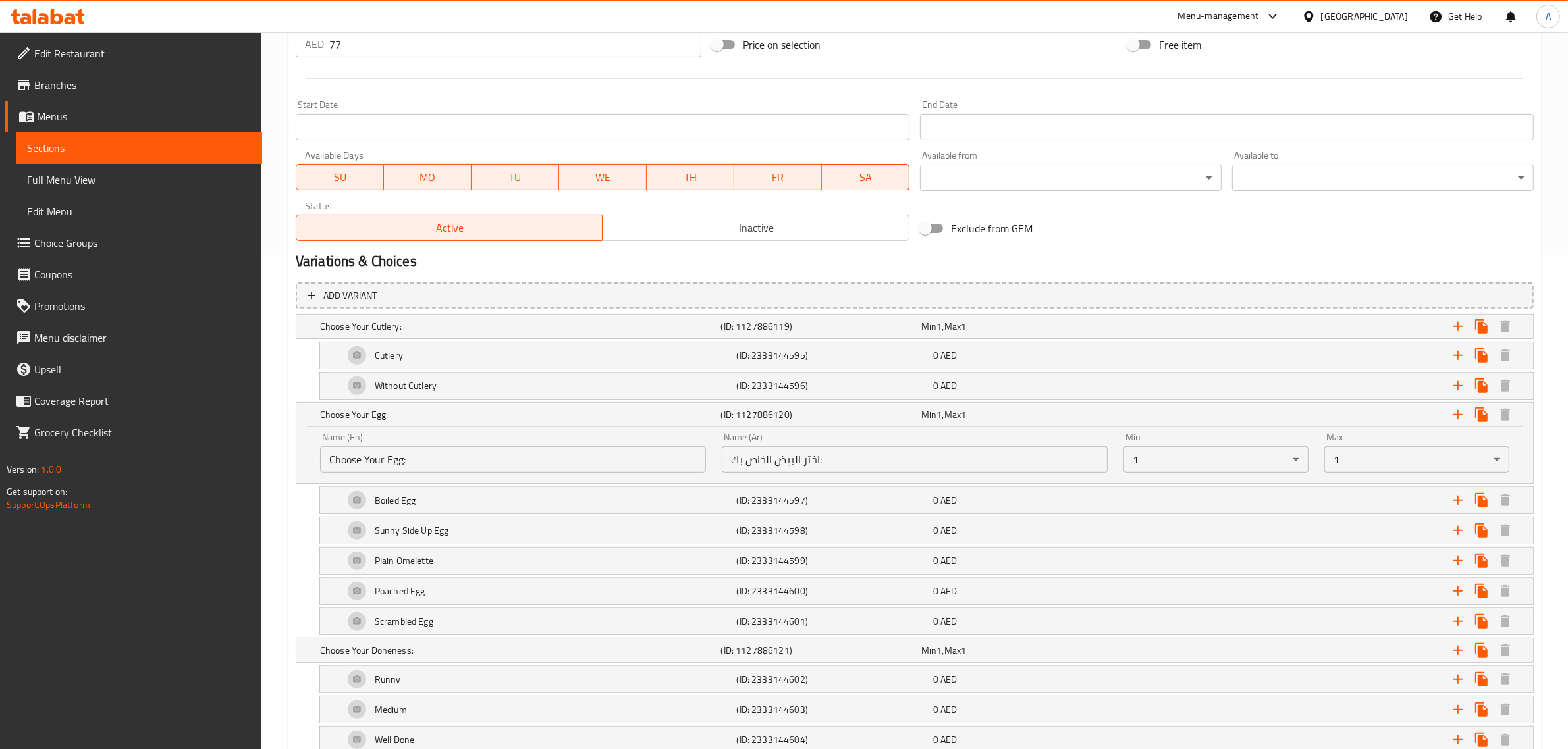
click at [399, 466] on input "Choose Your Egg:" at bounding box center [513, 460] width 386 height 26
click at [391, 666] on div "Runny" at bounding box center [537, 679] width 393 height 32
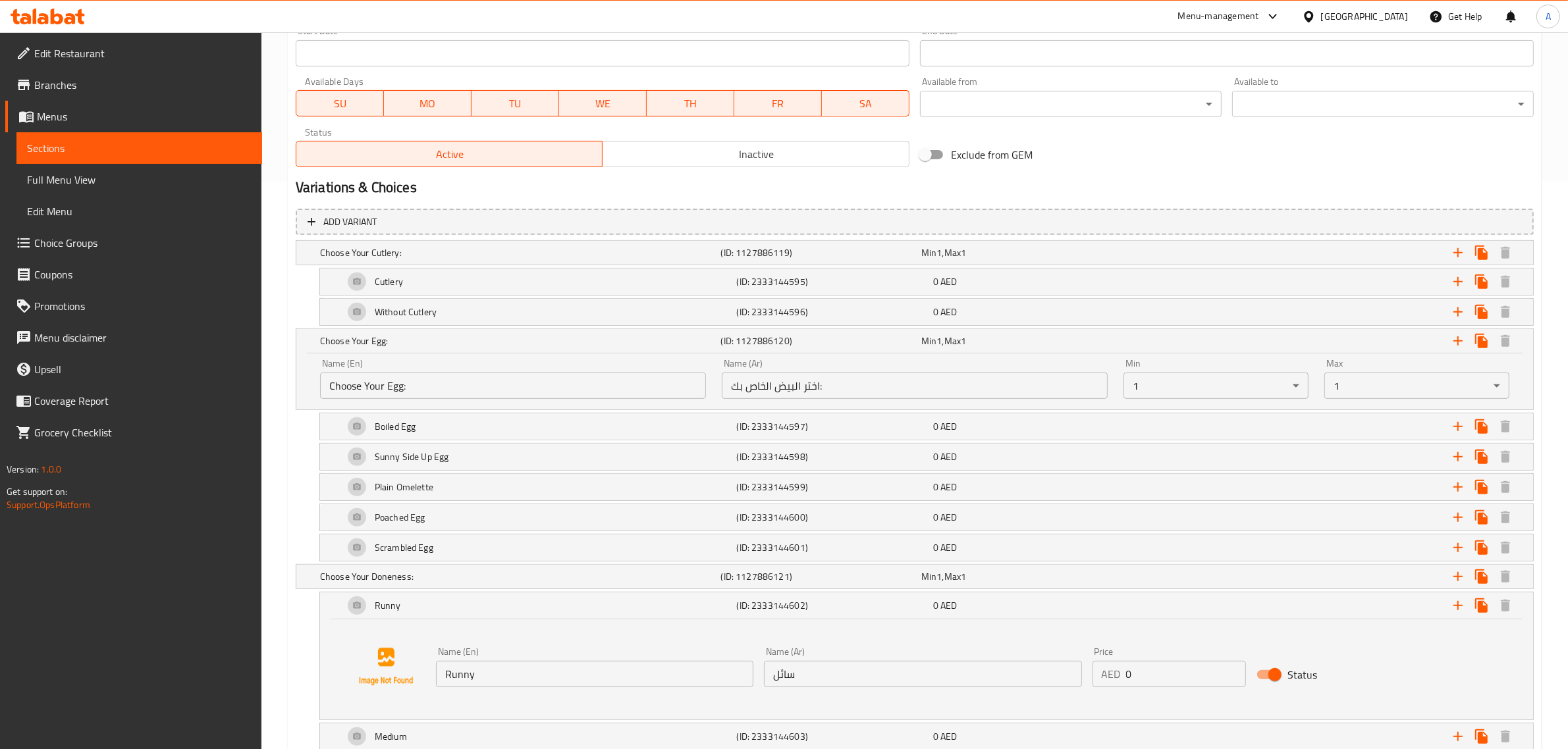
scroll to position [576, 0]
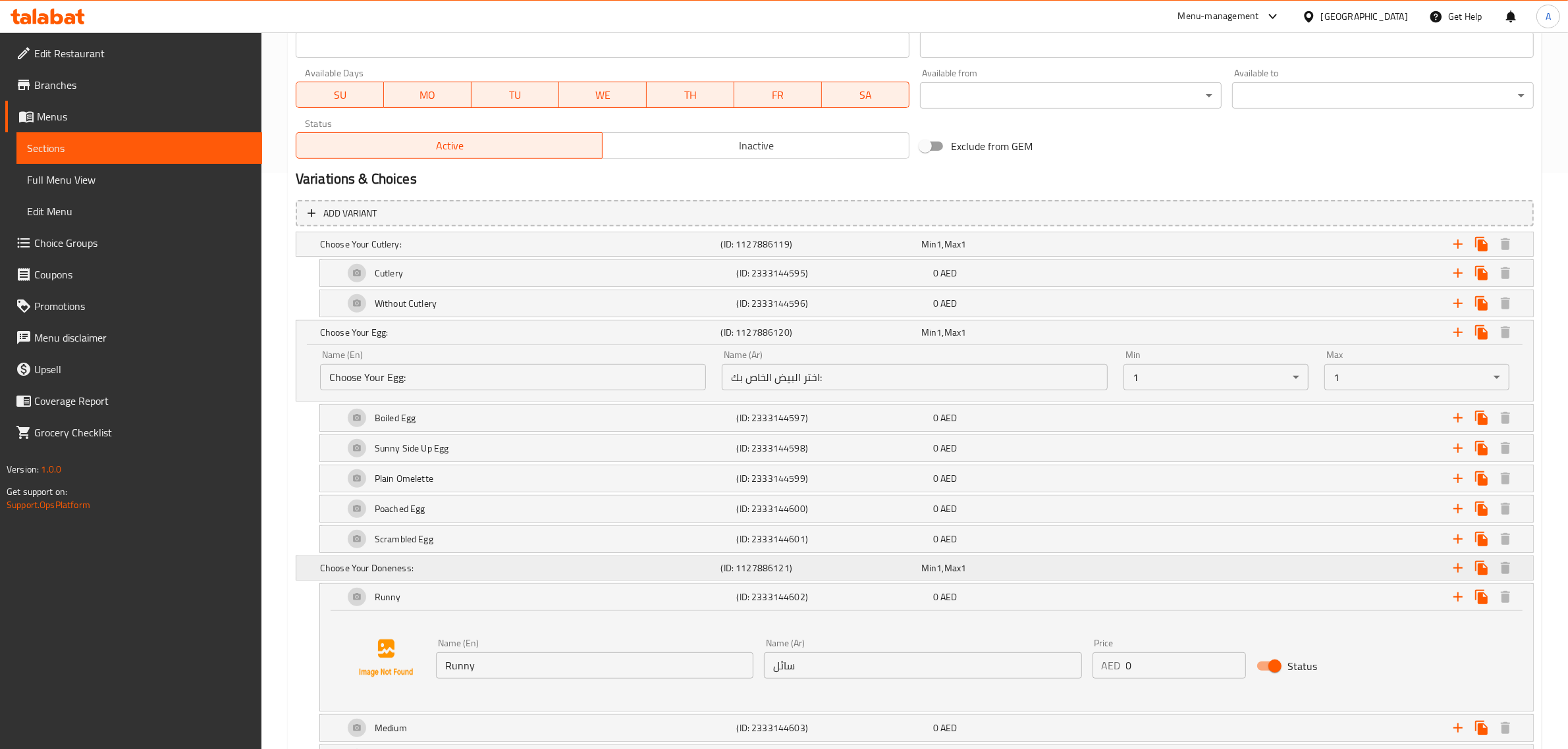
click at [426, 573] on h5 "Choose Your Doneness:" at bounding box center [518, 568] width 396 height 13
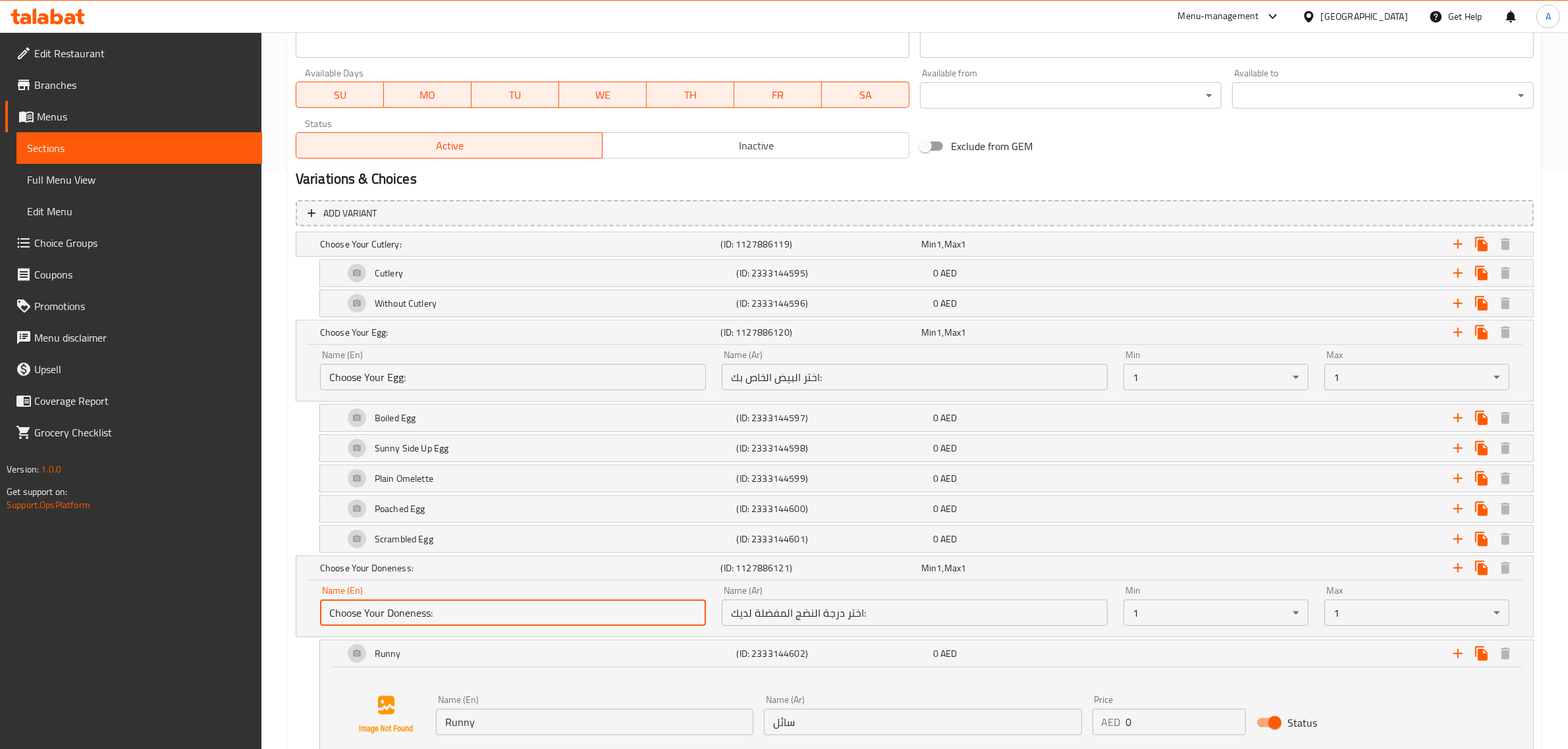
click at [429, 605] on input "Choose Your Doneness:" at bounding box center [513, 613] width 386 height 26
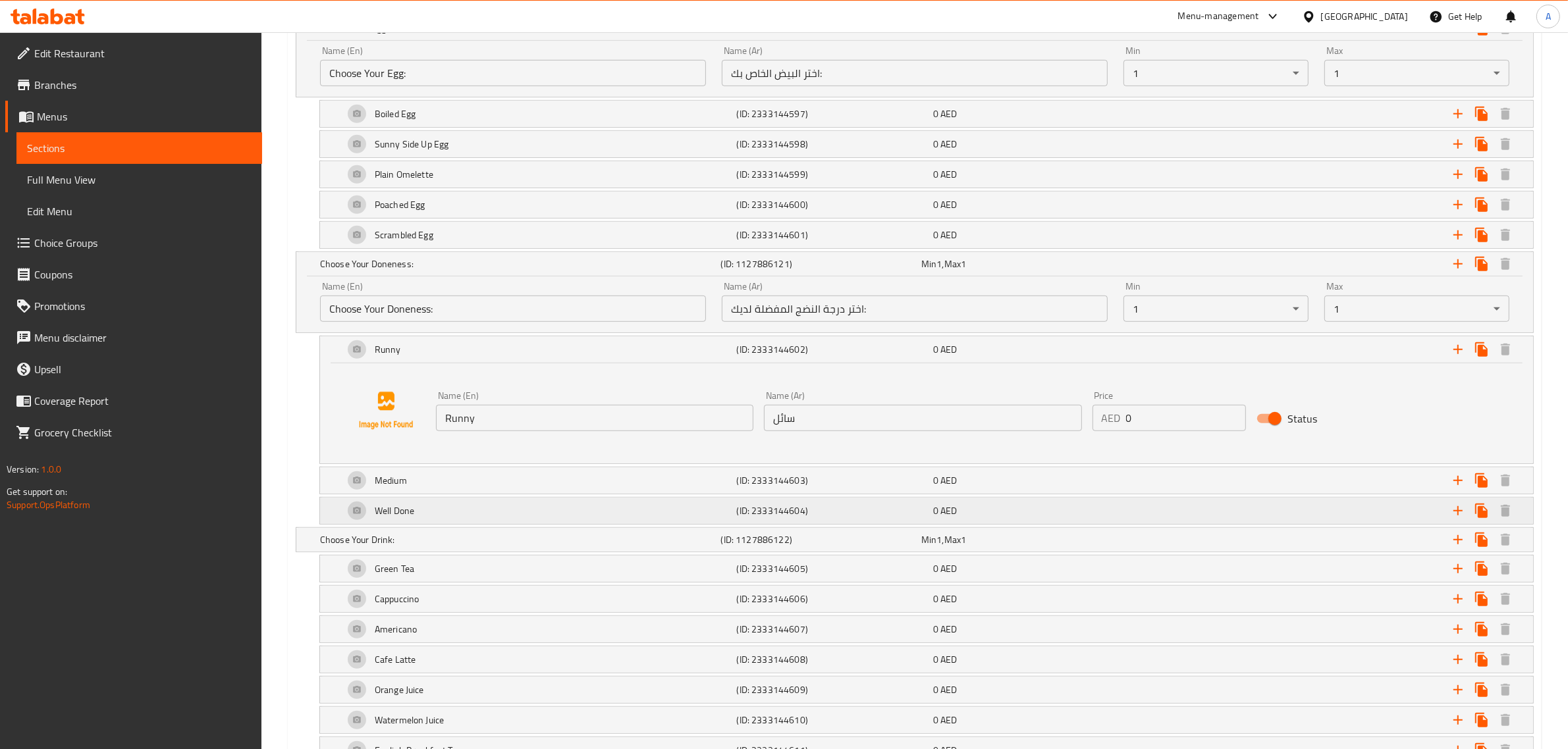
scroll to position [905, 0]
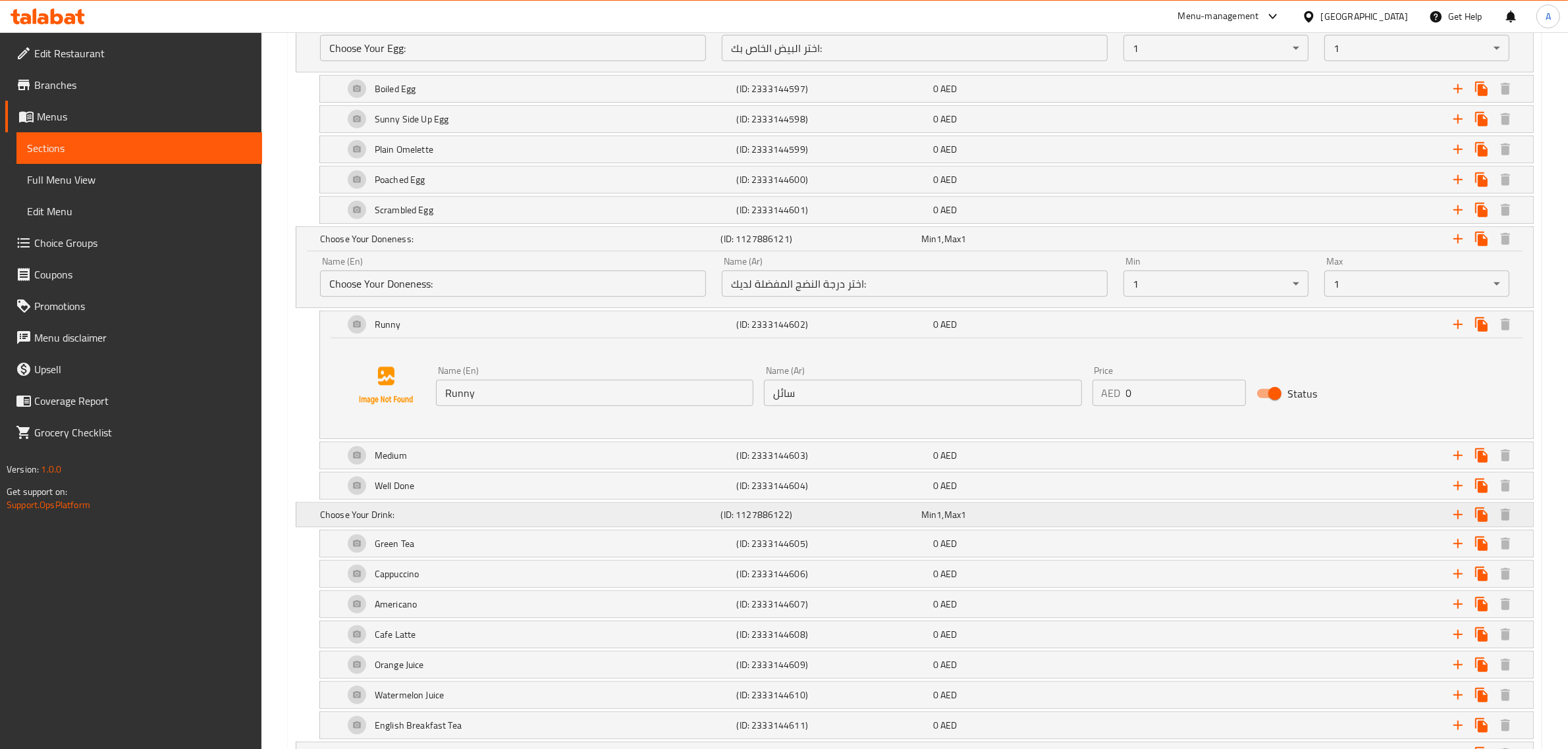
click at [423, 512] on h5 "Choose Your Drink:" at bounding box center [518, 514] width 396 height 13
click at [406, 555] on input "Choose Your Drink:" at bounding box center [513, 560] width 386 height 26
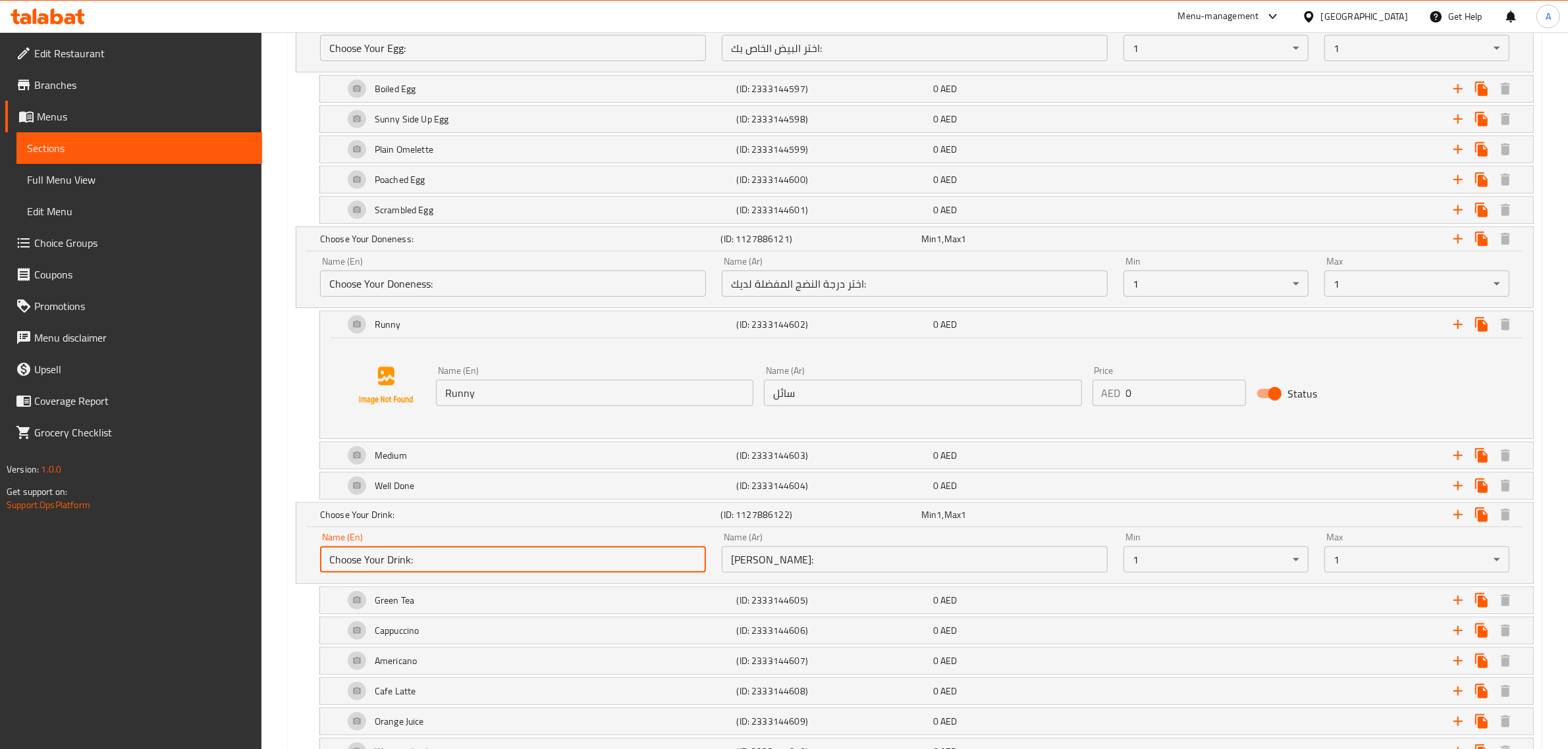
click at [406, 555] on input "Choose Your Drink:" at bounding box center [513, 560] width 386 height 26
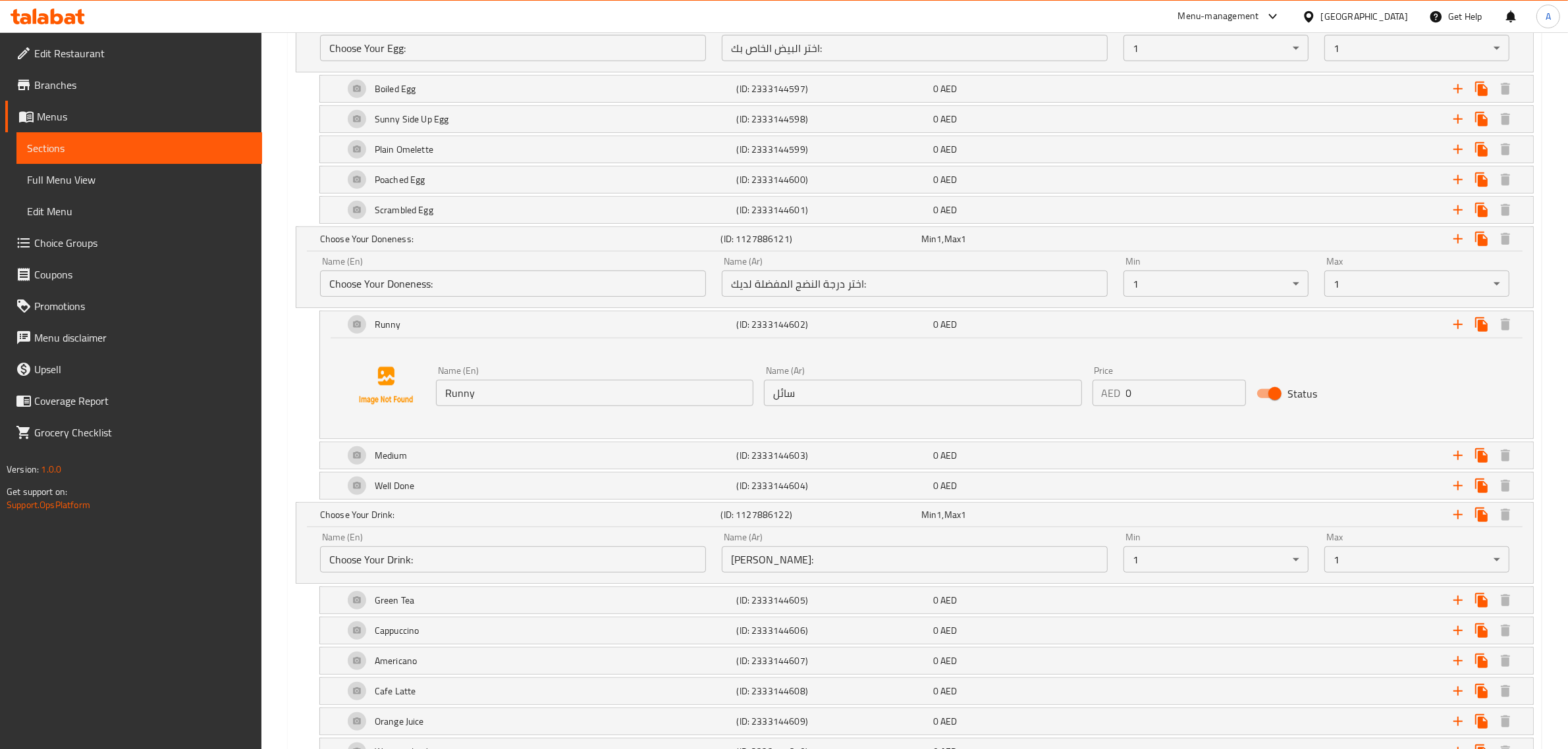
click at [287, 588] on div "Home / Restaurants management / Menus / Sections / item / update all day breakf…" at bounding box center [915, 574] width 1306 height 2894
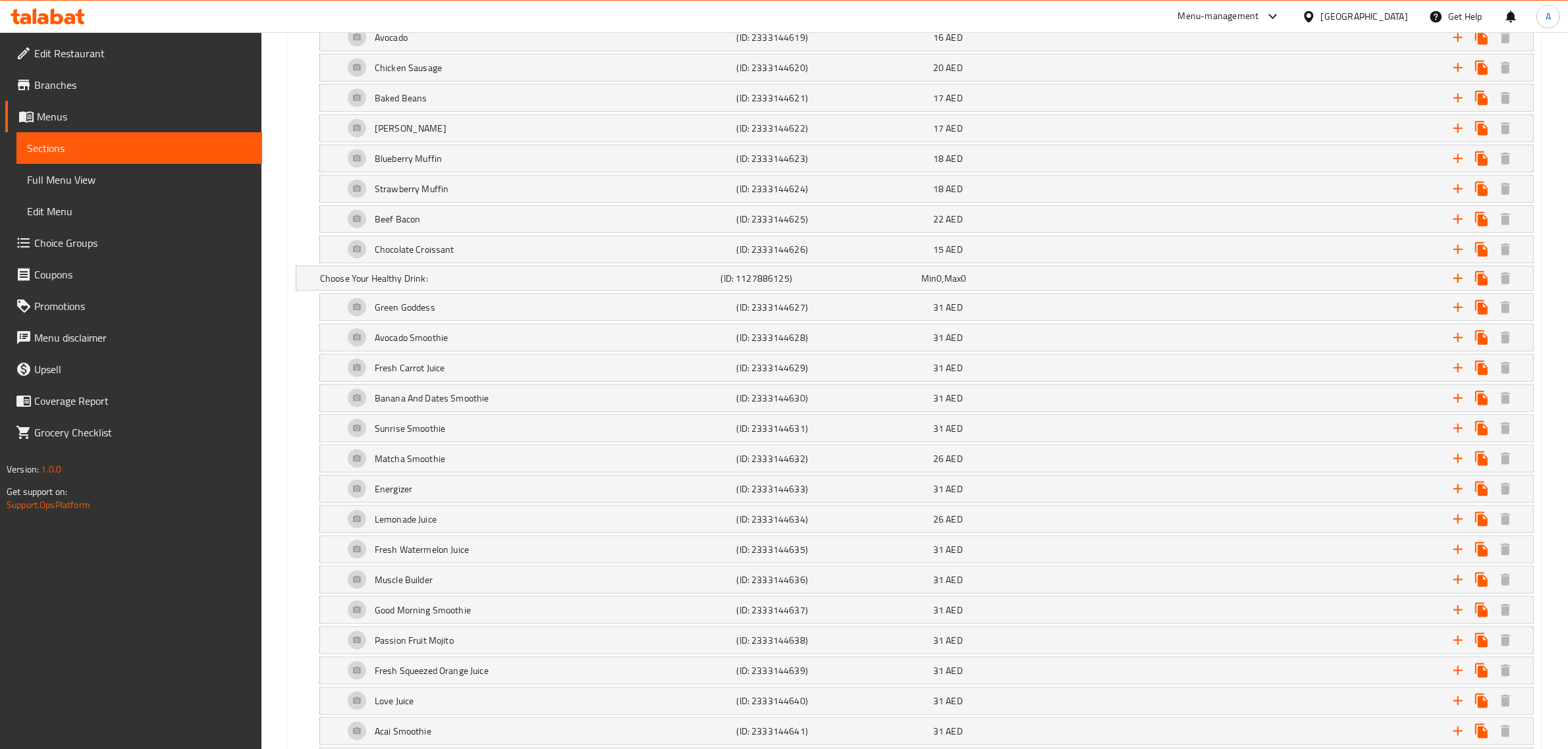
scroll to position [1618, 0]
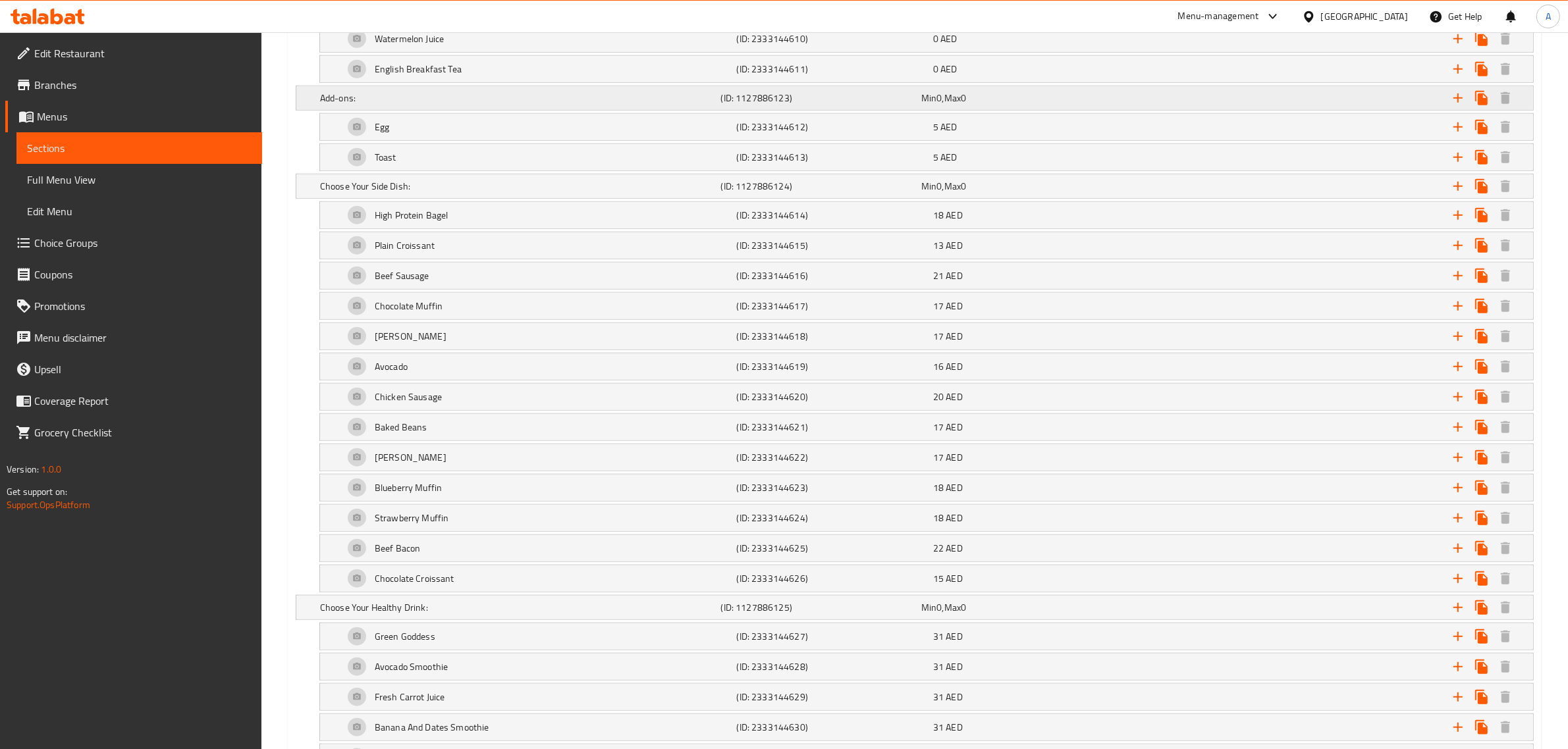
click at [383, 92] on div "Add-ons: (ID: 1127886123) Min 0 , Max 0" at bounding box center [919, 98] width 1202 height 29
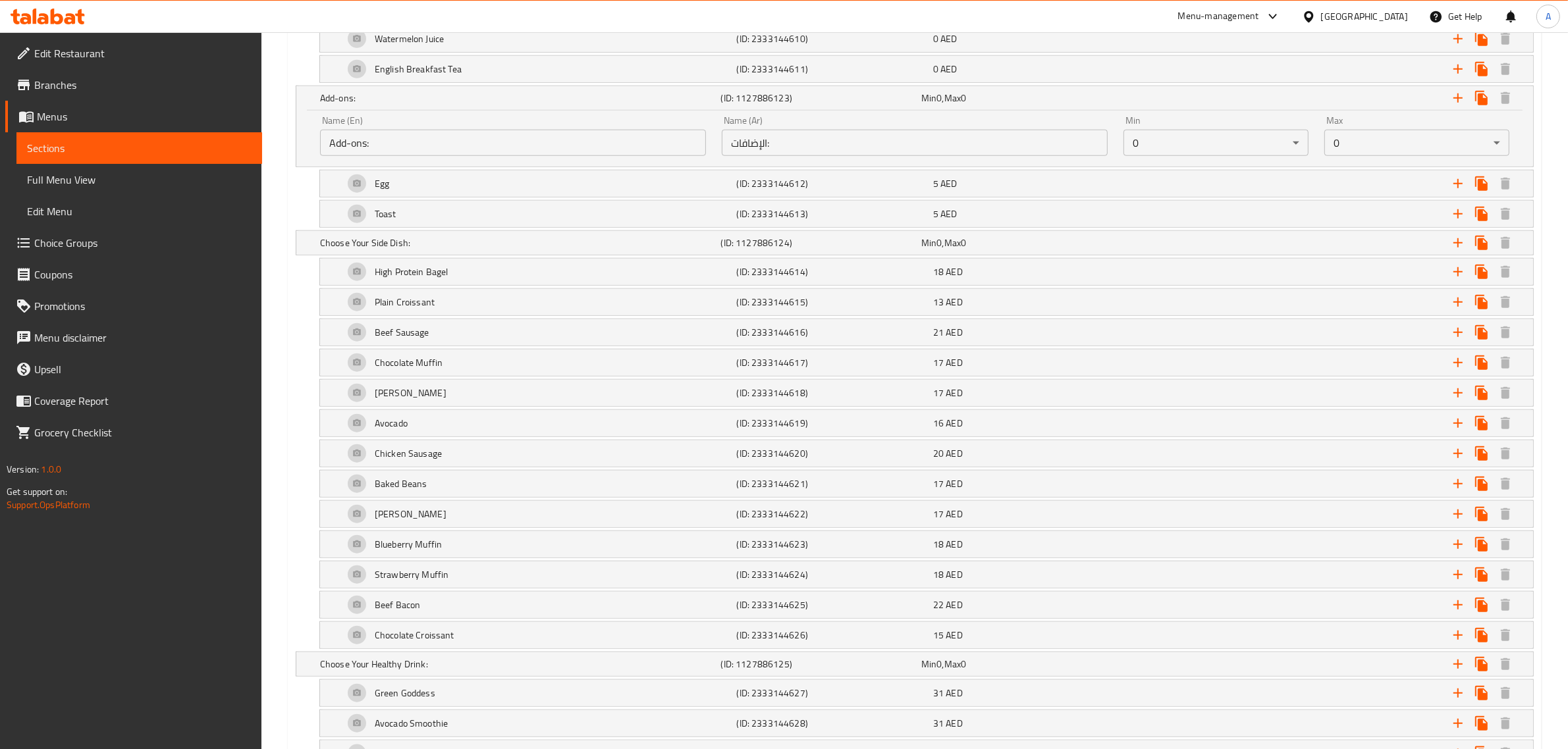
click at [364, 143] on input "Add-ons:" at bounding box center [513, 143] width 386 height 26
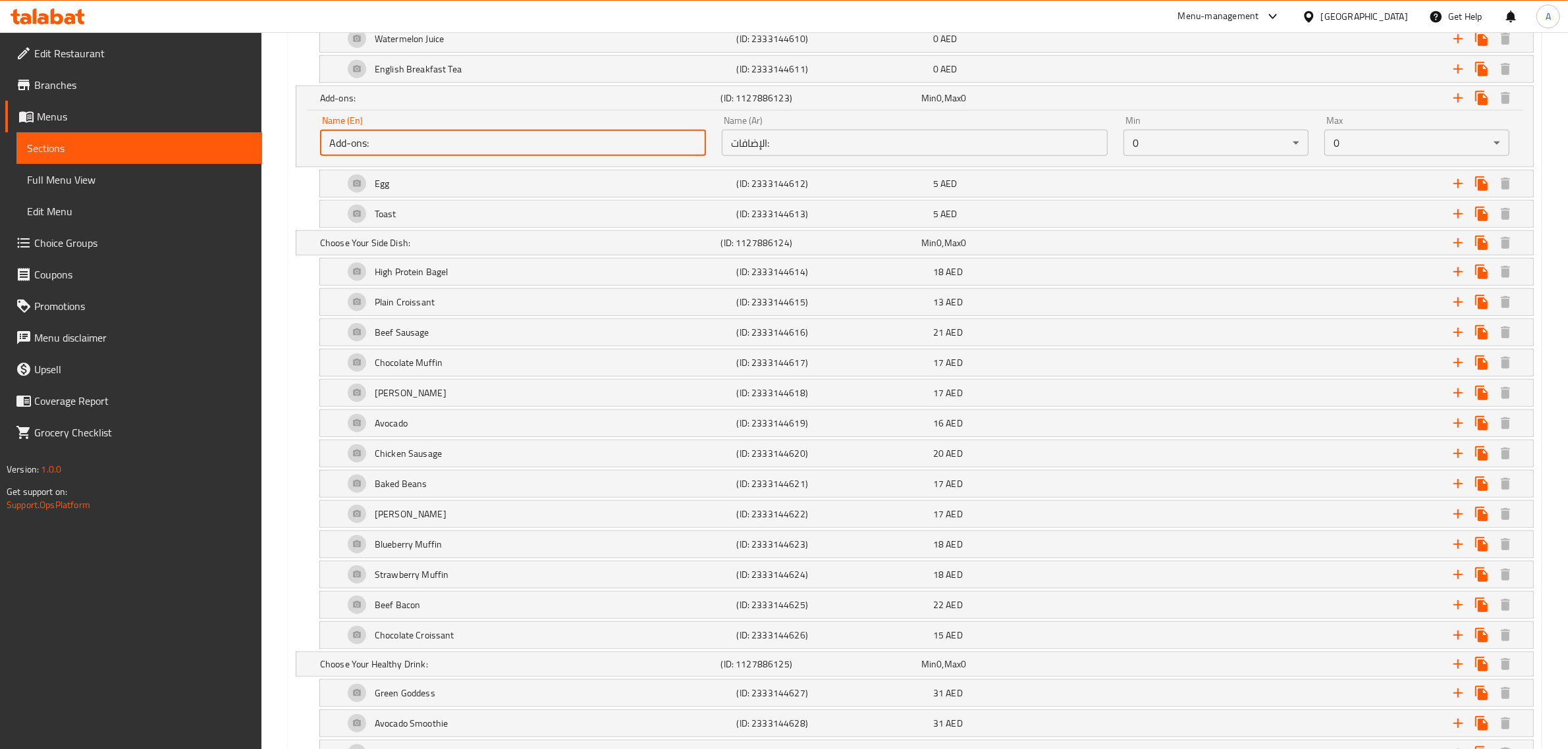
click at [364, 143] on input "Add-ons:" at bounding box center [513, 143] width 386 height 26
click at [297, 403] on div "[PERSON_NAME] (ID: 2333144618) 17 AED Name (En) [PERSON_NAME] Name (En) Name (A…" at bounding box center [914, 393] width 1238 height 28
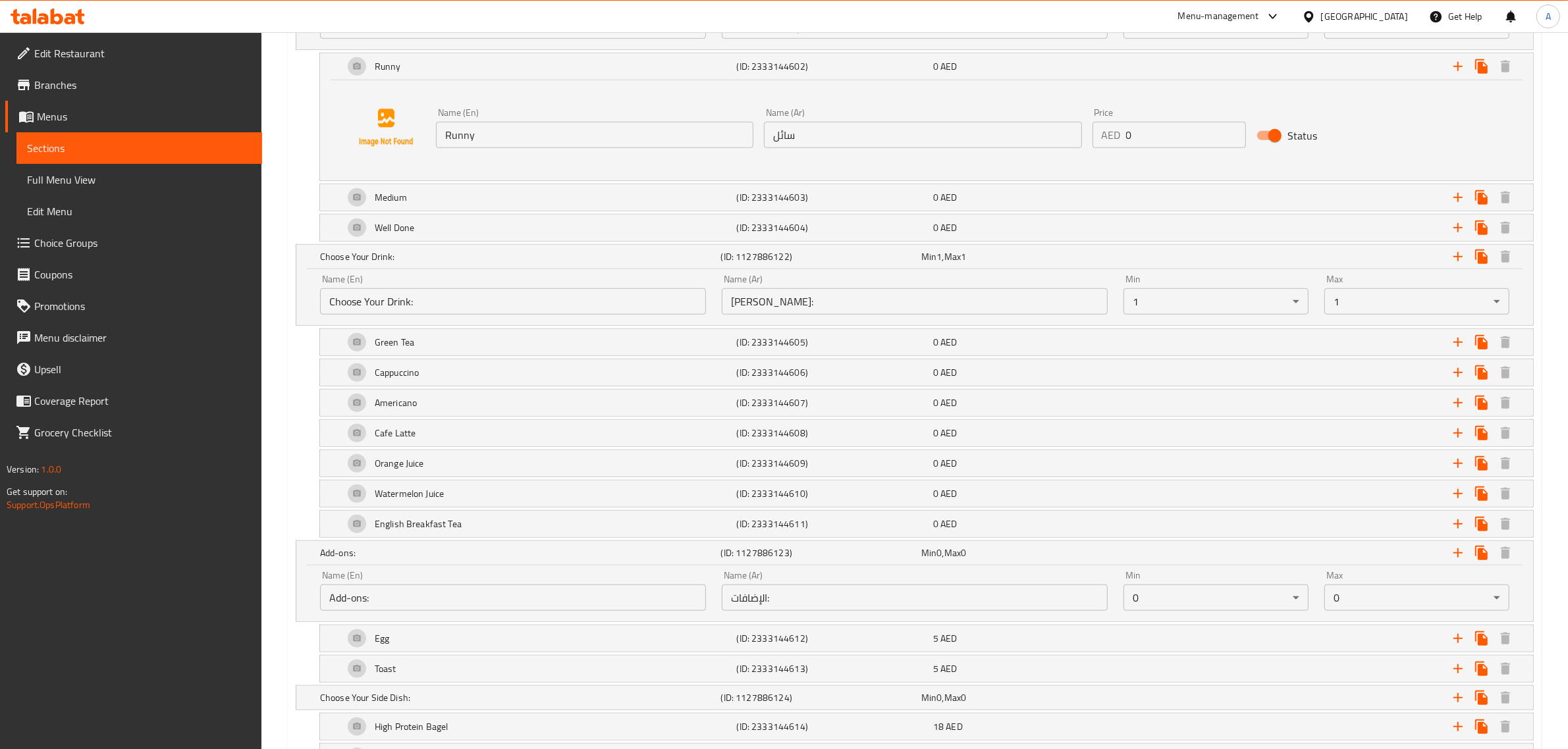
scroll to position [960, 0]
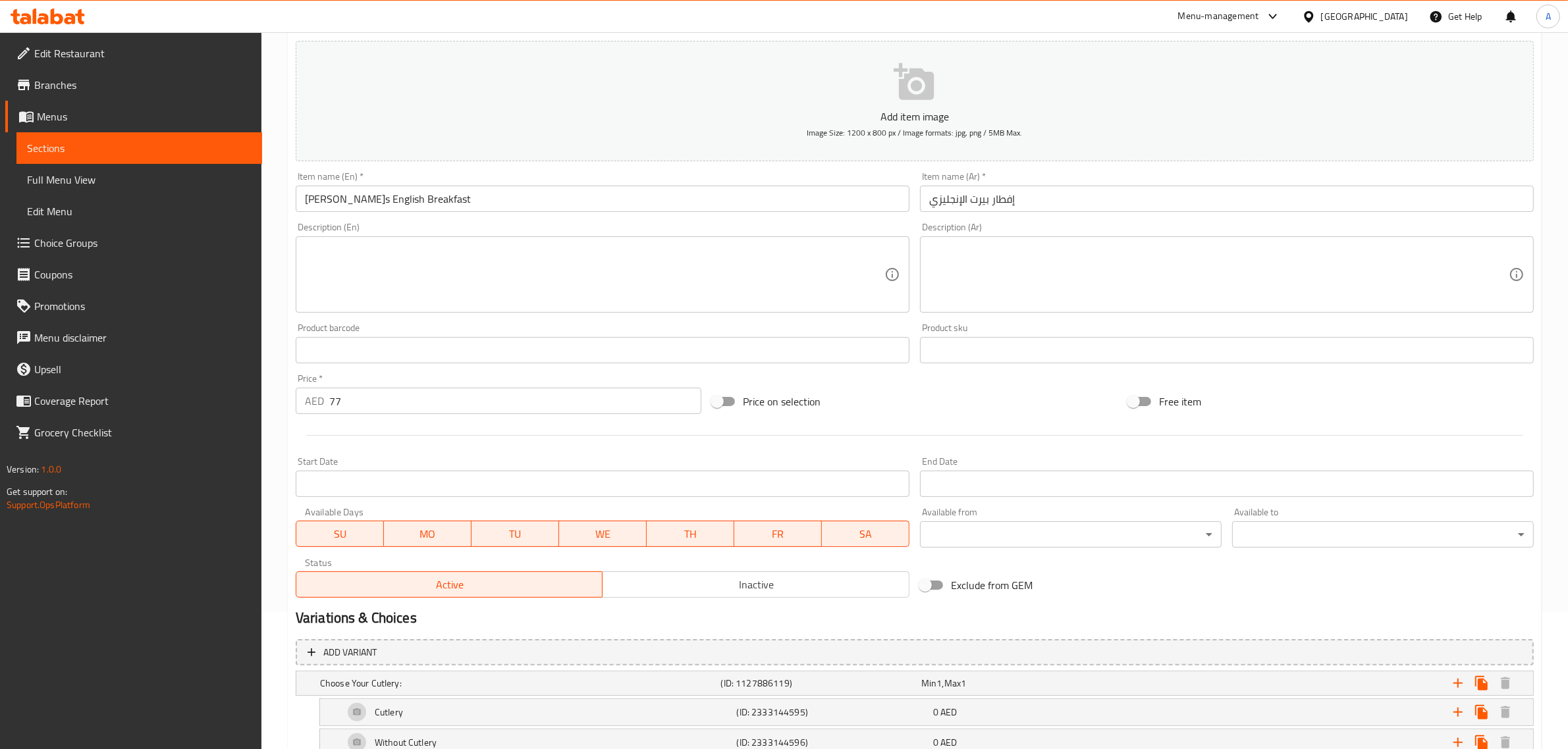
scroll to position [55, 0]
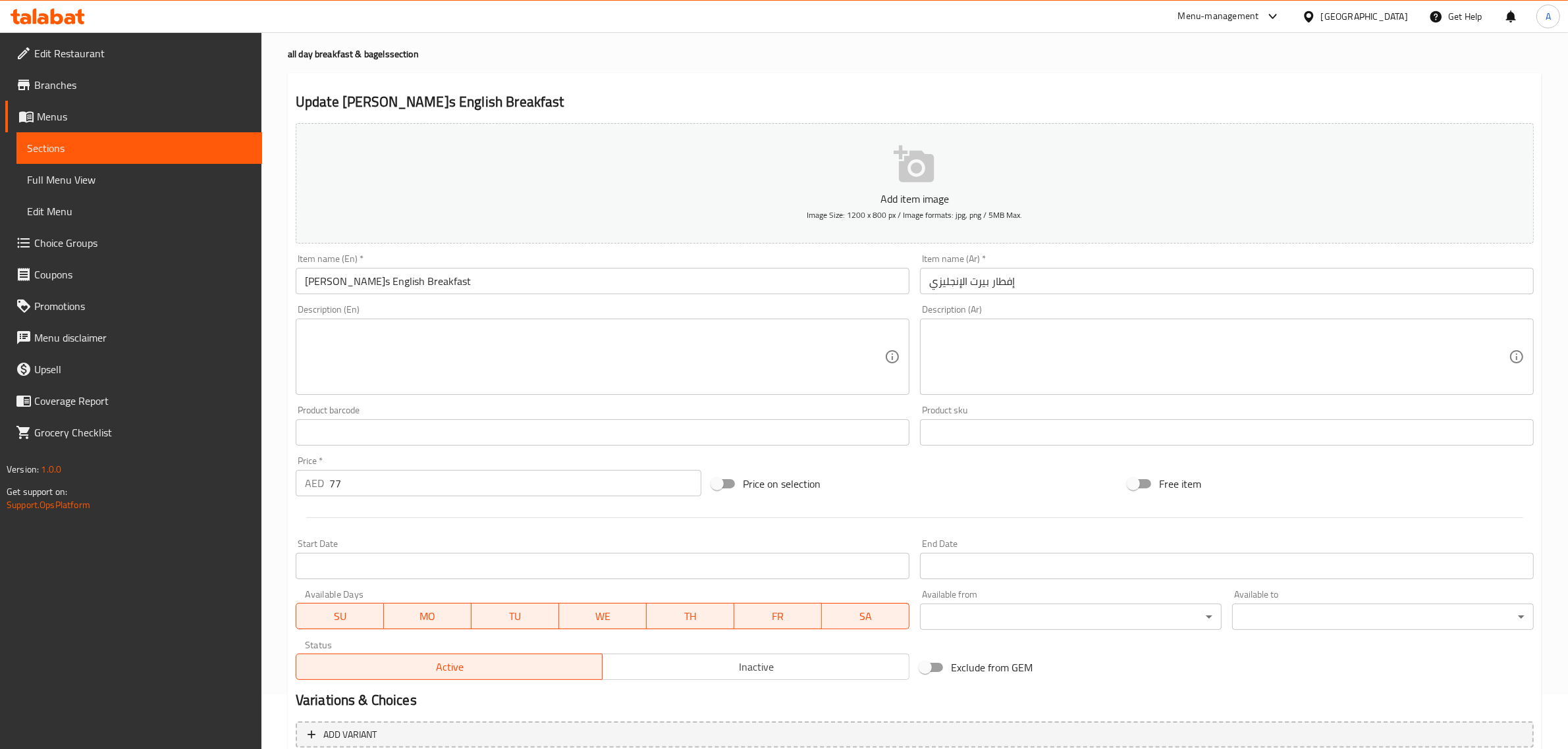
click at [386, 278] on input "[PERSON_NAME]s English Breakfast" at bounding box center [602, 281] width 614 height 26
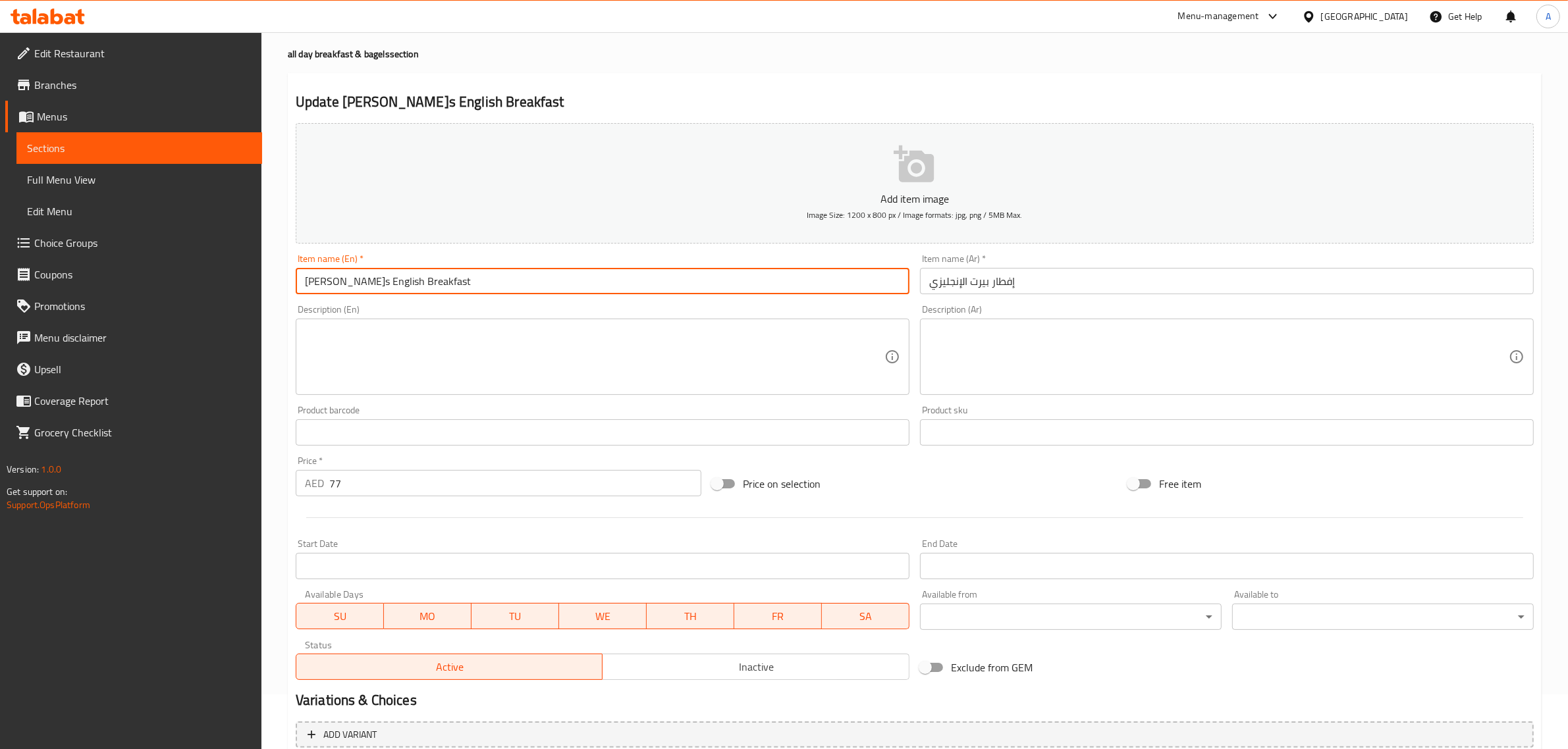
click at [386, 278] on input "[PERSON_NAME]s English Breakfast" at bounding box center [602, 281] width 614 height 26
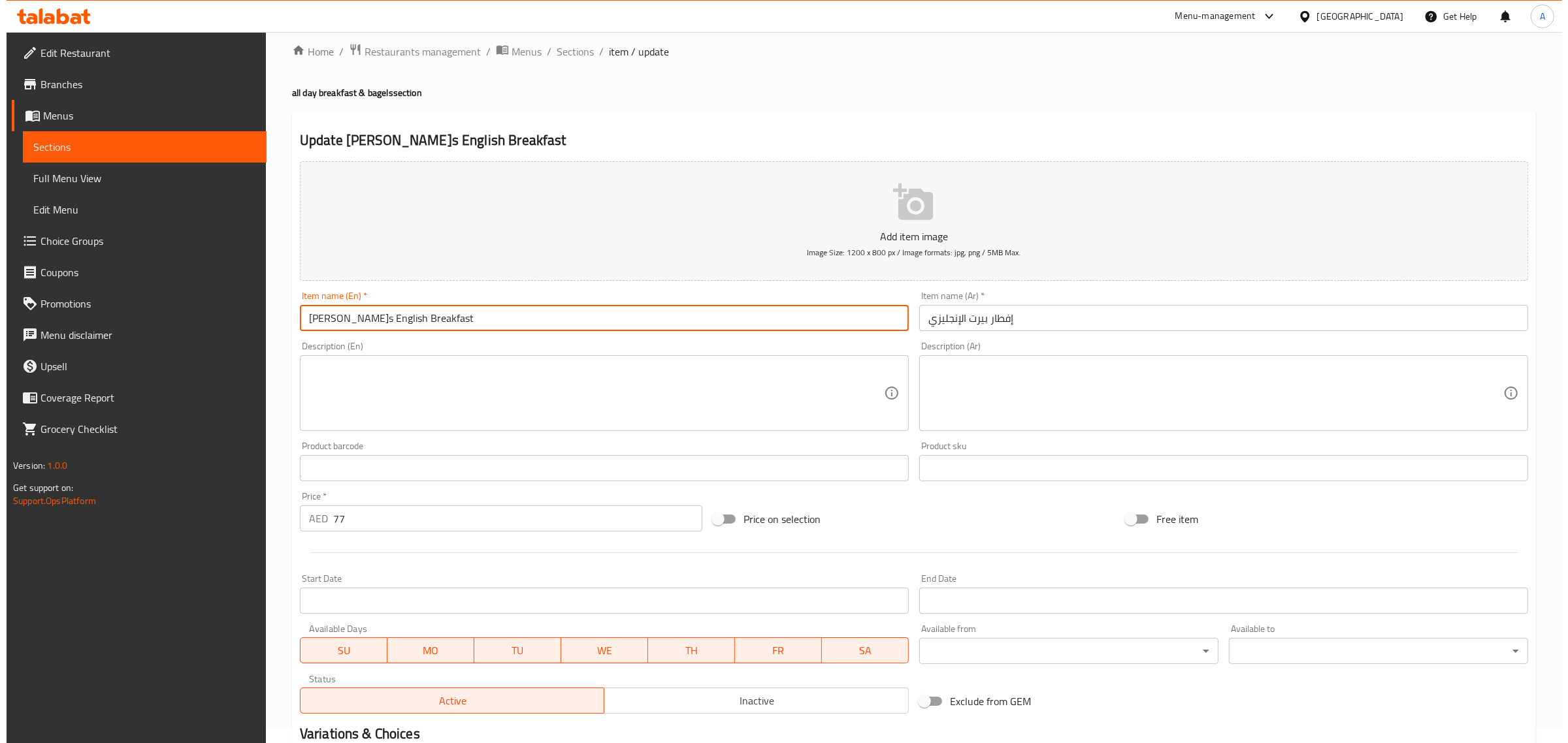
scroll to position [0, 0]
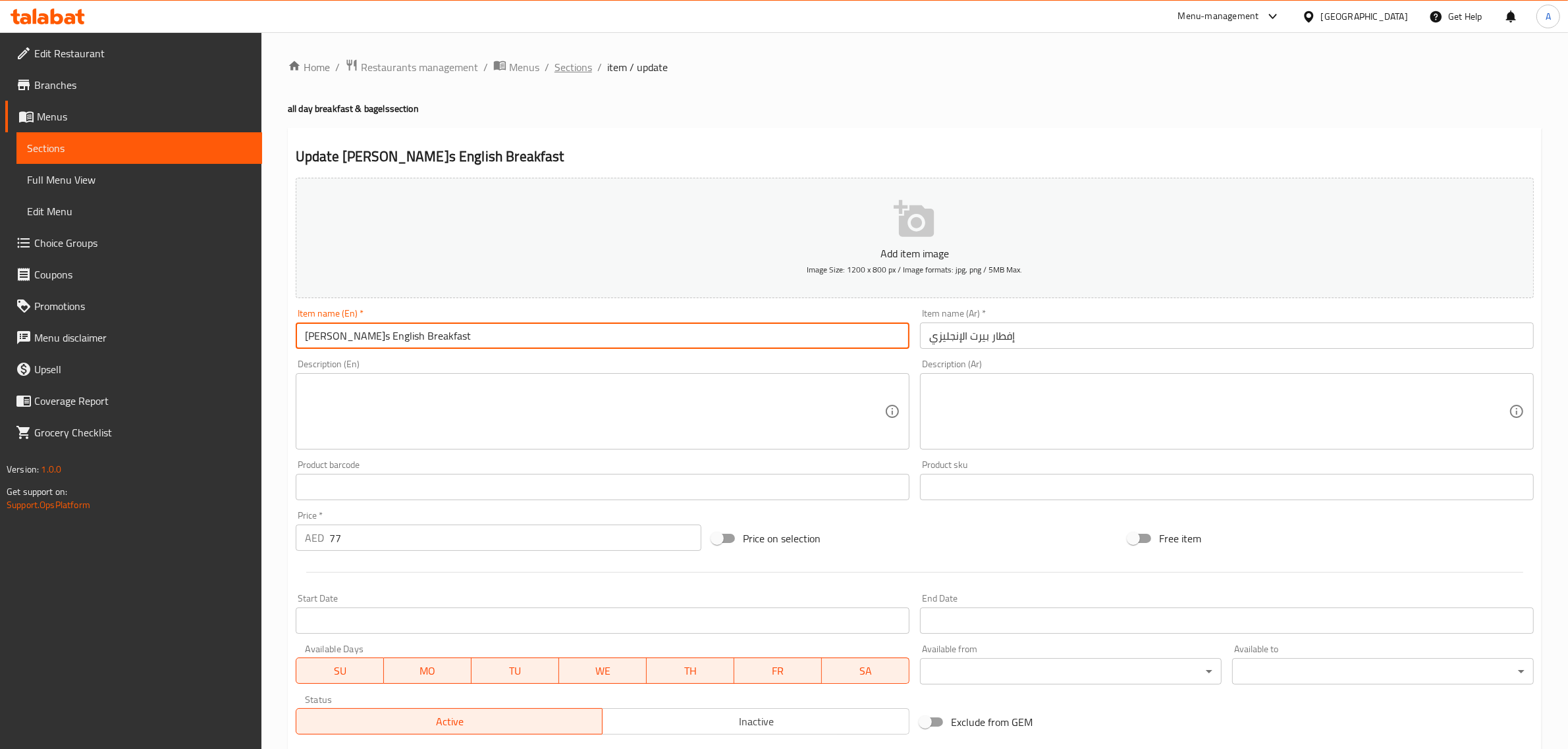
click at [564, 73] on span "Sections" at bounding box center [573, 67] width 37 height 16
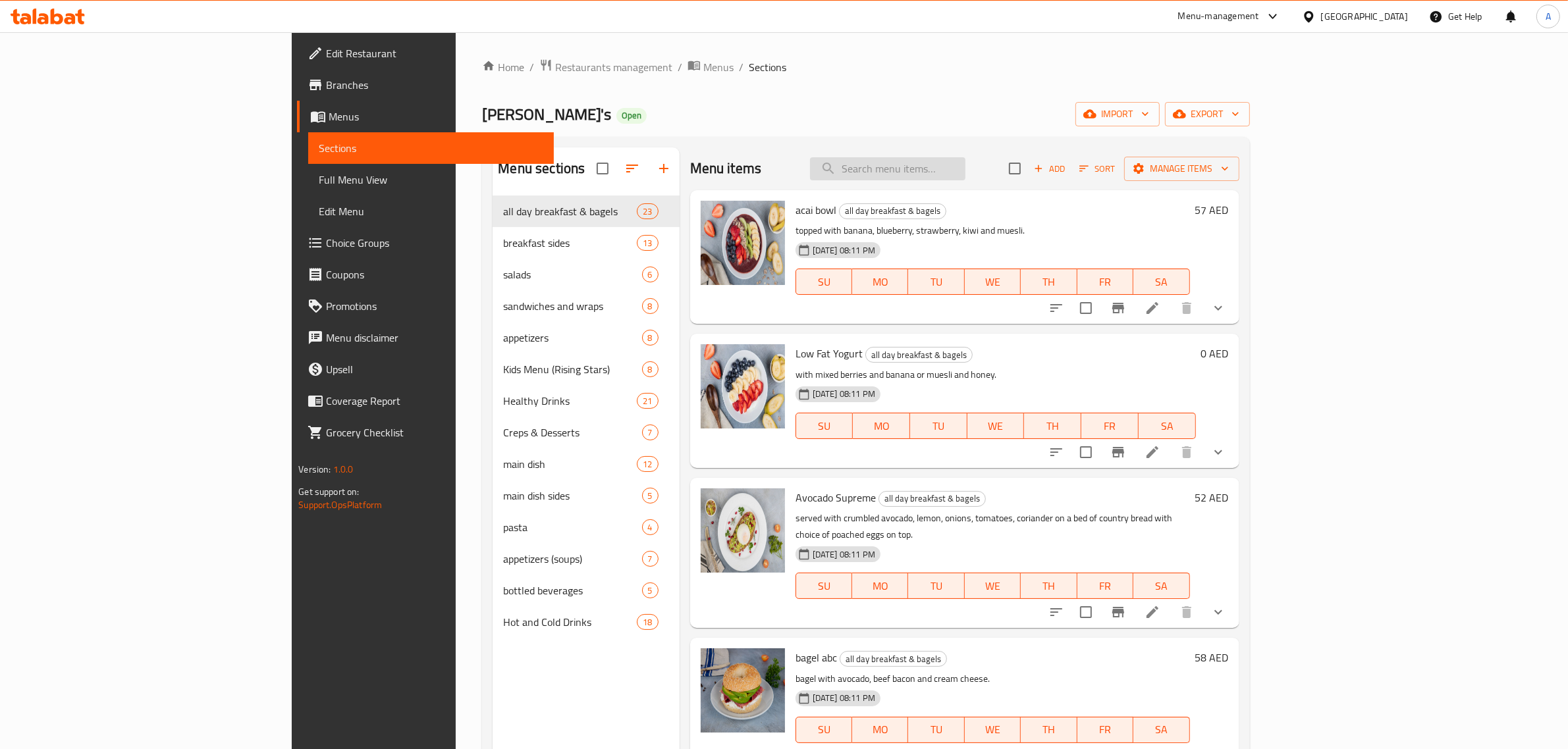
click at [965, 168] on input "search" at bounding box center [888, 169] width 155 height 23
paste input "[PERSON_NAME]s English Breakfast"
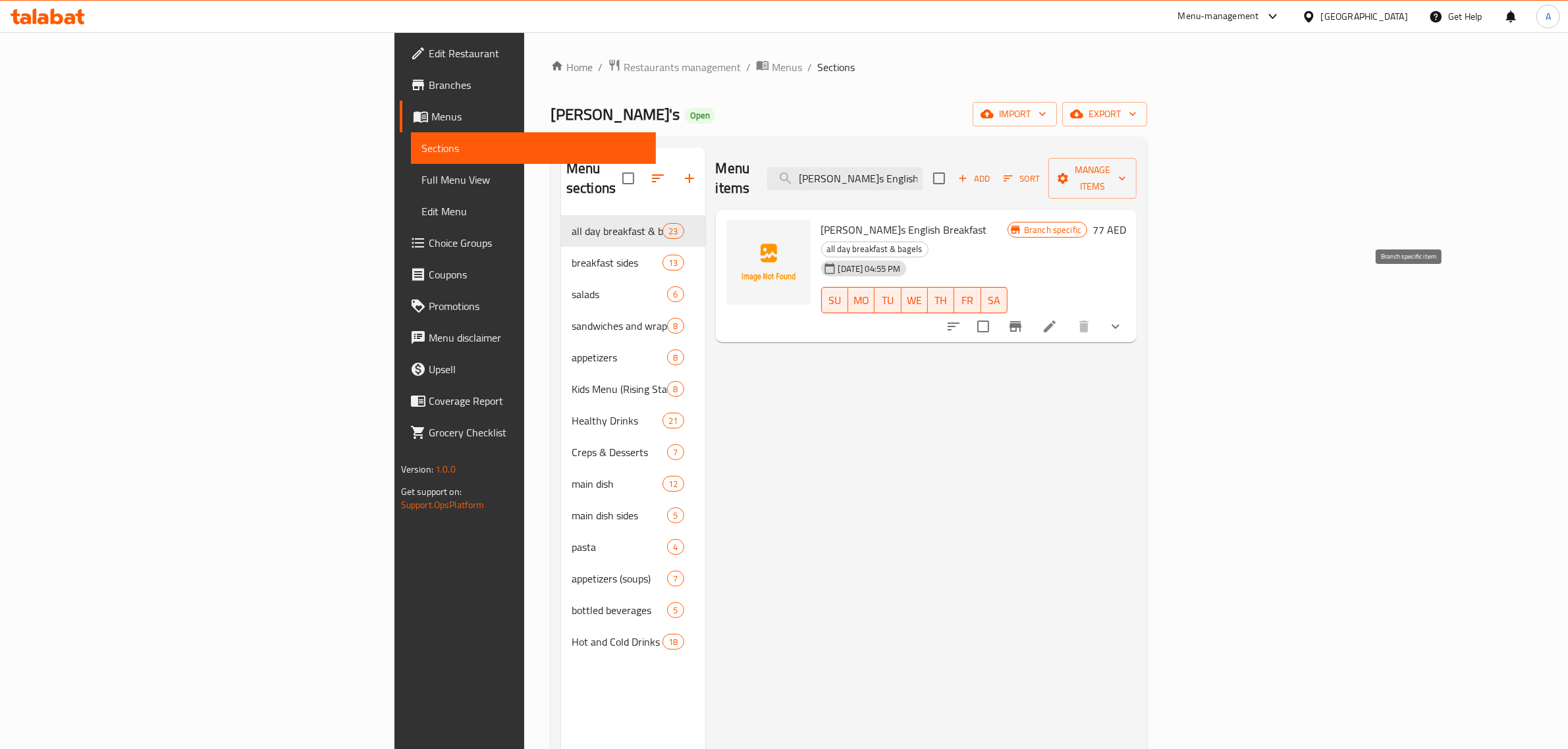
type input "[PERSON_NAME]s English Breakfast"
click at [1031, 311] on button "Branch-specific-item" at bounding box center [1015, 326] width 32 height 32
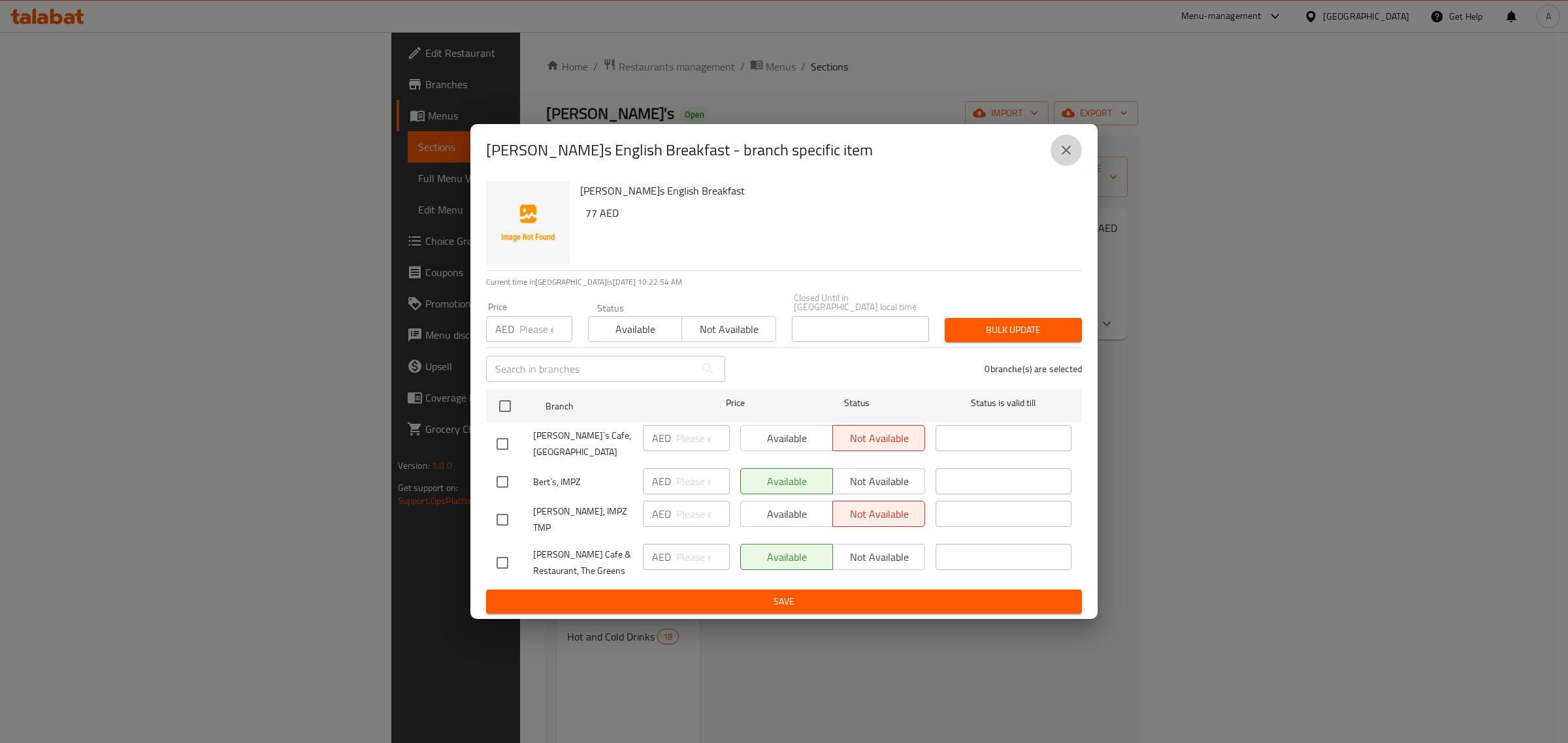
click at [1065, 158] on icon "close" at bounding box center [1066, 150] width 16 height 16
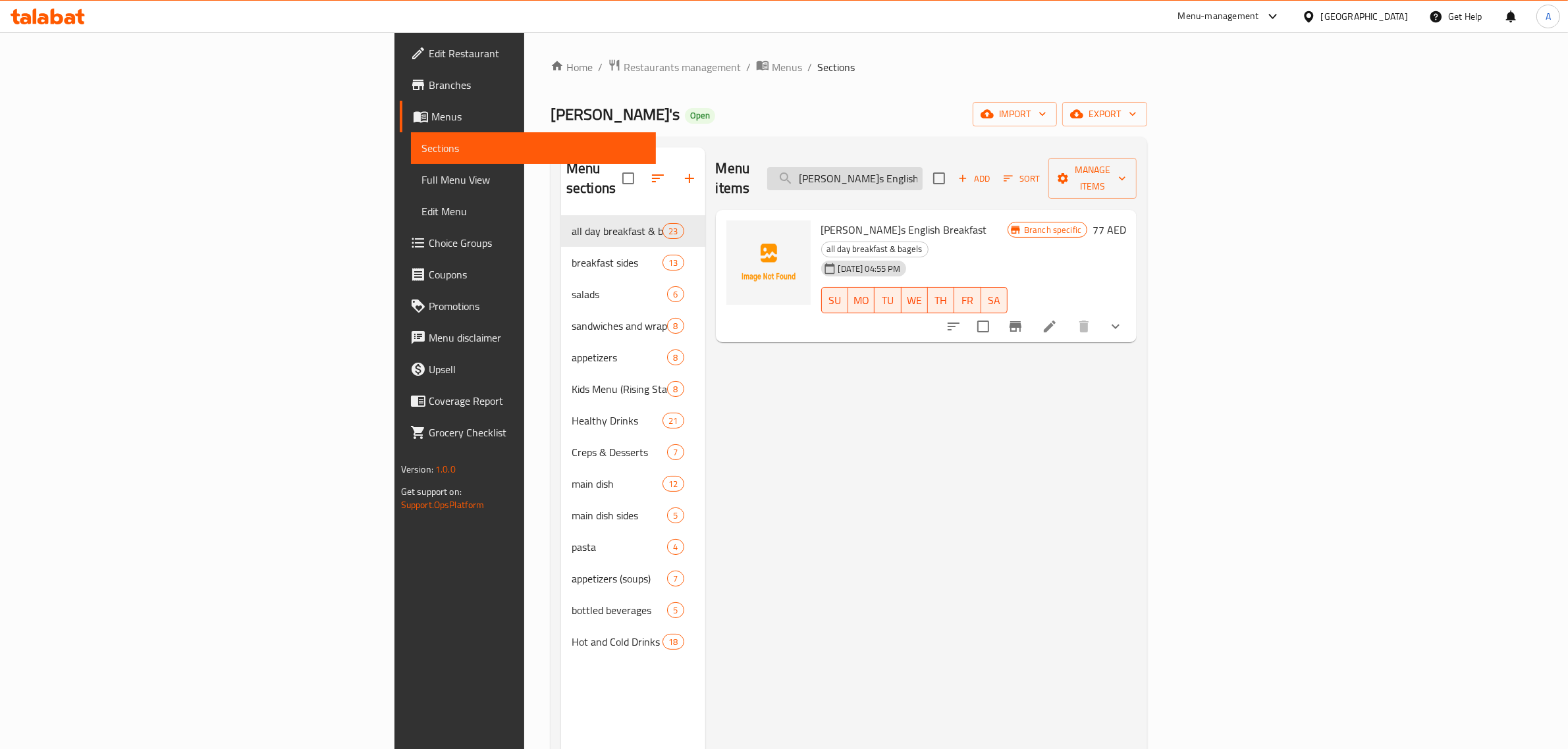
click at [923, 172] on input "[PERSON_NAME]s English Breakfast" at bounding box center [845, 178] width 155 height 23
click at [1056, 320] on icon at bounding box center [1050, 326] width 12 height 12
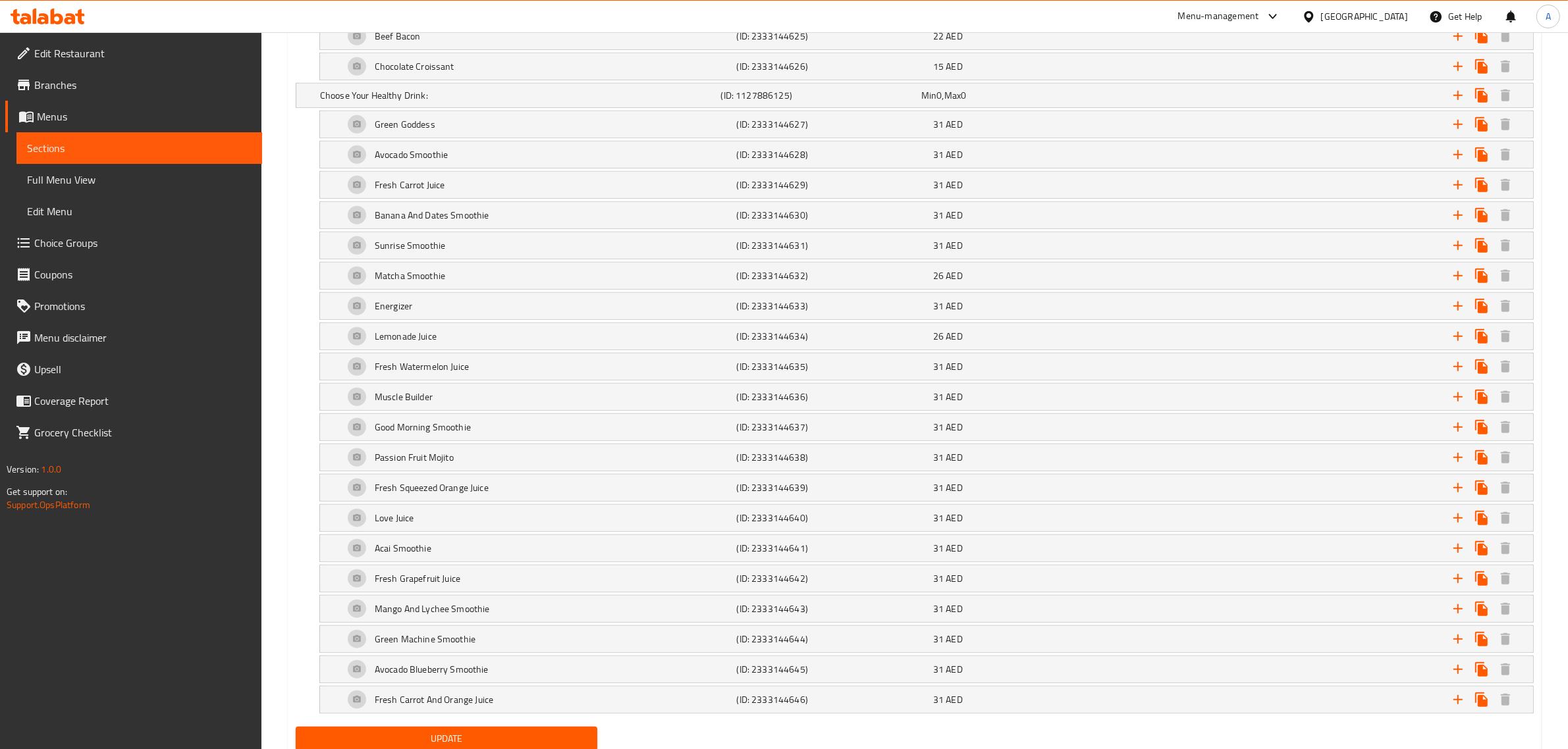
scroll to position [1291, 0]
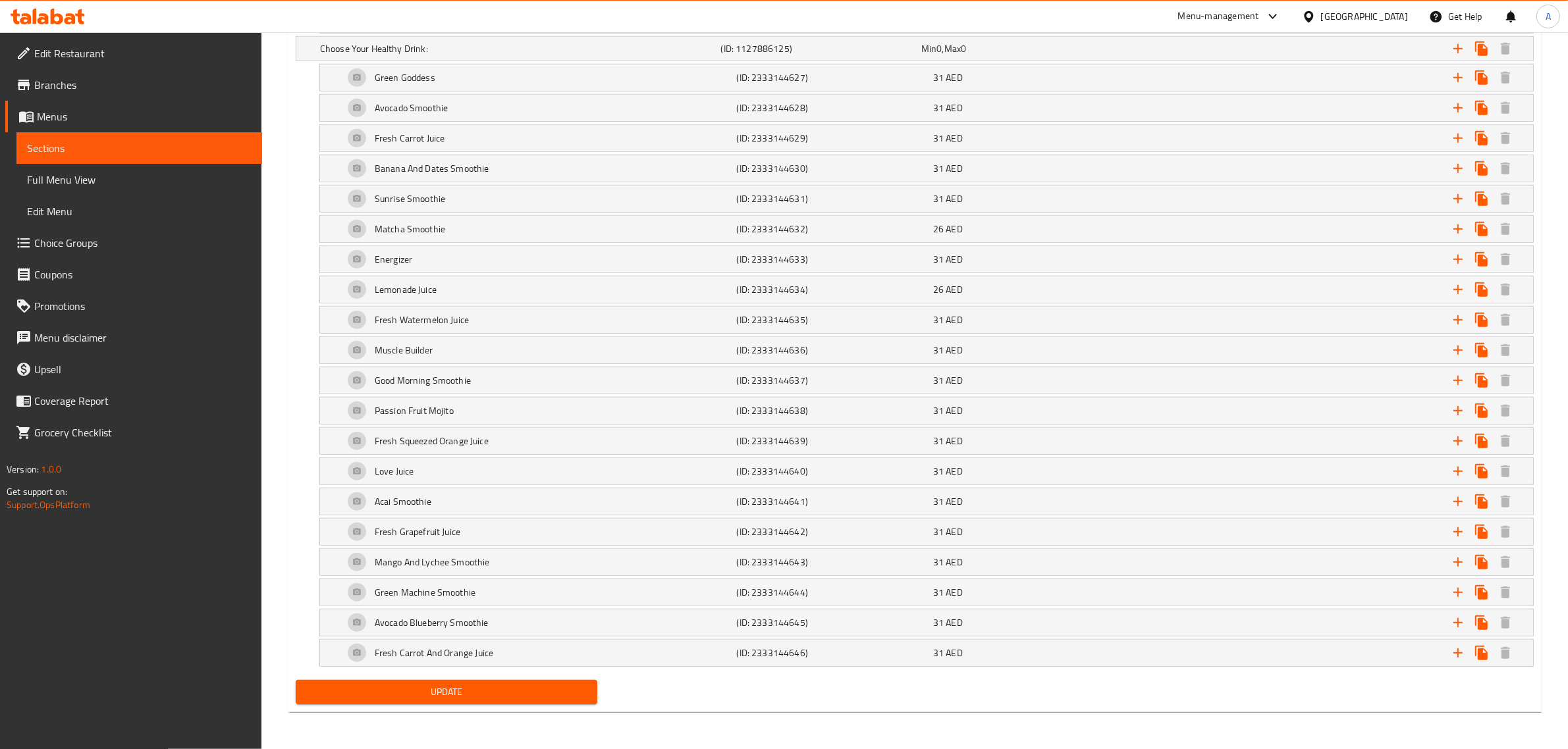
click at [291, 555] on div "Add variant Choose Your Cutlery: (ID: 1127886119) Min 1 , Max 1 Name (En) Choos…" at bounding box center [914, 83] width 1248 height 1186
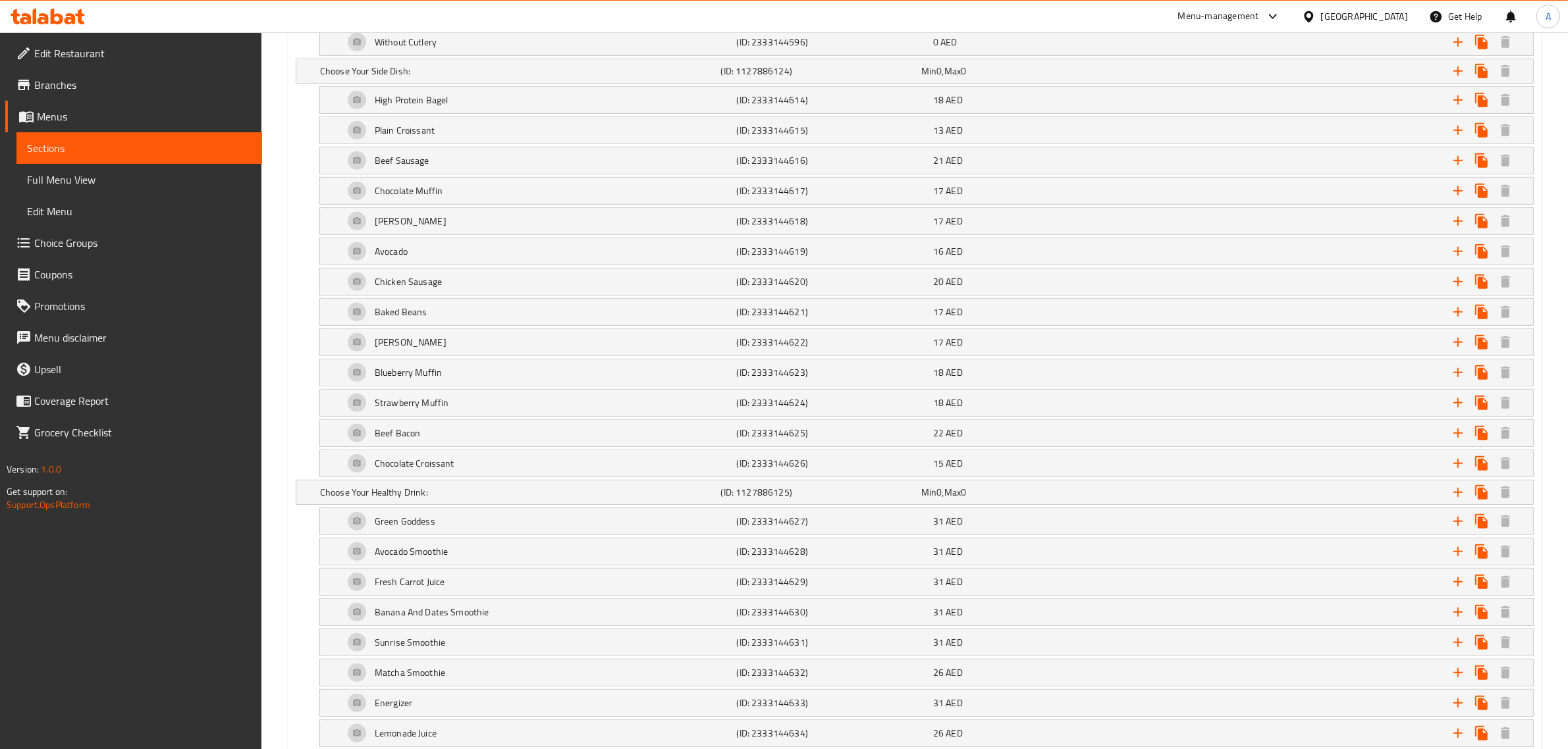
scroll to position [798, 0]
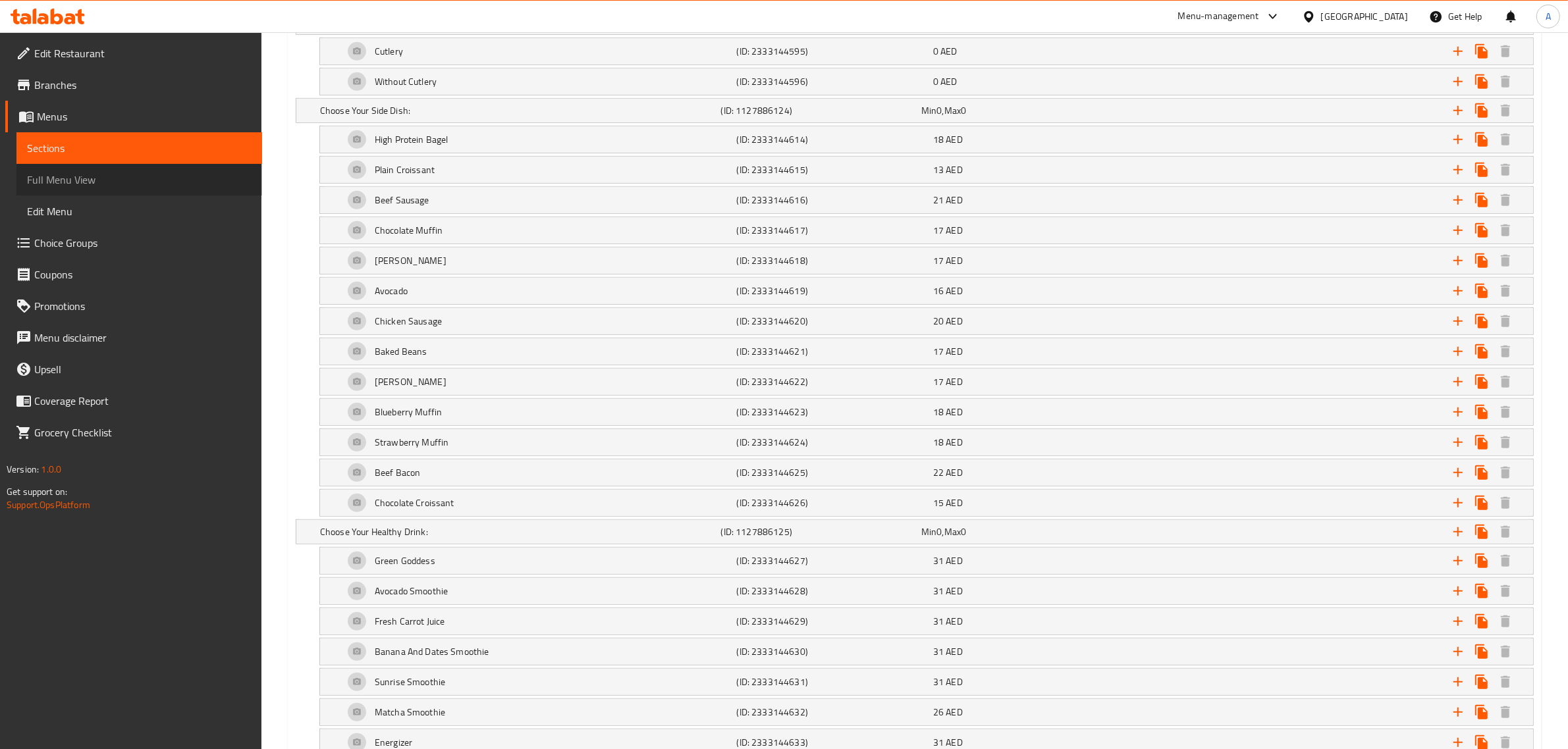
click at [100, 174] on span "Full Menu View" at bounding box center [139, 180] width 224 height 16
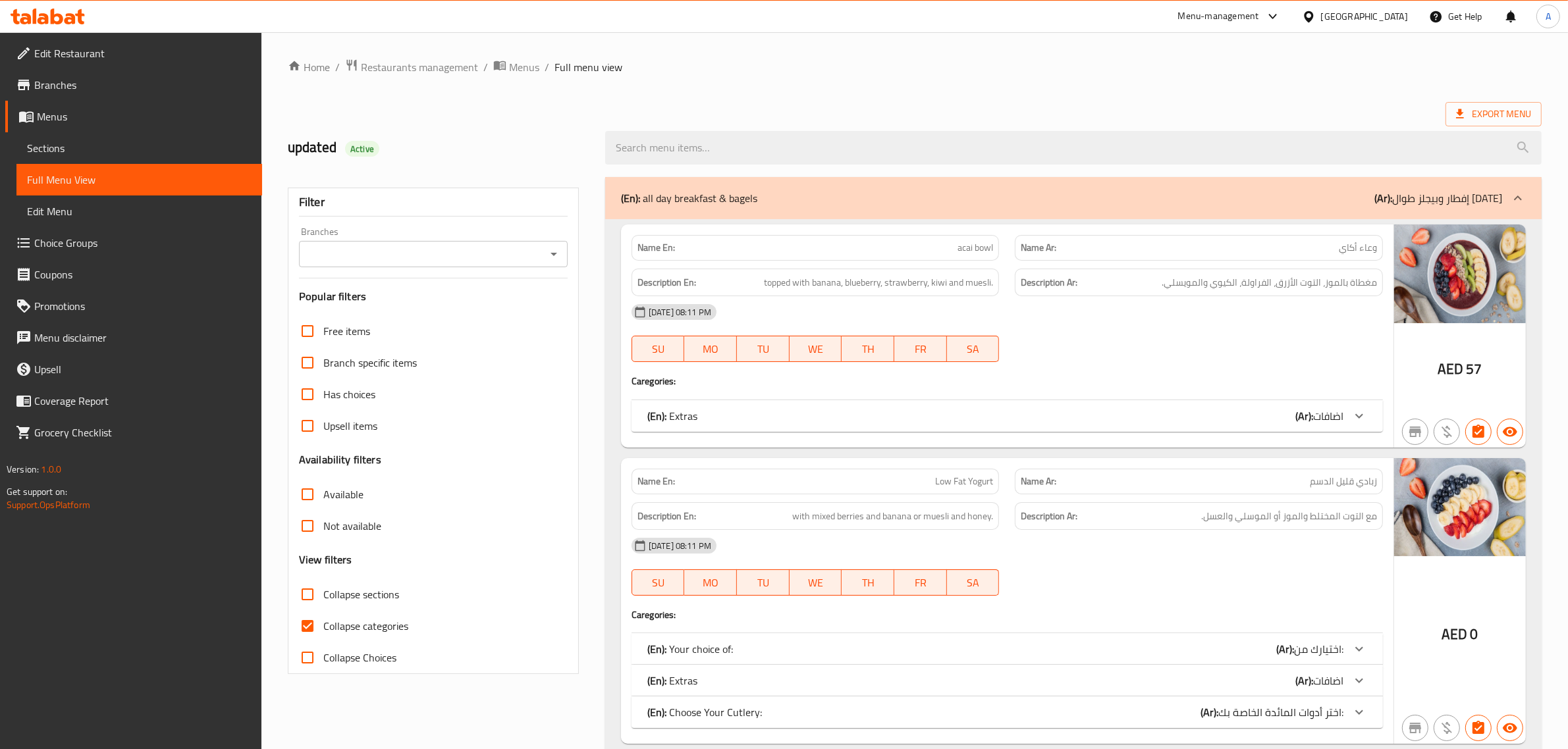
click at [554, 247] on icon "Open" at bounding box center [554, 254] width 16 height 16
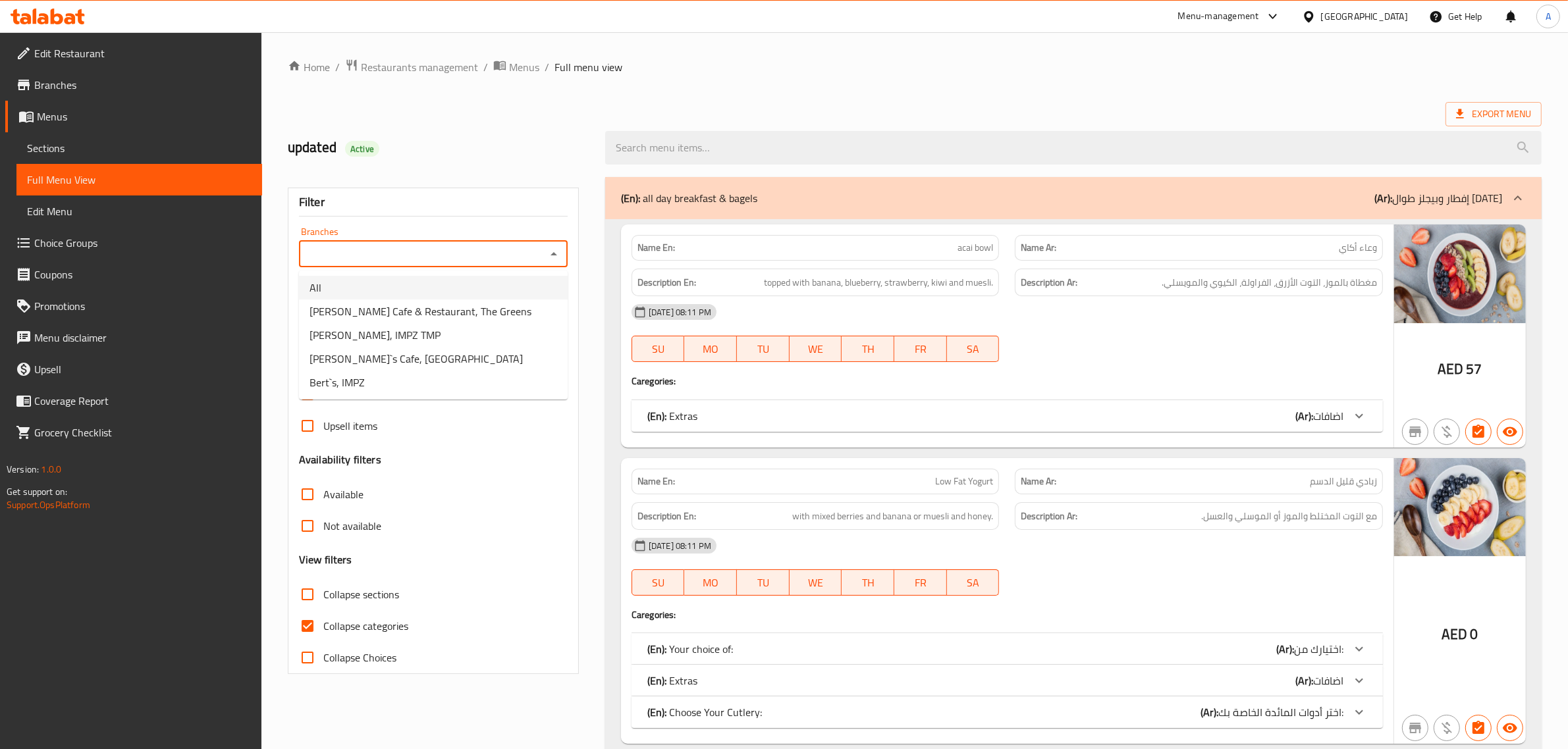
click at [489, 284] on li "All" at bounding box center [433, 287] width 269 height 23
type input "All"
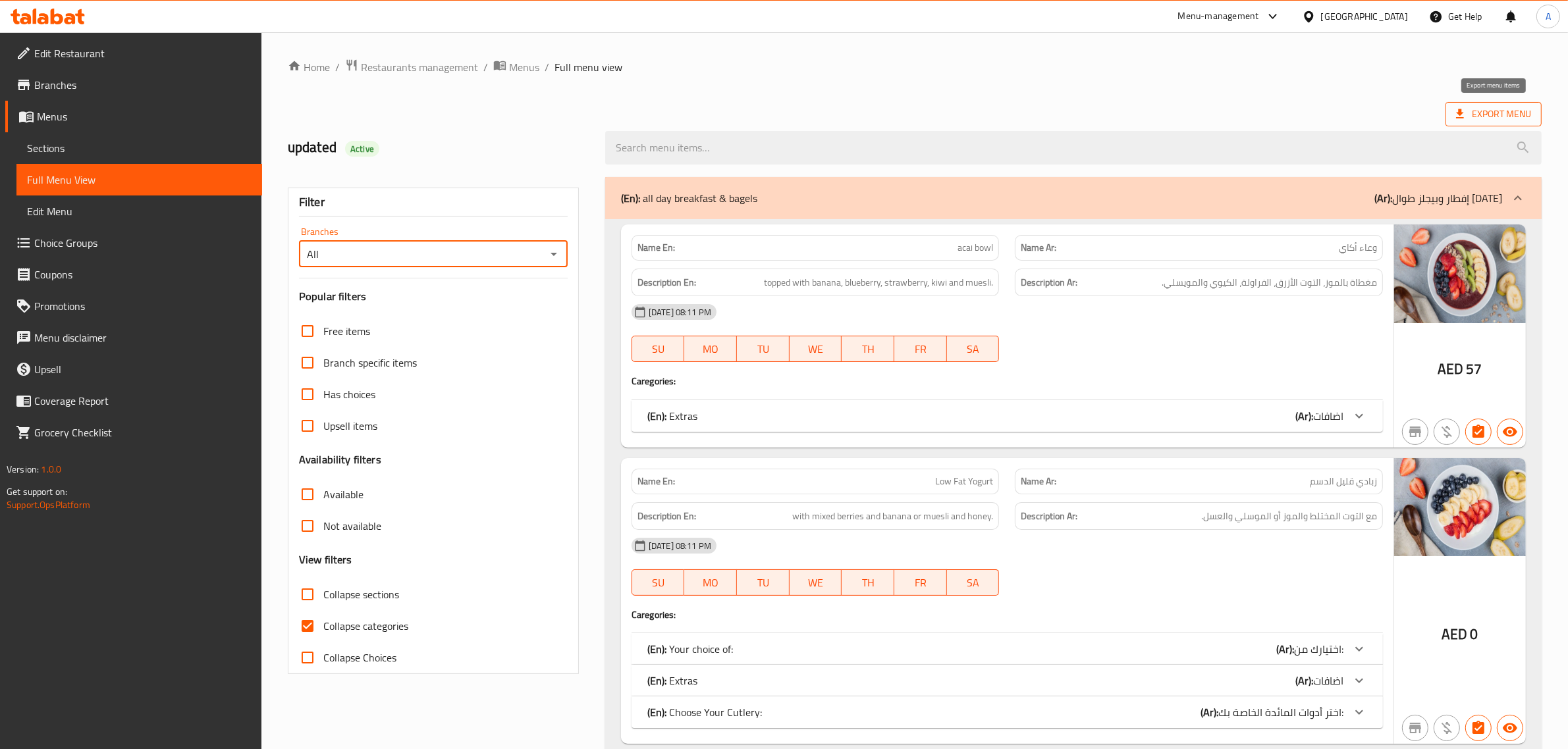
click at [1513, 107] on span "Export Menu" at bounding box center [1493, 114] width 75 height 16
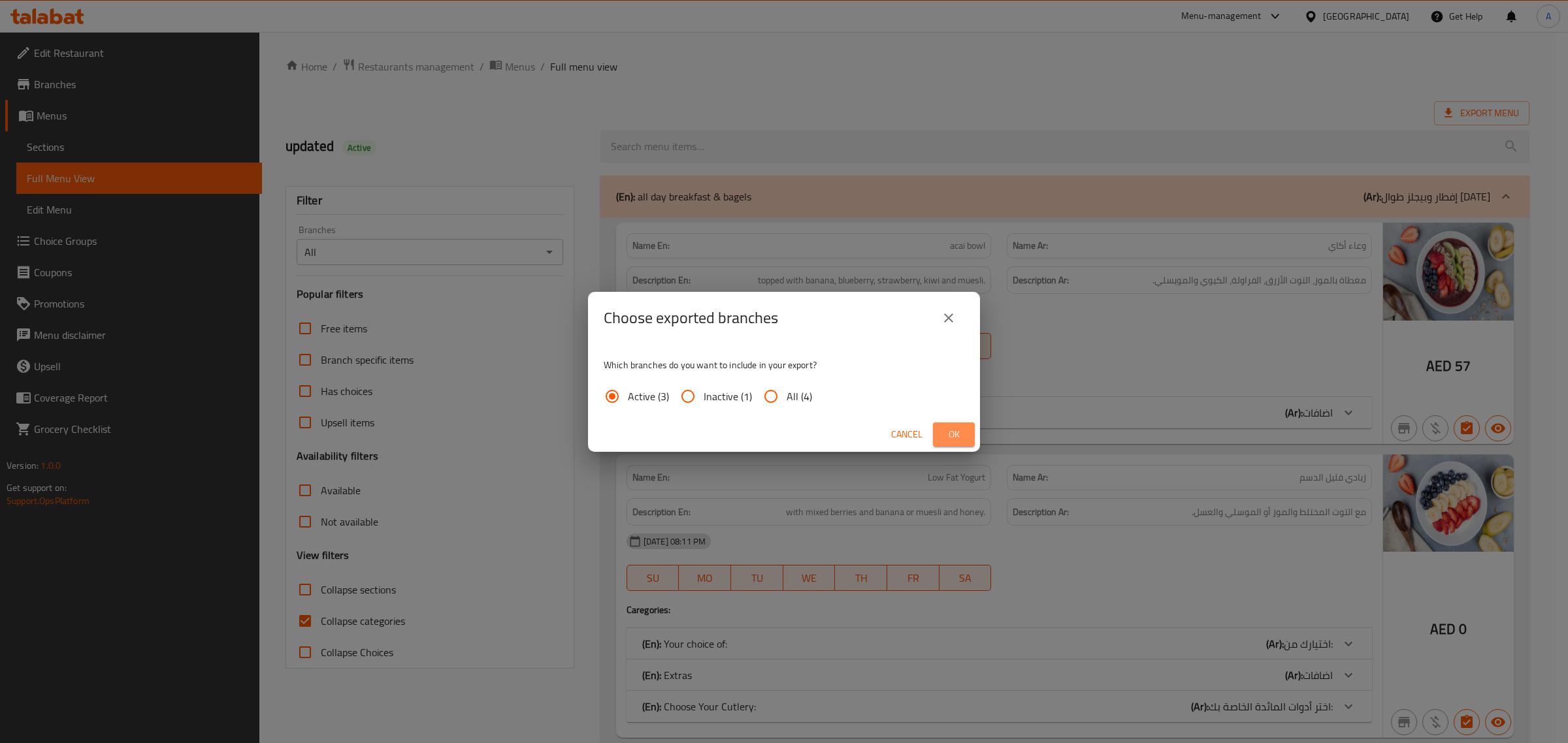
click at [954, 441] on span "Ok" at bounding box center [953, 435] width 21 height 16
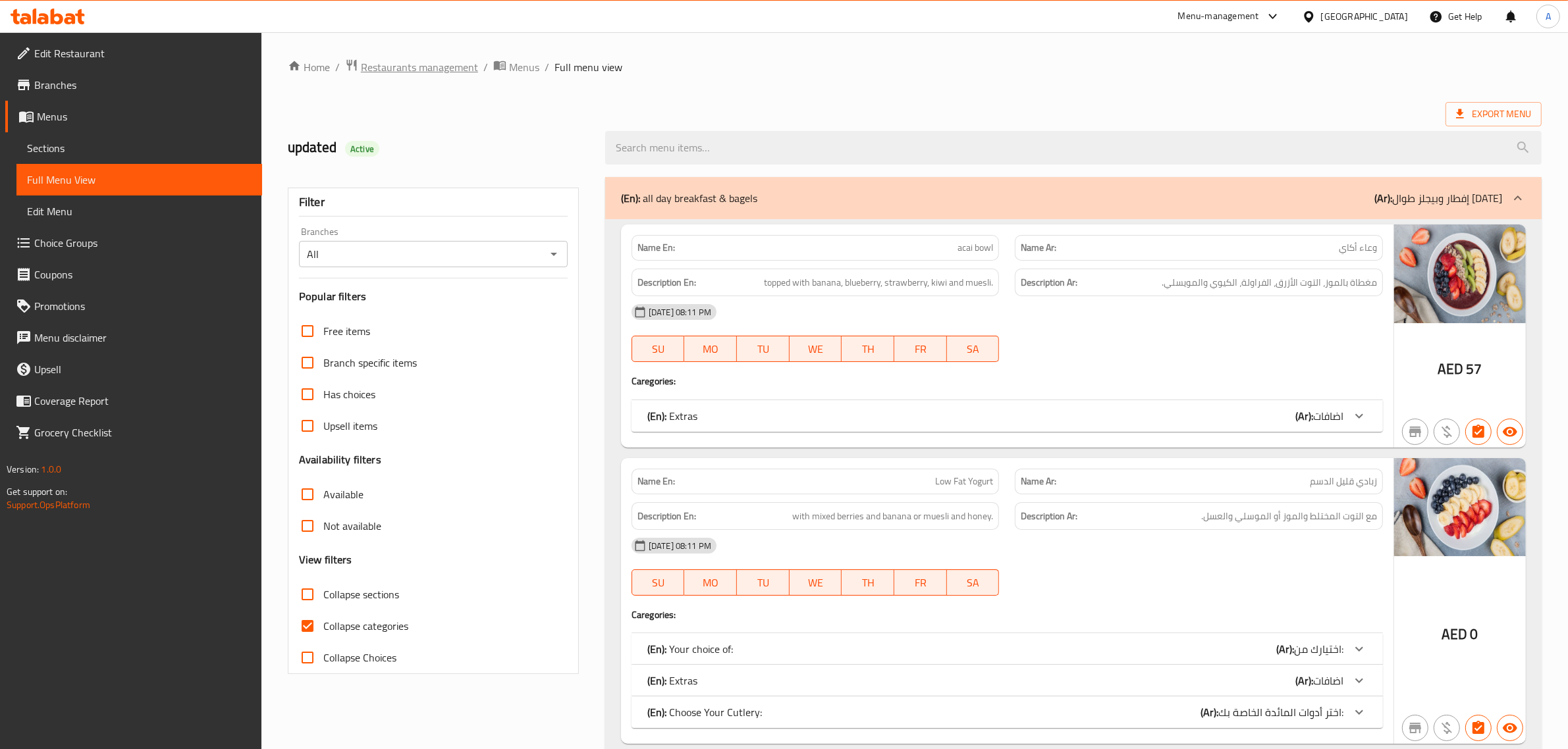
click at [411, 62] on span "Restaurants management" at bounding box center [419, 67] width 117 height 16
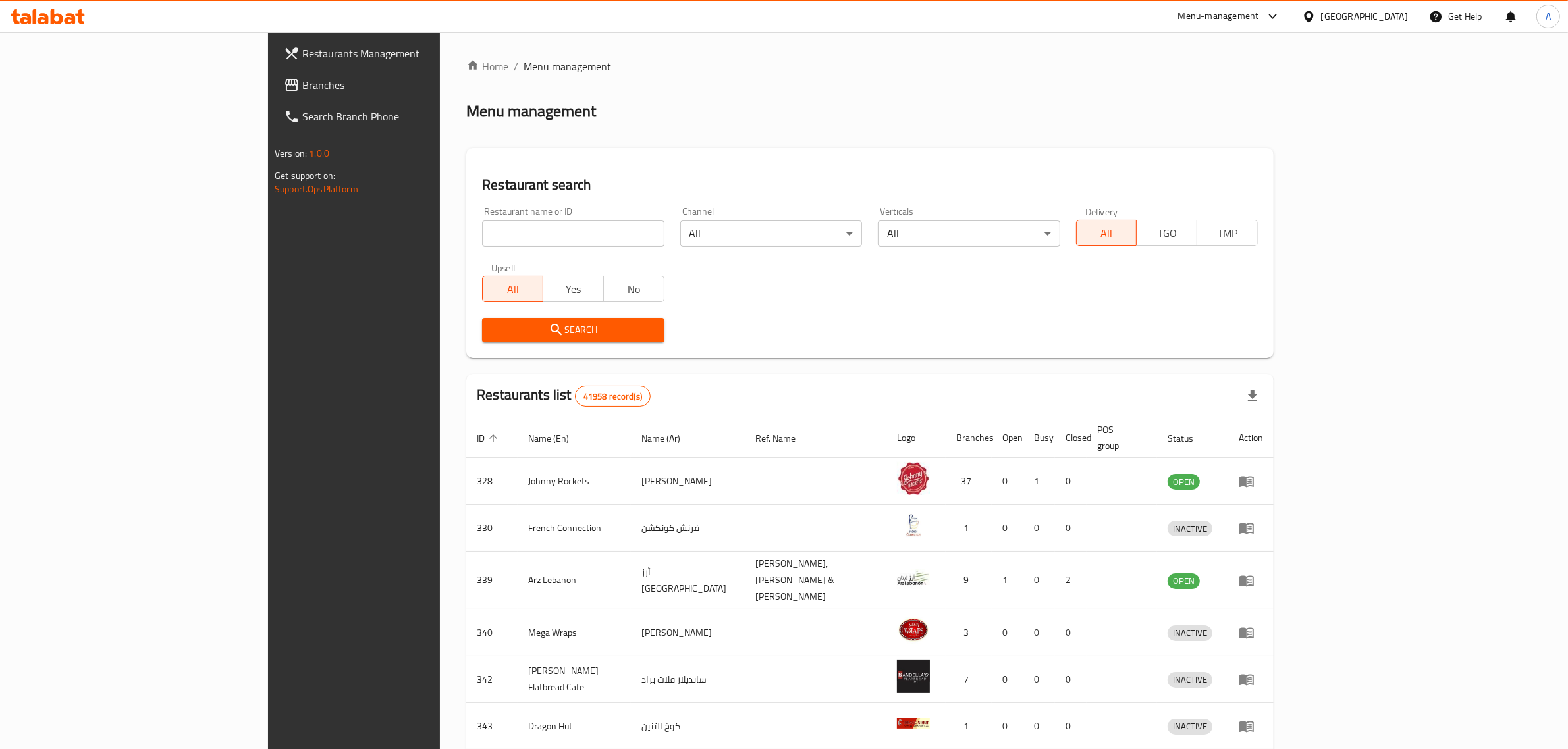
click at [302, 89] on span "Branches" at bounding box center [411, 85] width 217 height 16
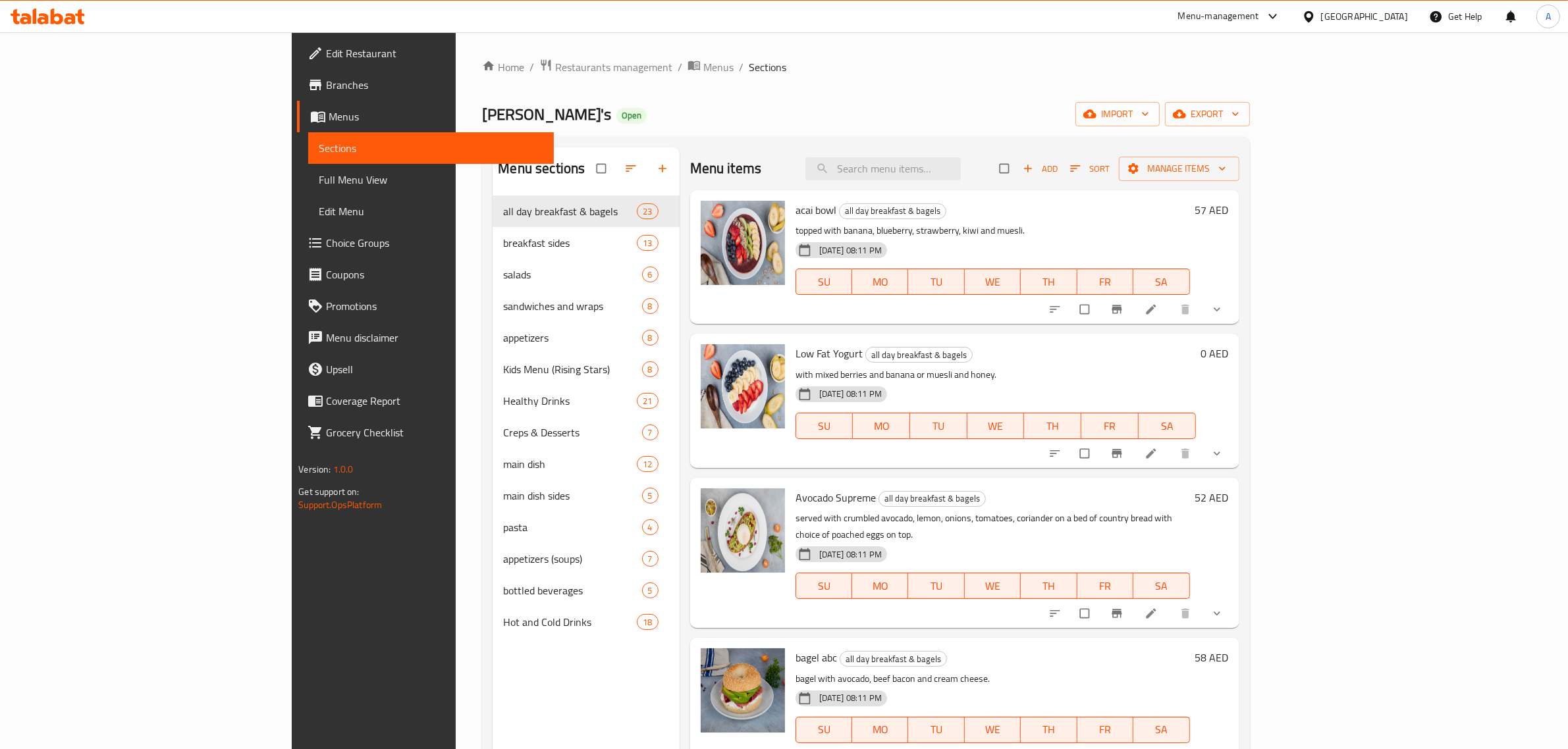
click at [326, 86] on span "Branches" at bounding box center [435, 85] width 217 height 16
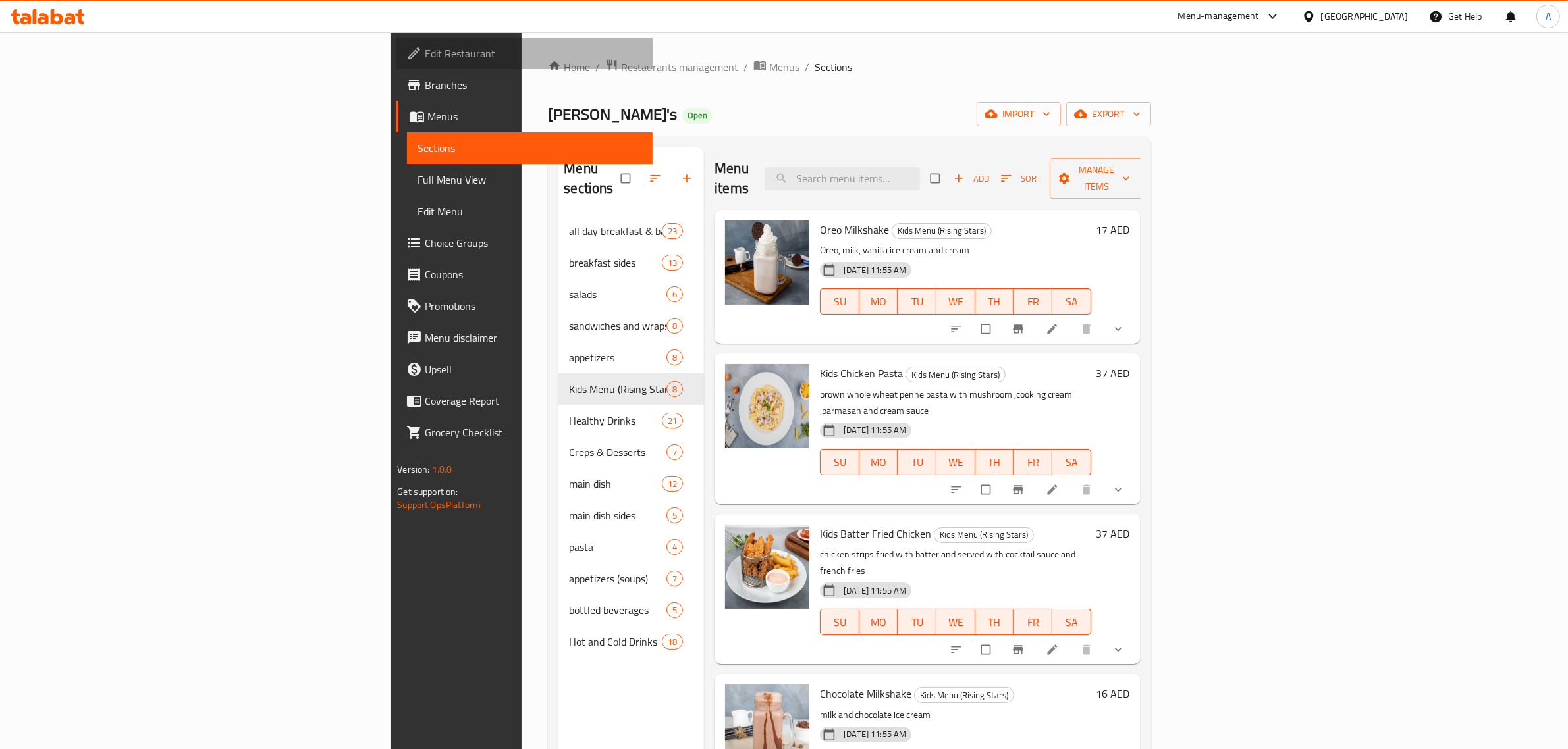
click at [396, 62] on link "Edit Restaurant" at bounding box center [524, 53] width 257 height 32
